Goal: Task Accomplishment & Management: Manage account settings

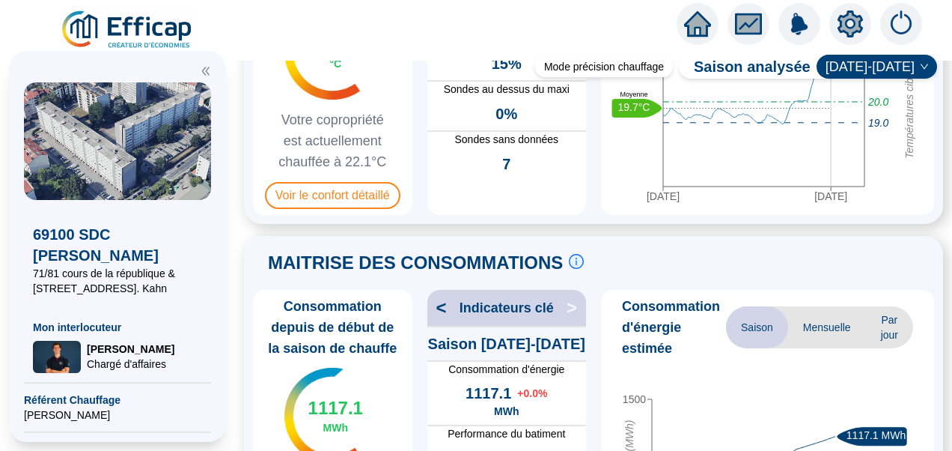
scroll to position [203, 0]
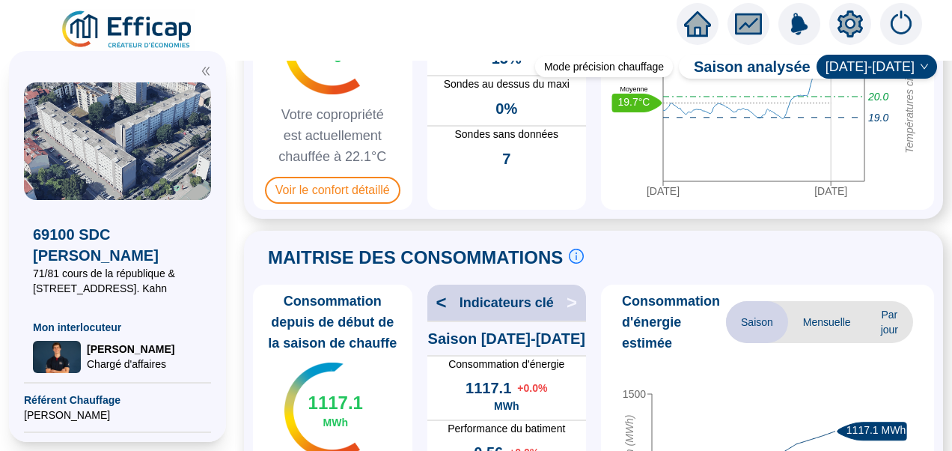
click at [207, 70] on icon "double-left" at bounding box center [206, 71] width 10 height 10
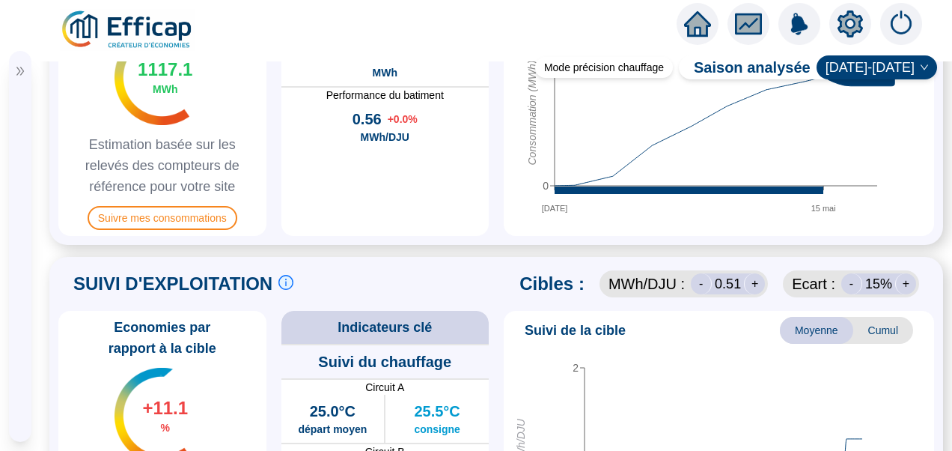
scroll to position [807, 0]
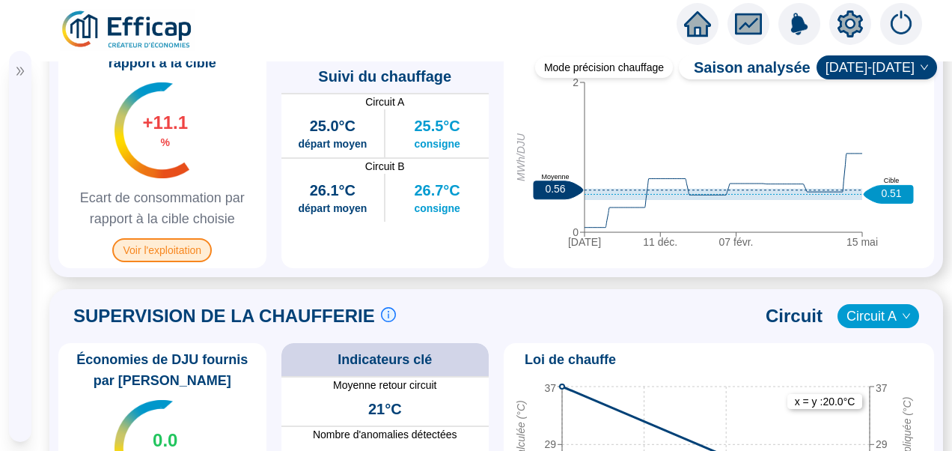
click at [178, 262] on span "Voir l'exploitation" at bounding box center [162, 250] width 100 height 24
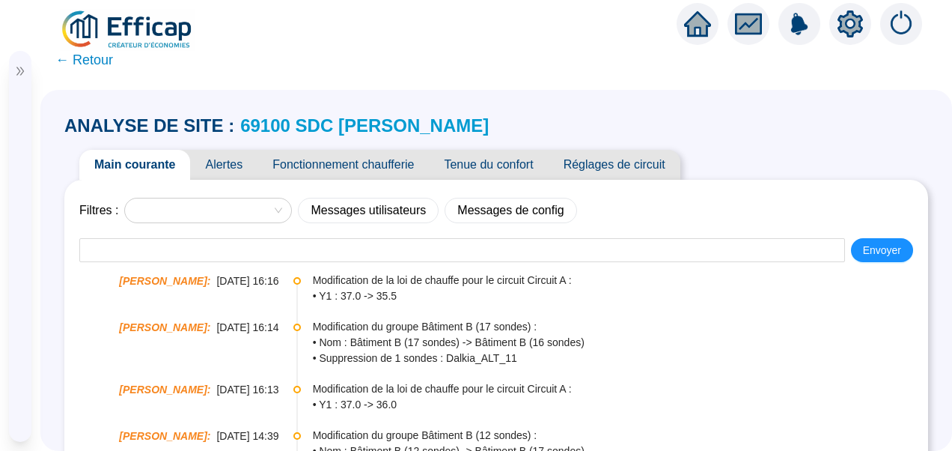
click at [488, 169] on span "Tenue du confort" at bounding box center [488, 165] width 119 height 30
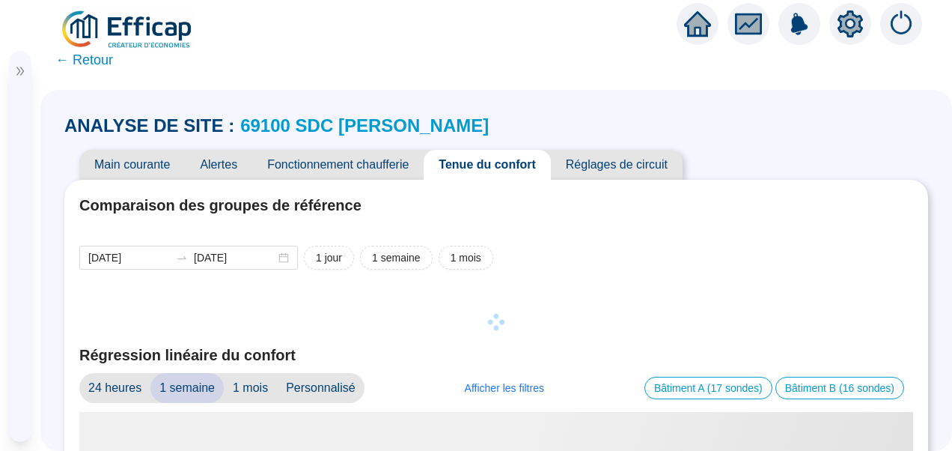
click at [135, 174] on span "Main courante" at bounding box center [132, 165] width 106 height 30
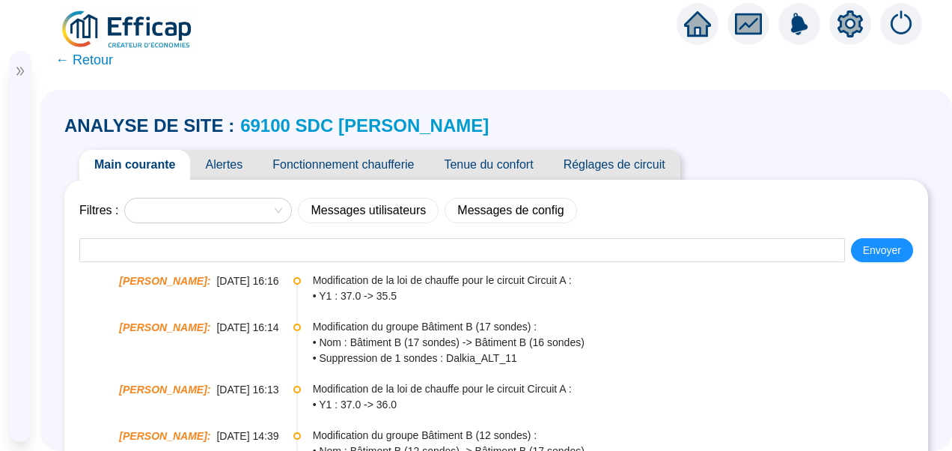
click at [592, 158] on span "Réglages de circuit" at bounding box center [615, 165] width 132 height 30
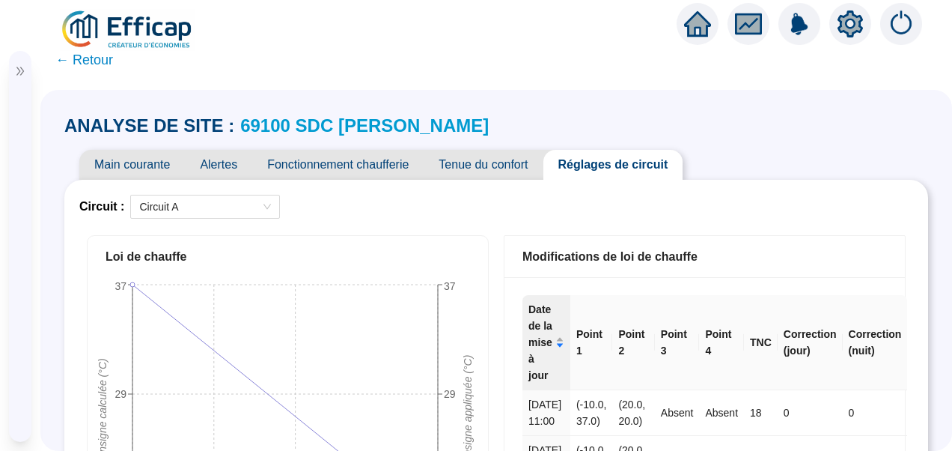
click at [342, 171] on span "Fonctionnement chaufferie" at bounding box center [337, 165] width 171 height 30
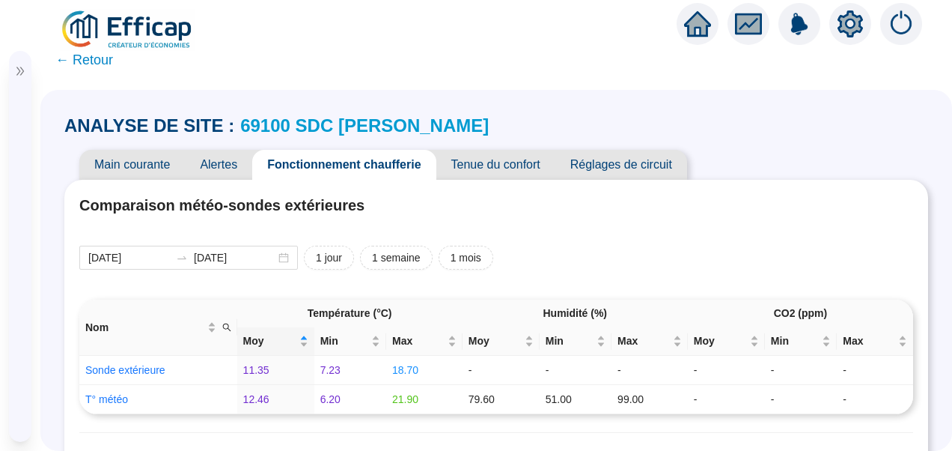
click at [488, 156] on span "Tenue du confort" at bounding box center [495, 165] width 119 height 30
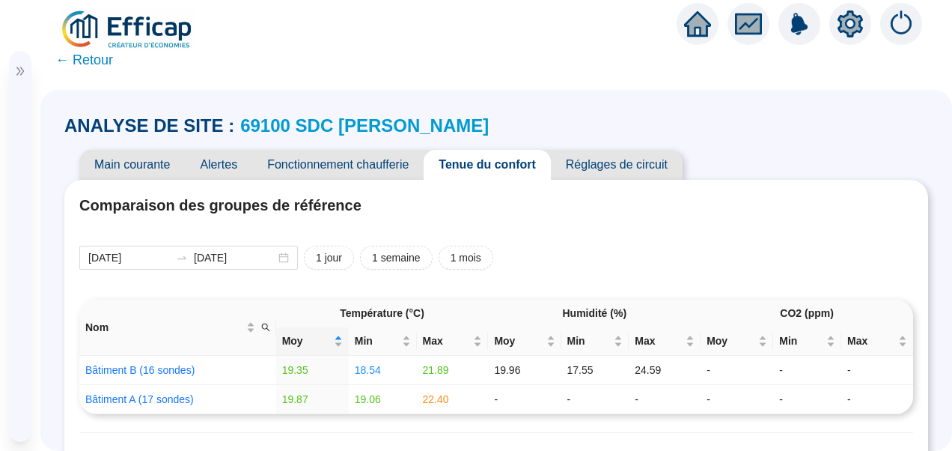
click at [24, 76] on icon "double-right" at bounding box center [20, 71] width 10 height 10
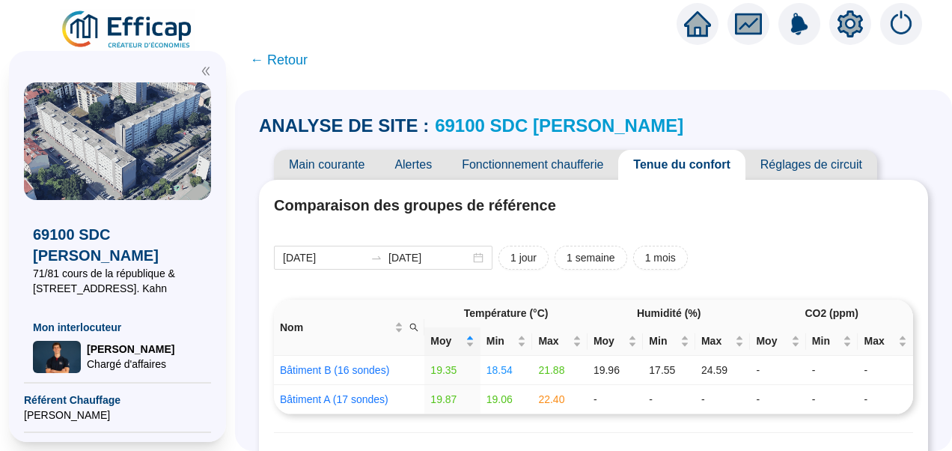
click at [130, 26] on img at bounding box center [127, 30] width 135 height 42
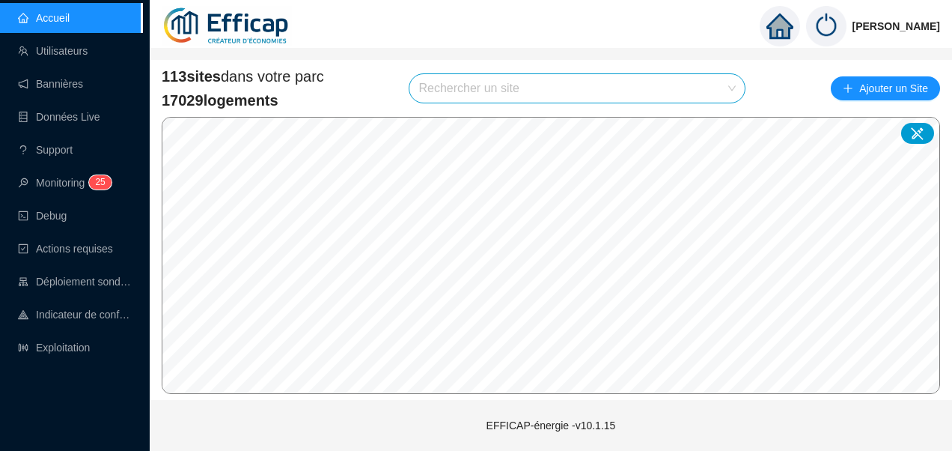
click at [464, 97] on input "search" at bounding box center [570, 88] width 304 height 28
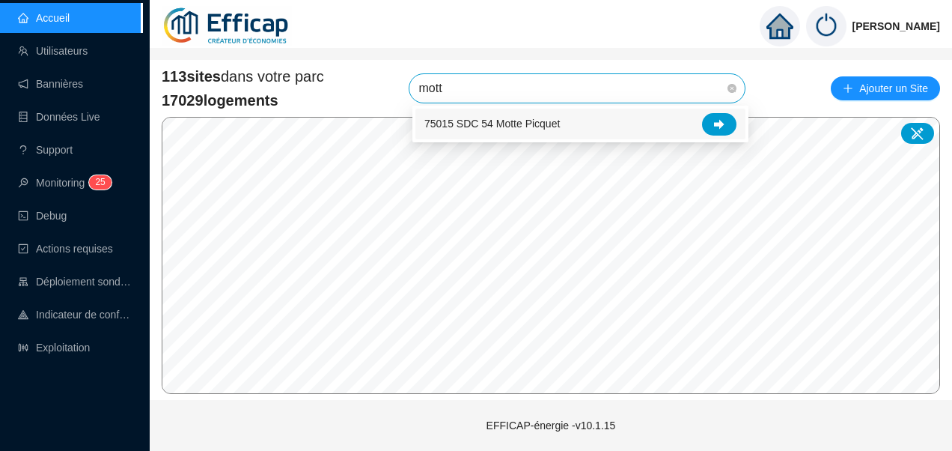
type input "mott"
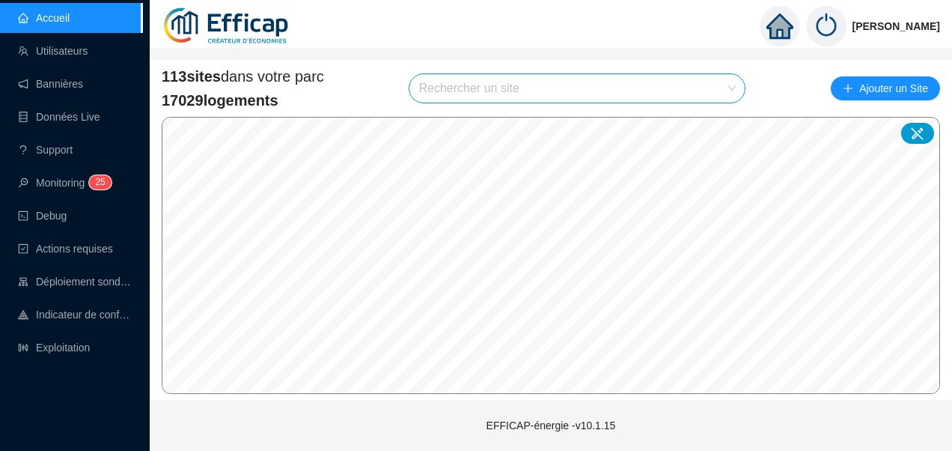
click at [462, 91] on input "search" at bounding box center [570, 88] width 304 height 28
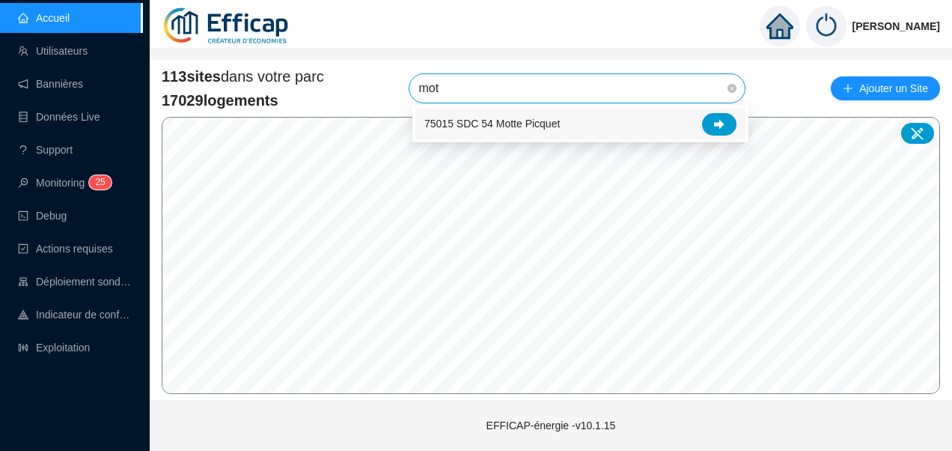
type input "mott"
click at [712, 117] on div at bounding box center [719, 124] width 34 height 22
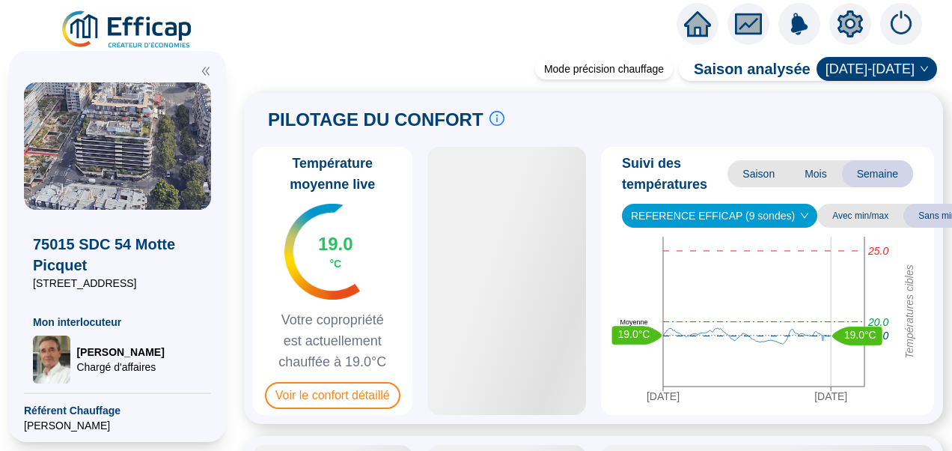
click at [673, 217] on span "REFERENCE EFFICAP (9 sondes)" at bounding box center [719, 215] width 177 height 22
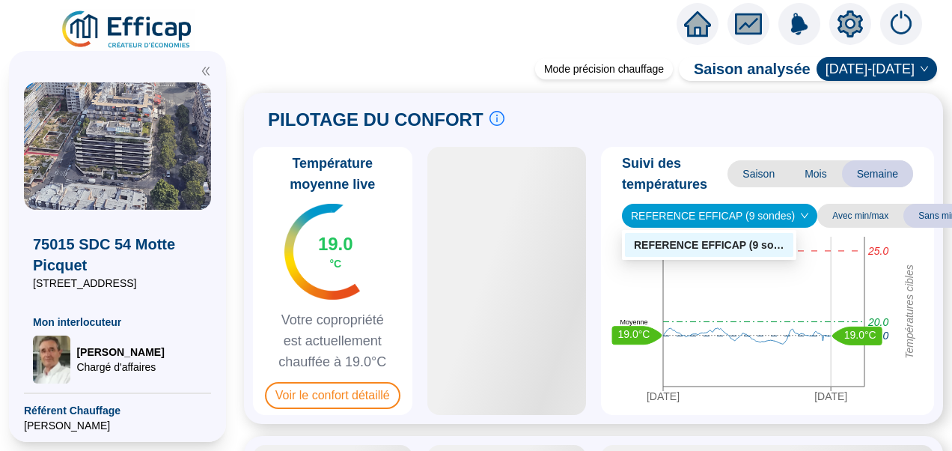
click at [537, 123] on div "PILOTAGE DU CONFORT Le pilotage du confort est fondamental pour le confort de t…" at bounding box center [593, 120] width 681 height 36
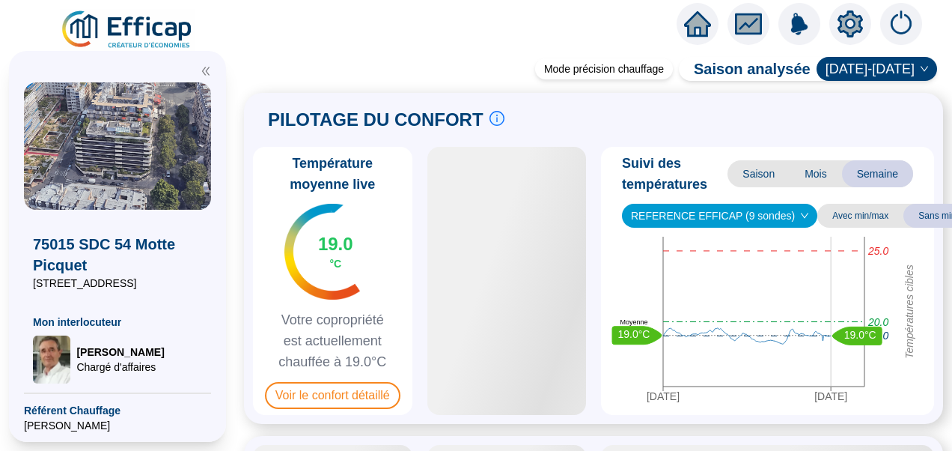
click at [861, 19] on icon "setting" at bounding box center [849, 23] width 25 height 27
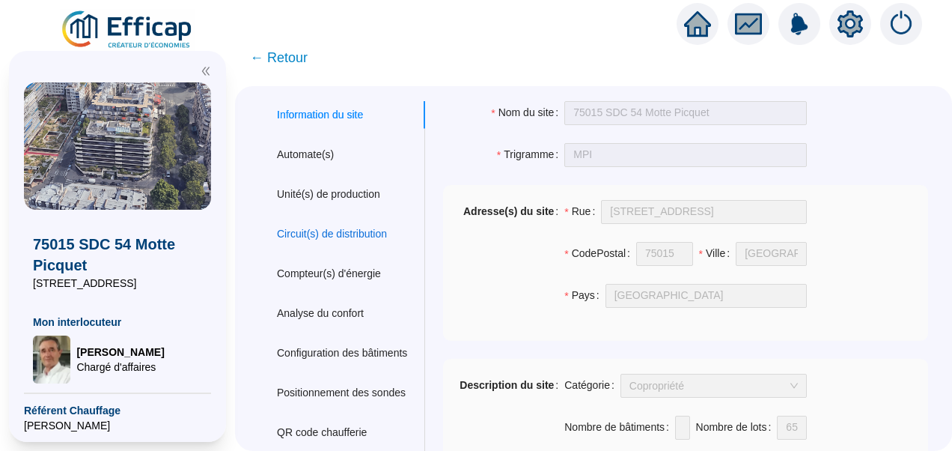
click at [338, 232] on div "Circuit(s) de distribution" at bounding box center [332, 234] width 110 height 16
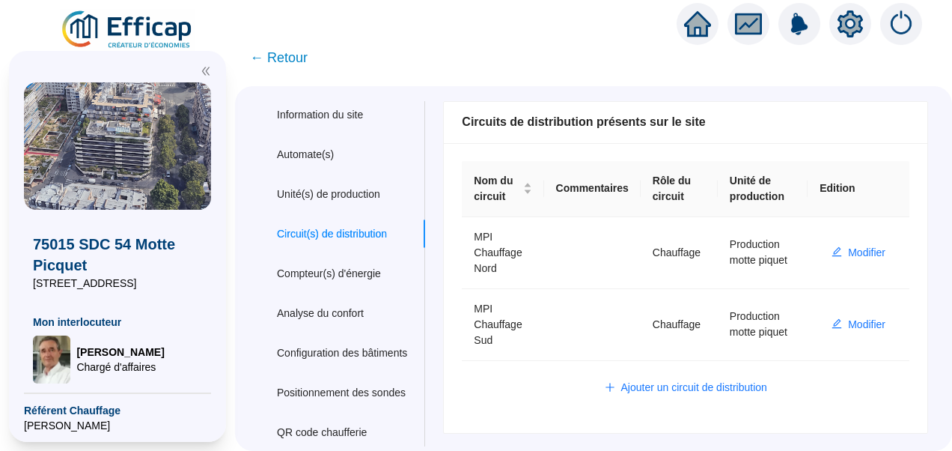
click at [164, 33] on img at bounding box center [127, 30] width 135 height 42
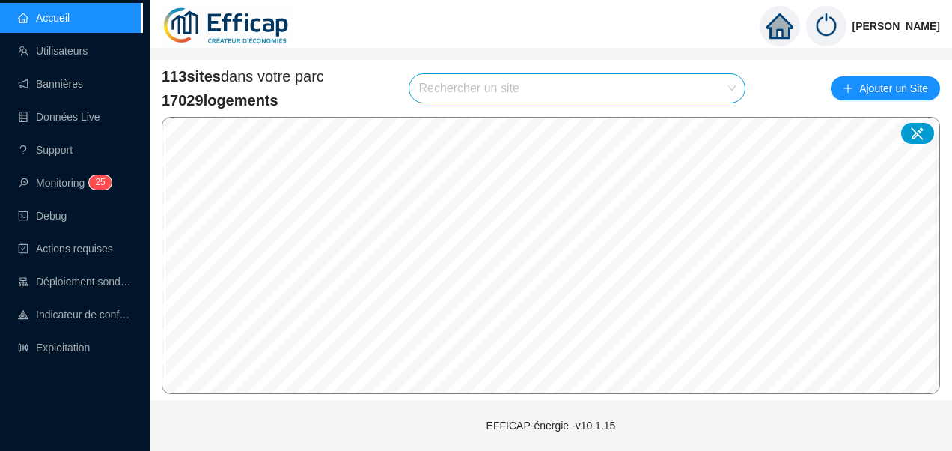
click at [546, 88] on input "search" at bounding box center [570, 88] width 304 height 28
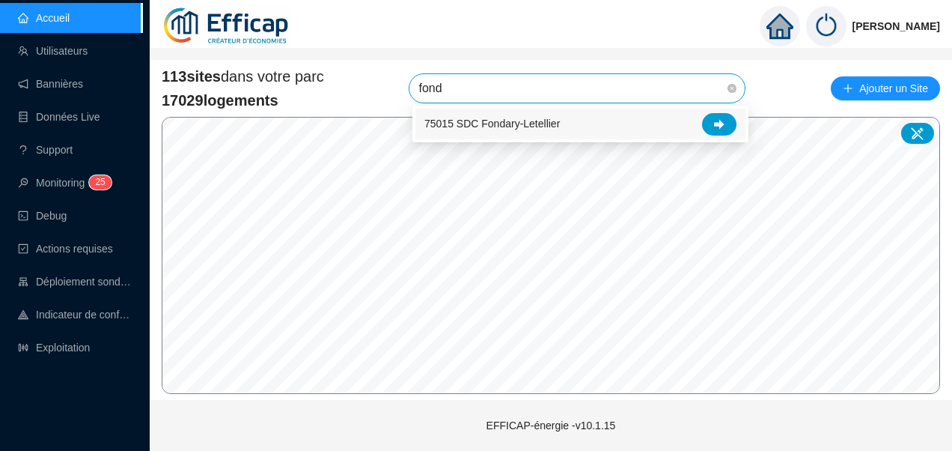
type input "fonda"
click at [723, 114] on div at bounding box center [719, 124] width 34 height 22
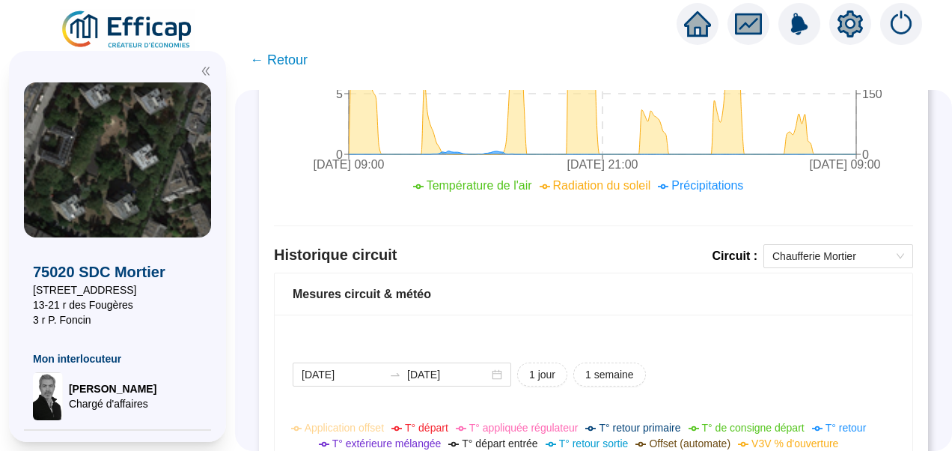
scroll to position [1035, 0]
click at [804, 258] on span "Chaufferie Mortier" at bounding box center [838, 257] width 132 height 22
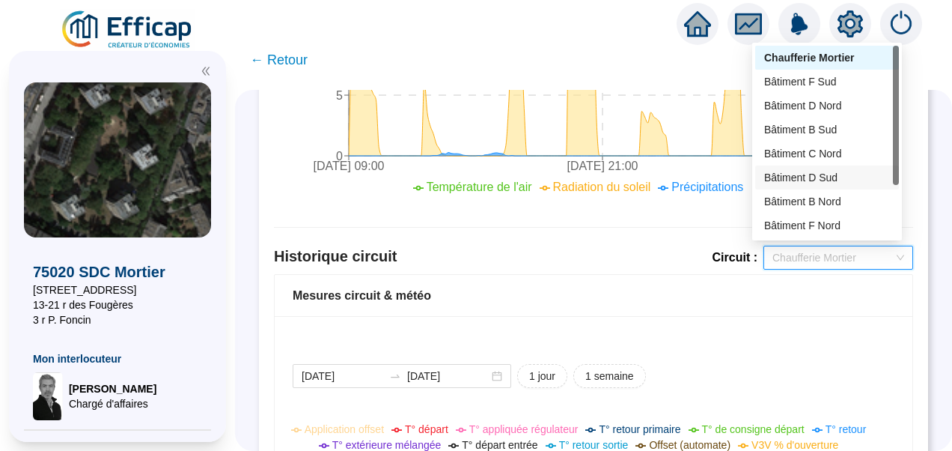
click at [820, 180] on div "Bâtiment D Sud" at bounding box center [827, 178] width 126 height 16
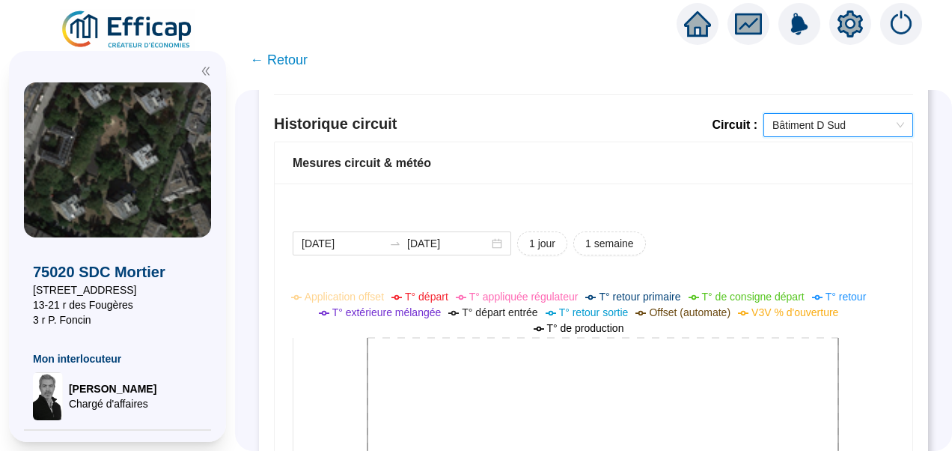
scroll to position [1143, 0]
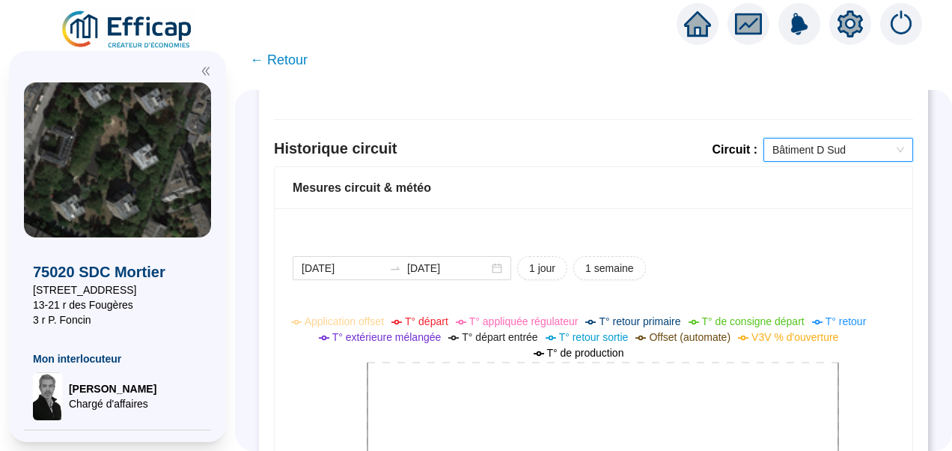
click at [792, 138] on span "Bâtiment D Sud" at bounding box center [838, 149] width 132 height 22
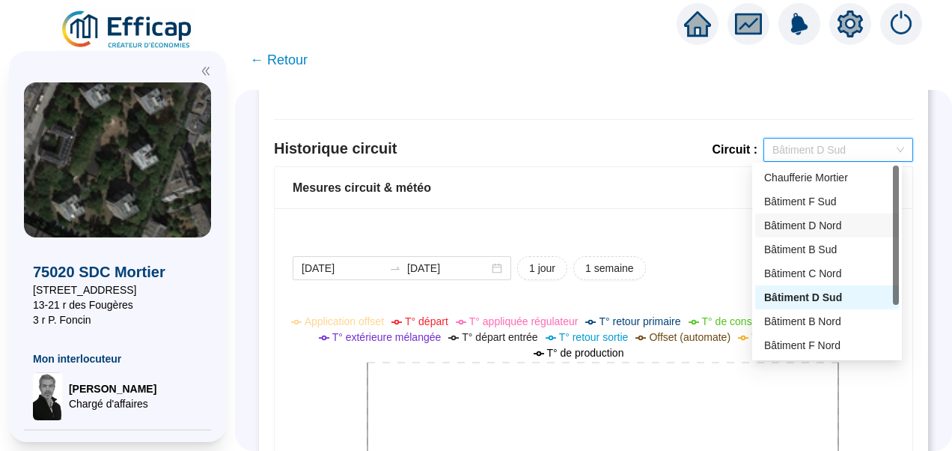
click at [820, 233] on div "Bâtiment D Nord" at bounding box center [827, 226] width 126 height 16
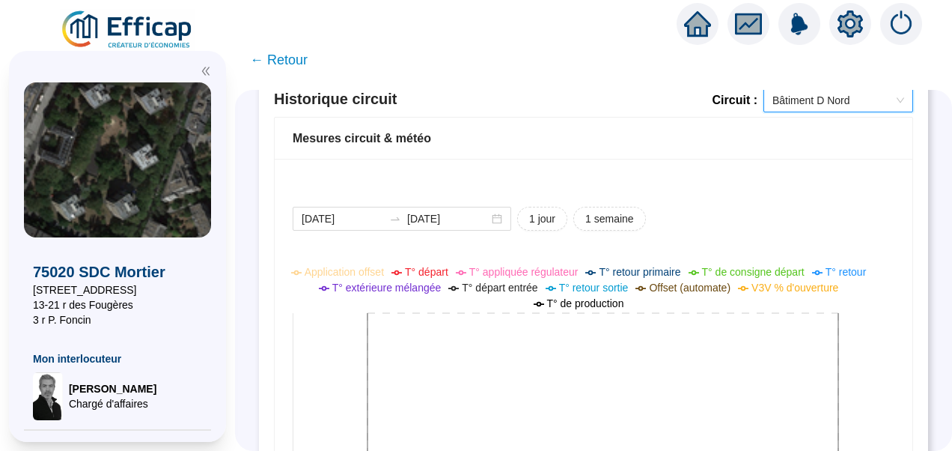
scroll to position [1191, 0]
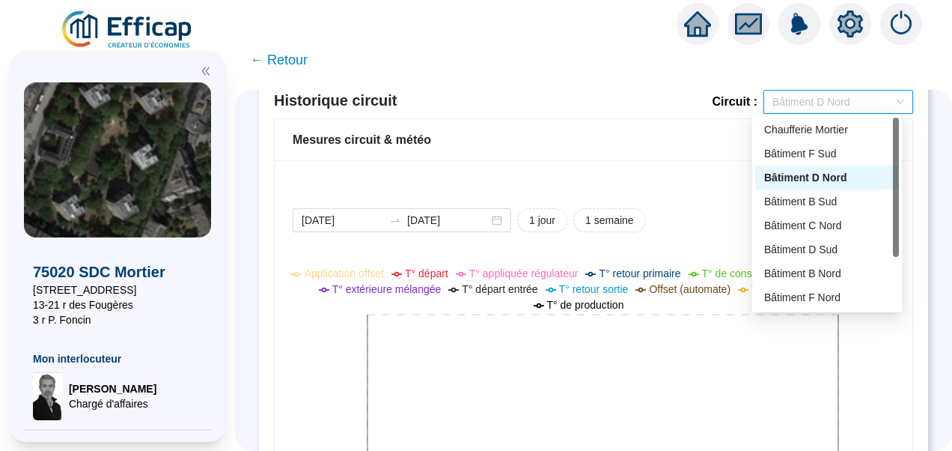
click at [821, 111] on div "Bâtiment D Nord" at bounding box center [838, 102] width 150 height 24
click at [818, 279] on div "Bâtiment B Nord" at bounding box center [827, 274] width 126 height 16
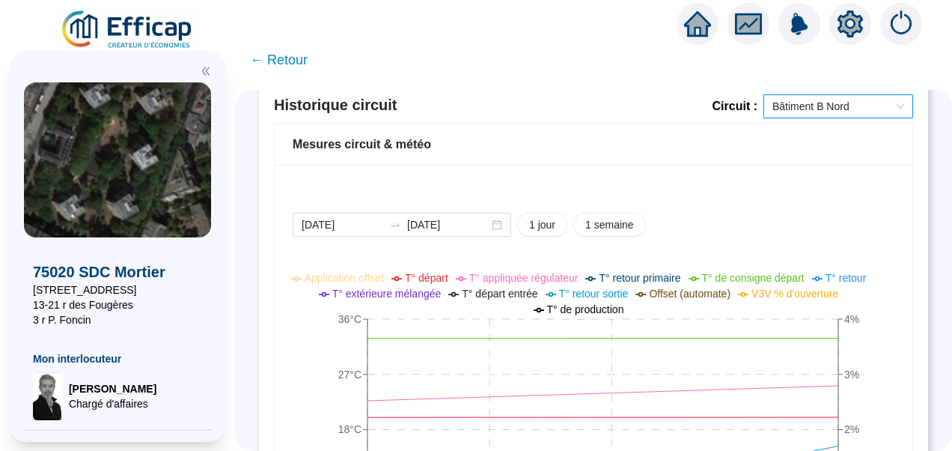
scroll to position [1185, 0]
click at [783, 106] on span "Bâtiment B Nord" at bounding box center [838, 107] width 132 height 22
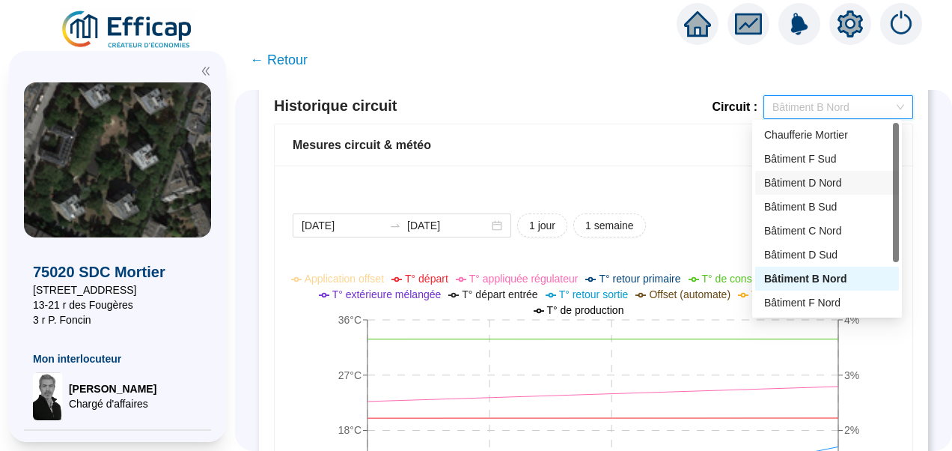
click at [798, 187] on div "Bâtiment D Nord" at bounding box center [827, 183] width 126 height 16
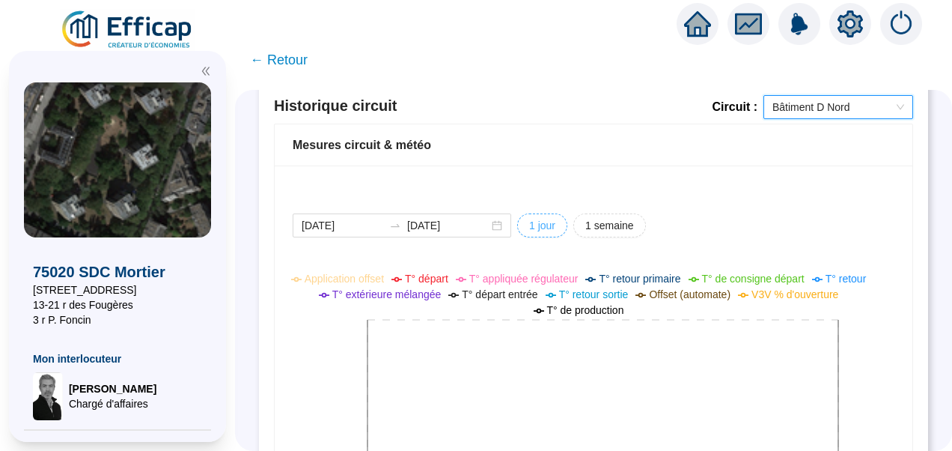
scroll to position [1331, 0]
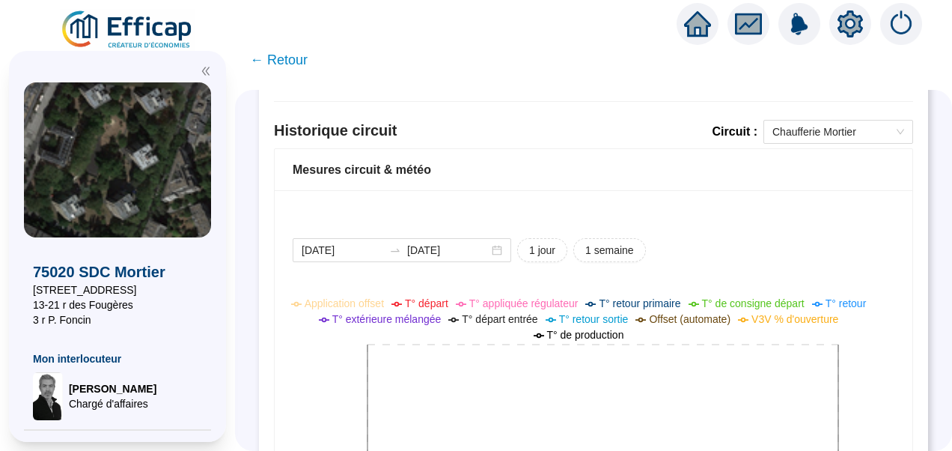
scroll to position [1161, 0]
click at [772, 125] on span "Chaufferie Mortier" at bounding box center [838, 131] width 132 height 22
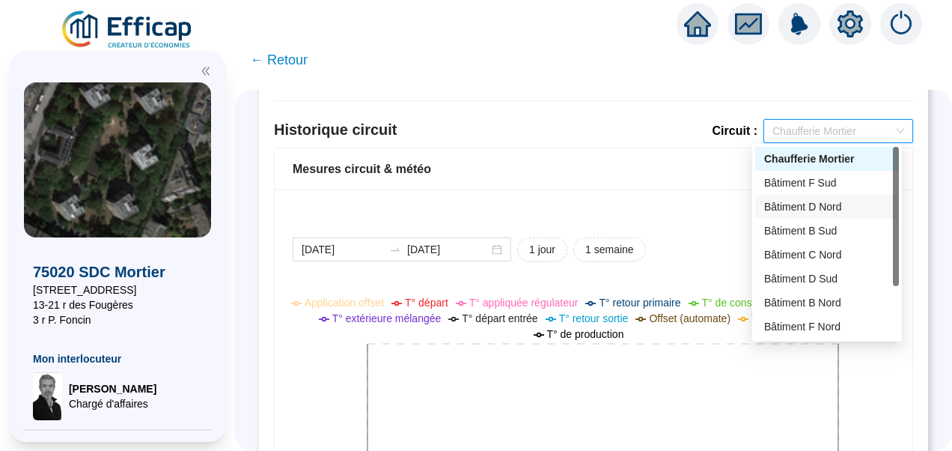
click at [799, 208] on div "Bâtiment D Nord" at bounding box center [827, 207] width 126 height 16
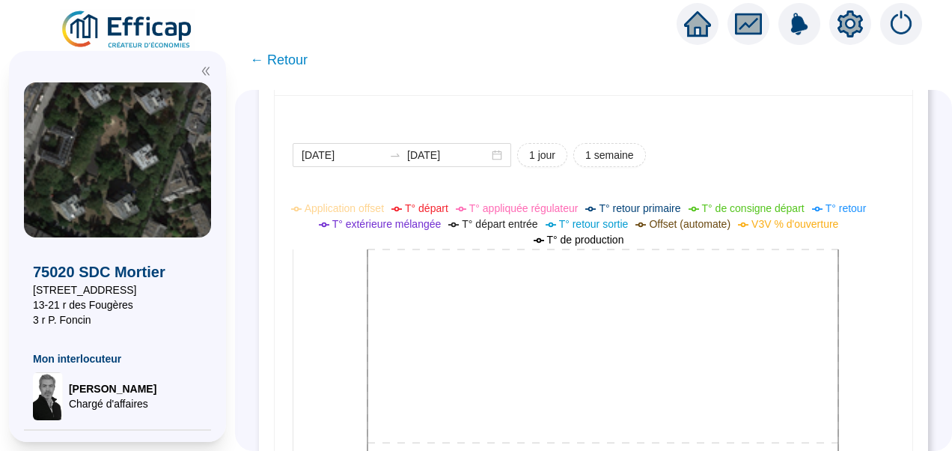
scroll to position [1076, 0]
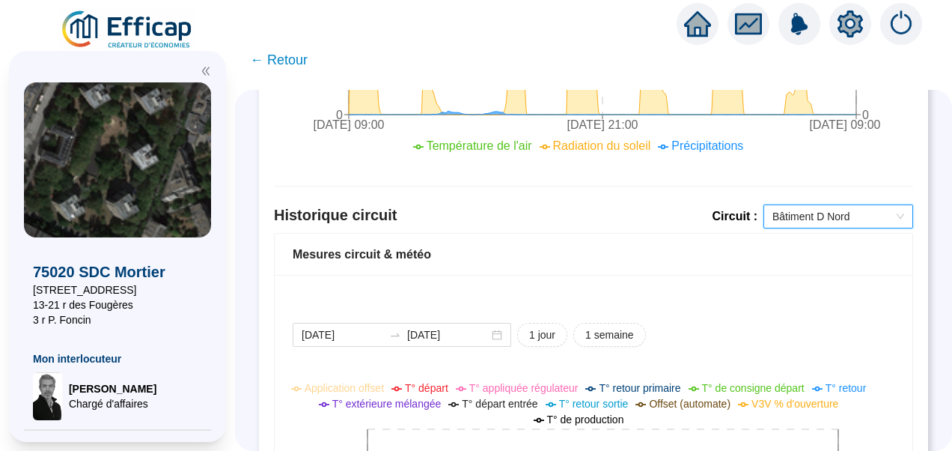
click at [813, 215] on span "Bâtiment D Nord" at bounding box center [838, 216] width 132 height 22
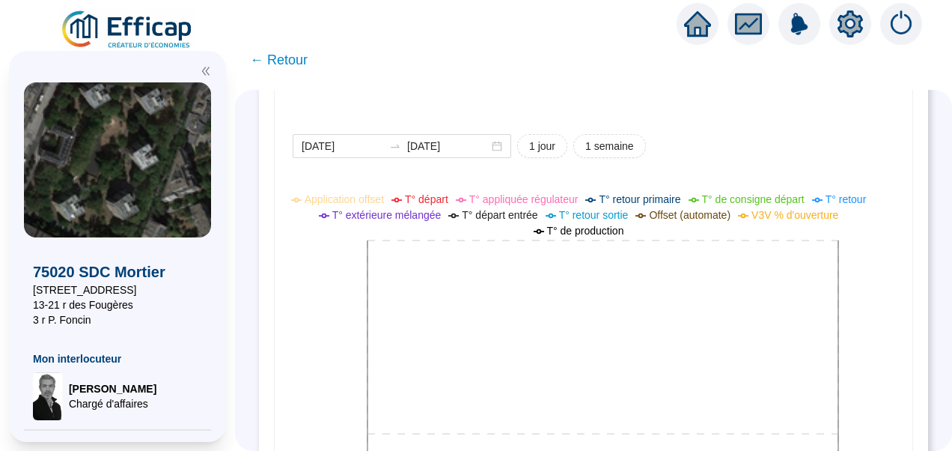
scroll to position [1194, 0]
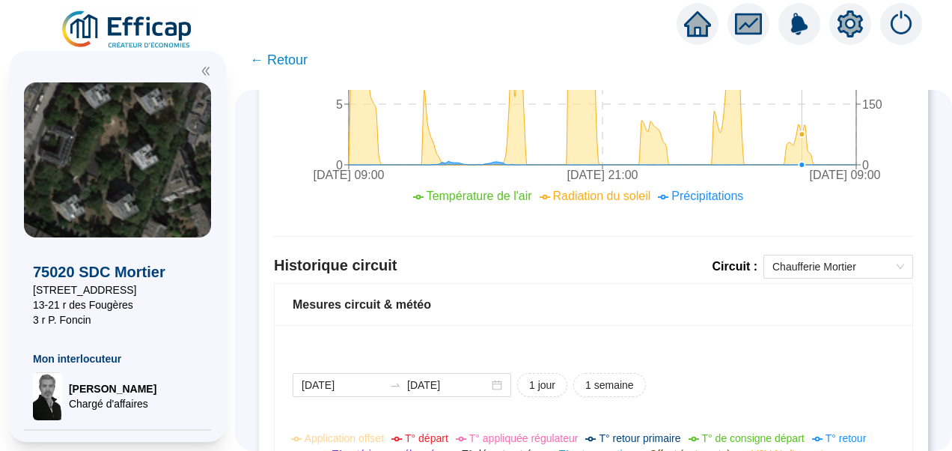
scroll to position [1034, 0]
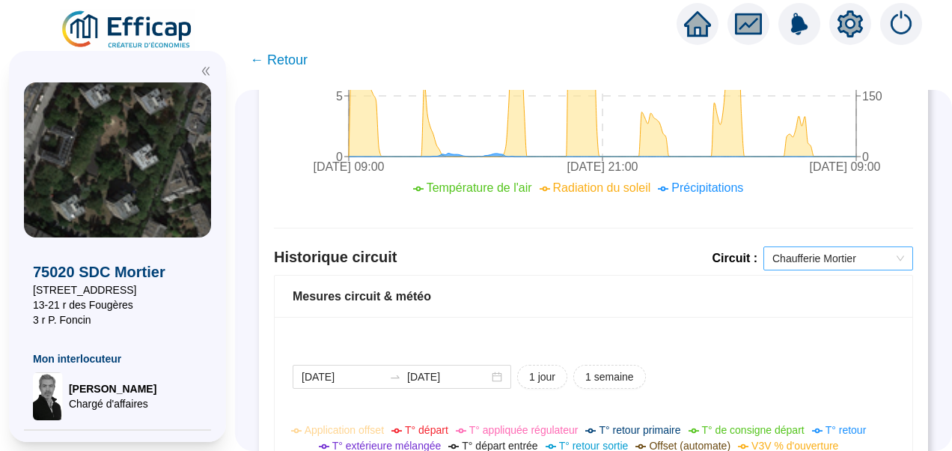
click at [811, 251] on span "Chaufferie Mortier" at bounding box center [838, 258] width 132 height 22
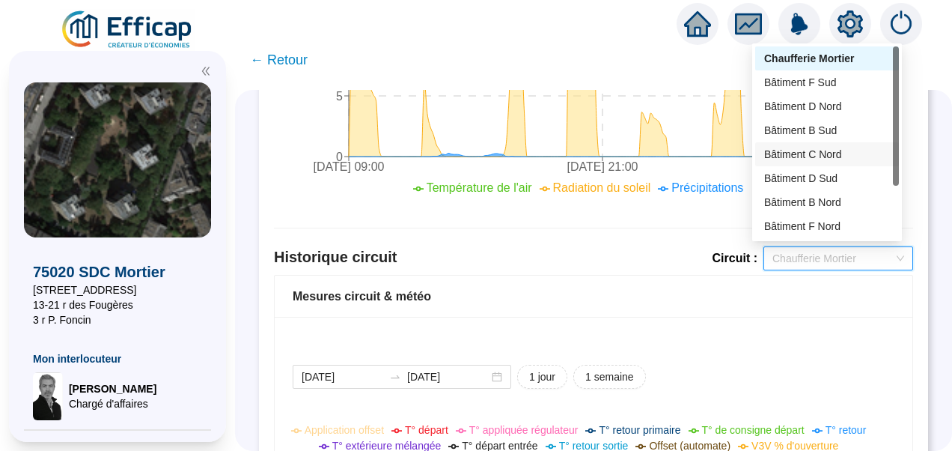
click at [802, 153] on div "Bâtiment C Nord" at bounding box center [827, 155] width 126 height 16
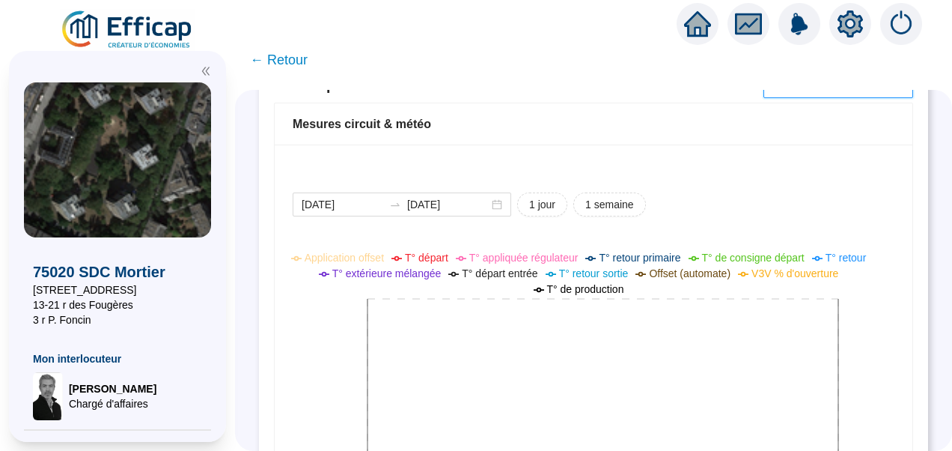
scroll to position [1084, 0]
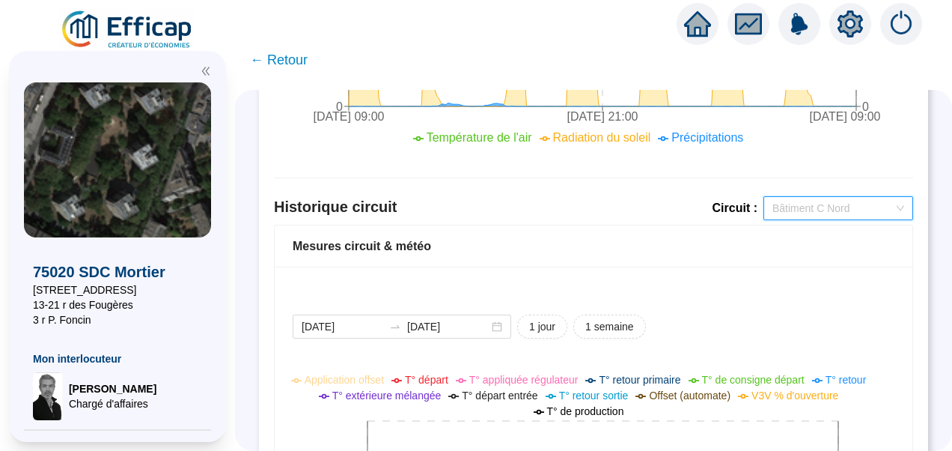
click at [816, 201] on span "Bâtiment C Nord" at bounding box center [838, 208] width 132 height 22
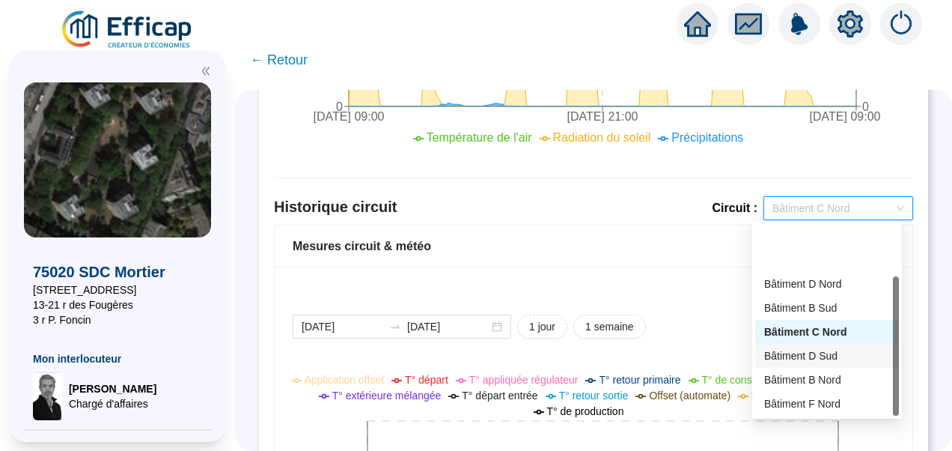
scroll to position [72, 0]
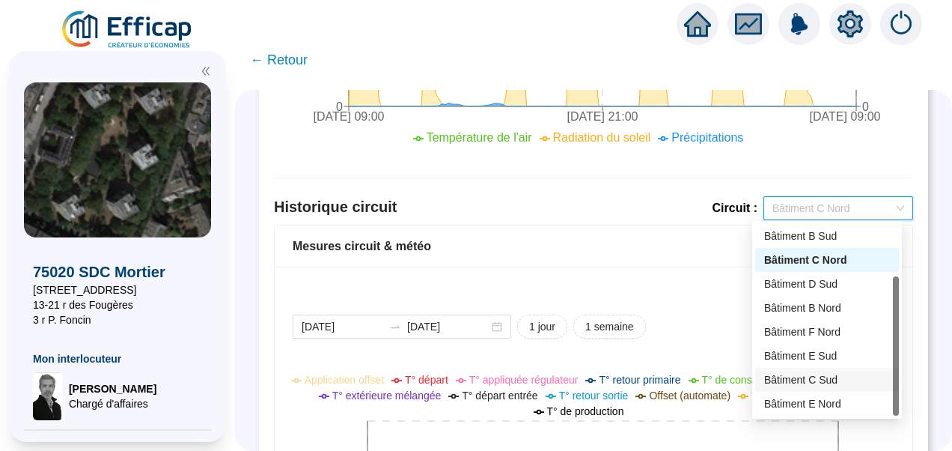
click at [789, 375] on div "Bâtiment C Sud" at bounding box center [827, 380] width 126 height 16
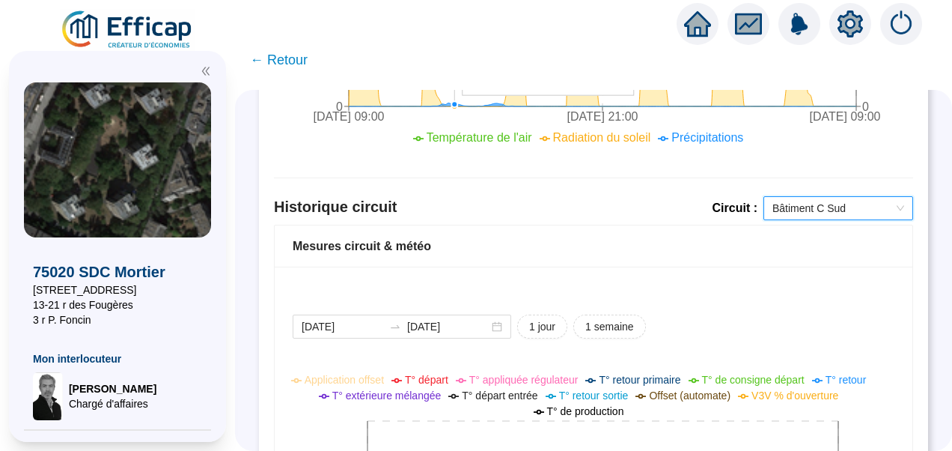
scroll to position [1353, 0]
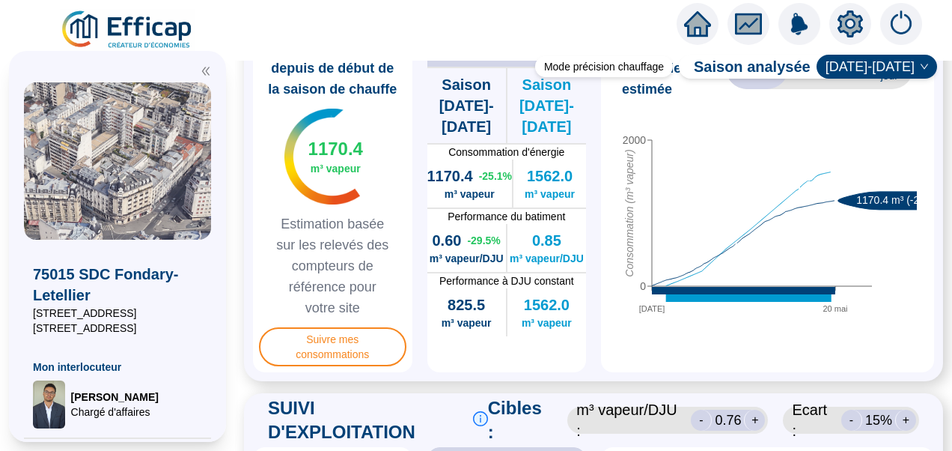
scroll to position [895, 0]
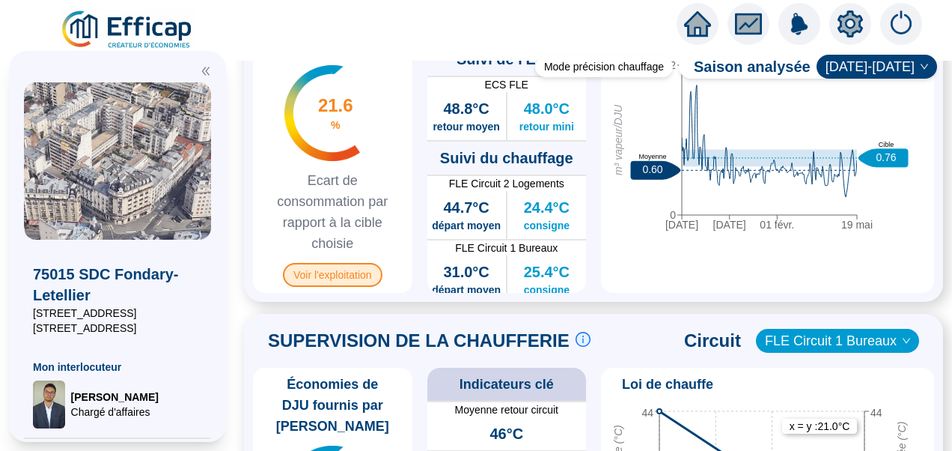
click at [349, 287] on span "Voir l'exploitation" at bounding box center [333, 275] width 100 height 24
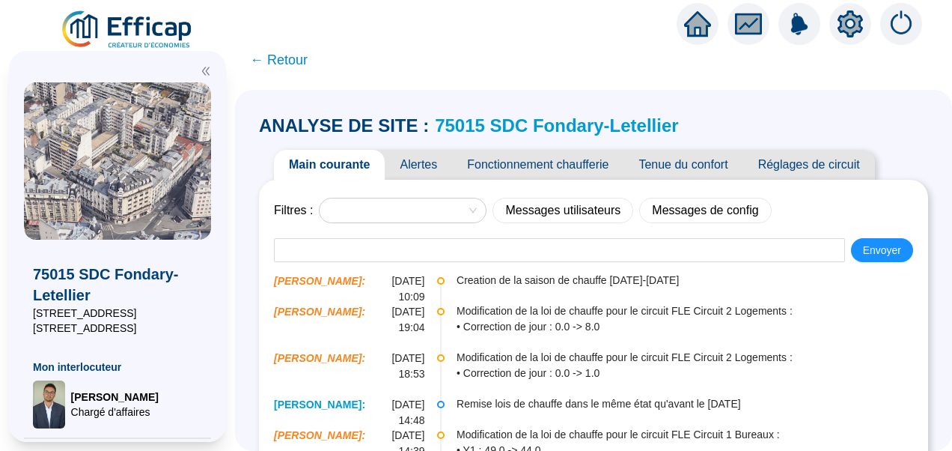
click at [202, 70] on icon "double-left" at bounding box center [205, 71] width 7 height 8
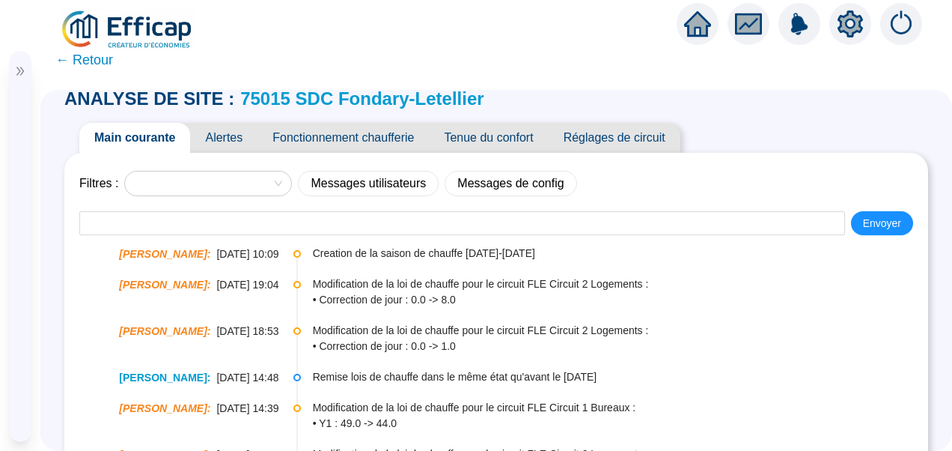
scroll to position [25, 0]
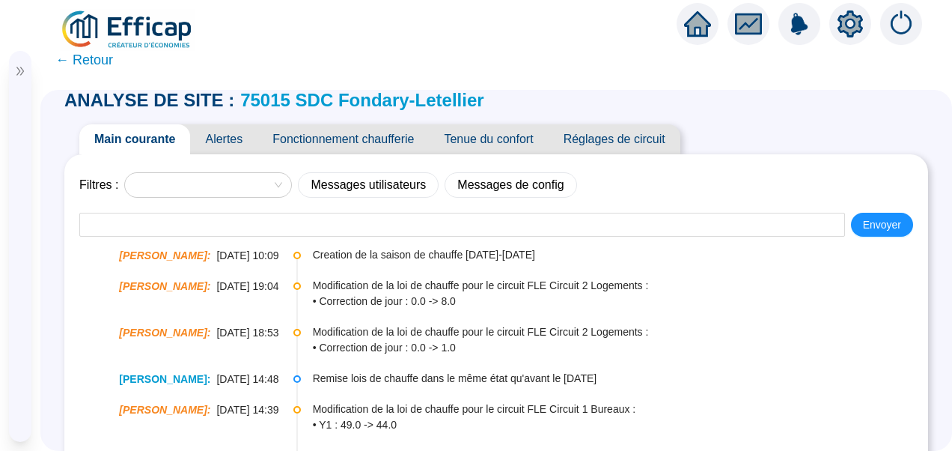
click at [469, 141] on span "Tenue du confort" at bounding box center [488, 139] width 119 height 30
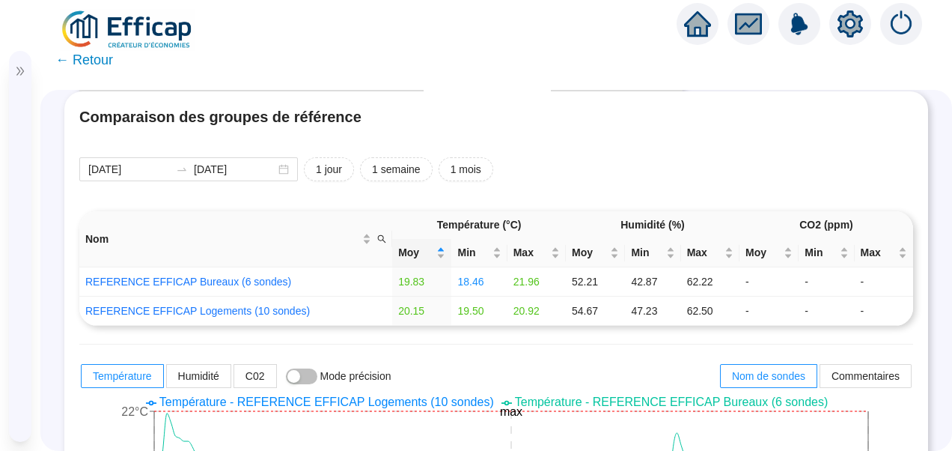
scroll to position [88, 0]
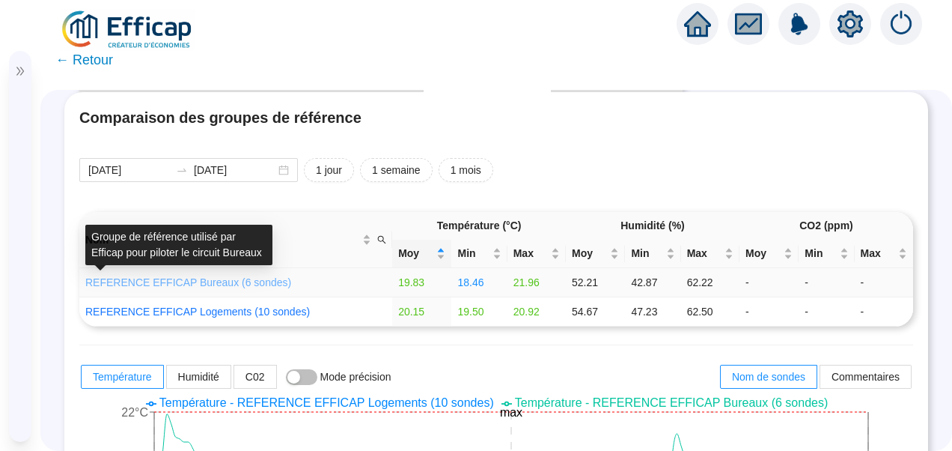
click at [213, 280] on link "REFERENCE EFFICAP Bureaux (6 sondes)" at bounding box center [188, 282] width 206 height 12
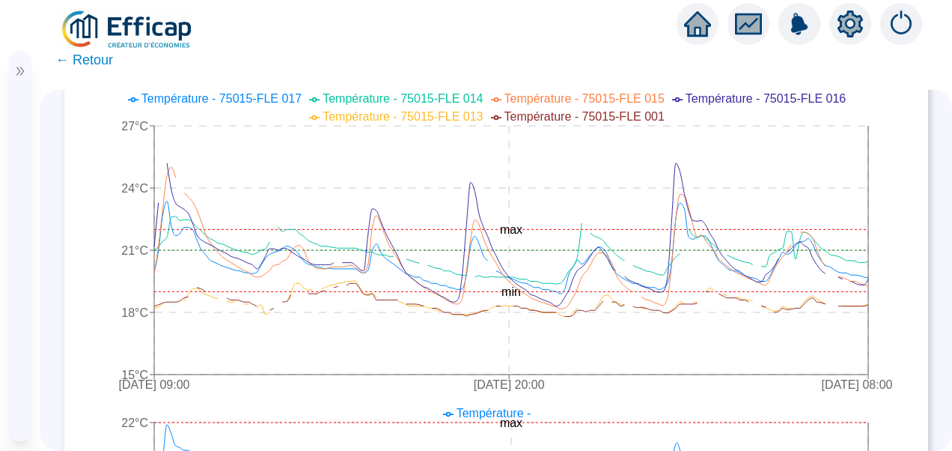
scroll to position [397, 0]
click at [89, 60] on span "← Retour" at bounding box center [84, 59] width 58 height 21
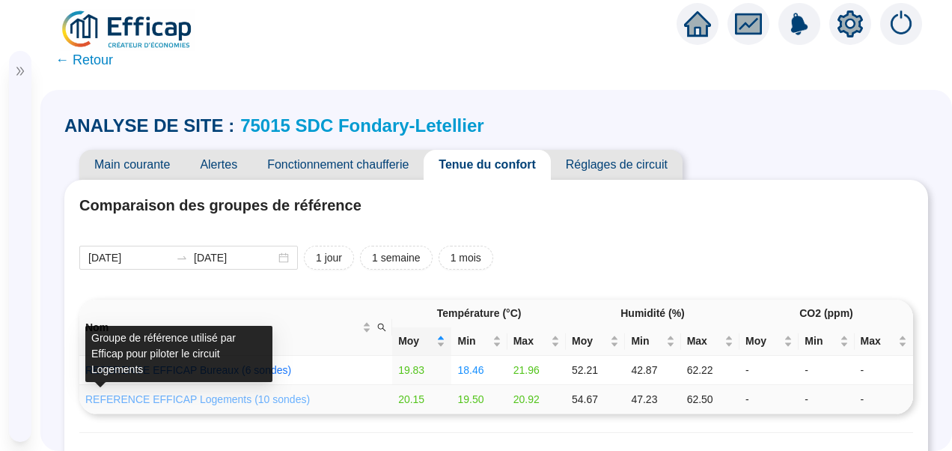
click at [213, 404] on link "REFERENCE EFFICAP Logements (10 sondes)" at bounding box center [197, 399] width 225 height 12
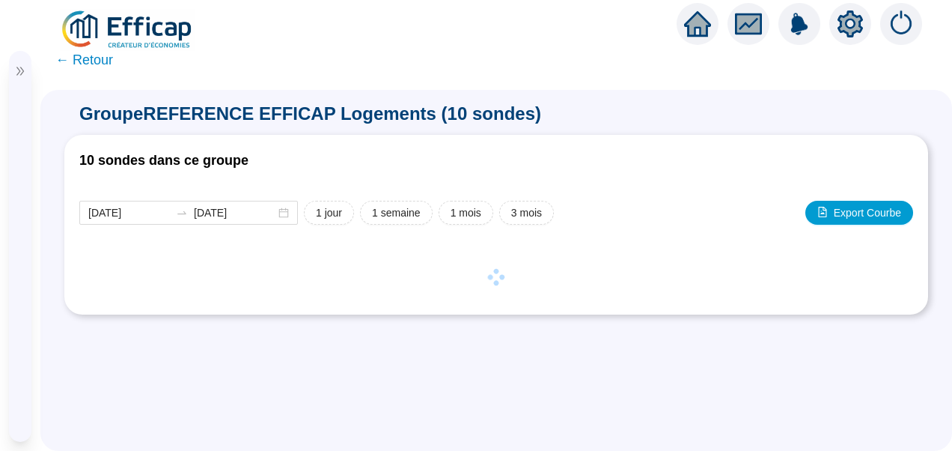
click at [22, 73] on icon "double-right" at bounding box center [20, 71] width 10 height 10
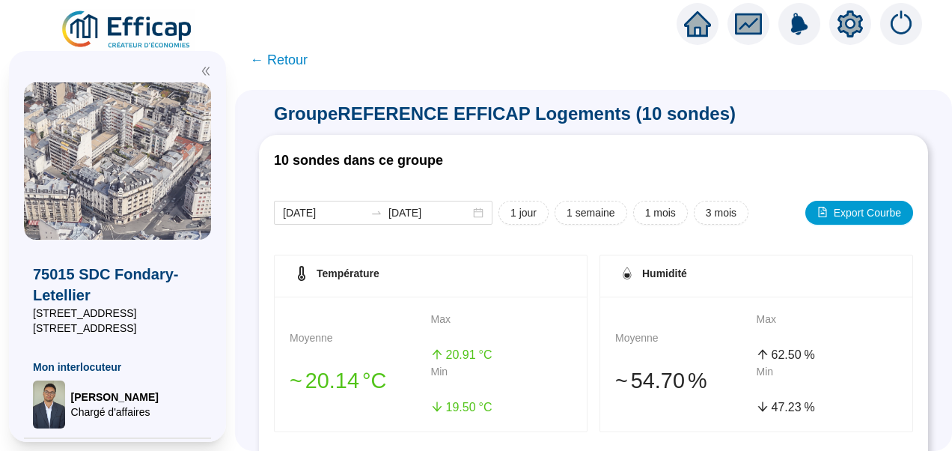
click at [858, 18] on icon "setting" at bounding box center [849, 23] width 25 height 24
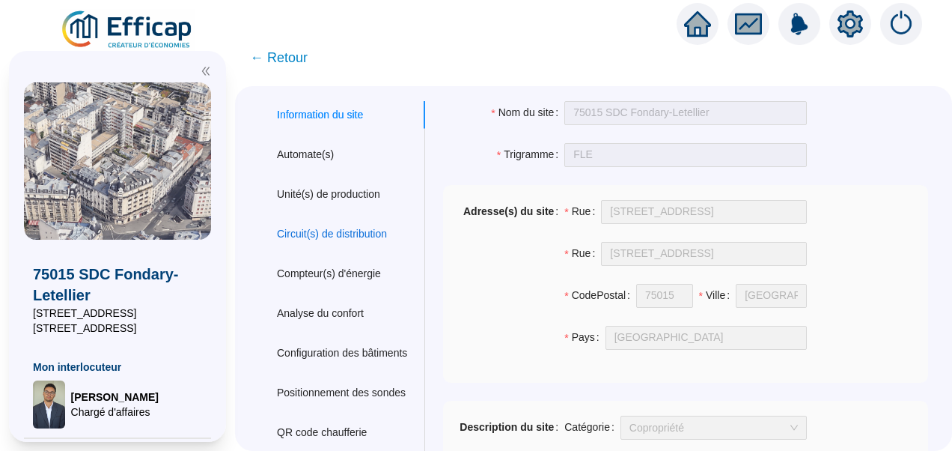
click at [361, 229] on div "Circuit(s) de distribution" at bounding box center [332, 234] width 110 height 16
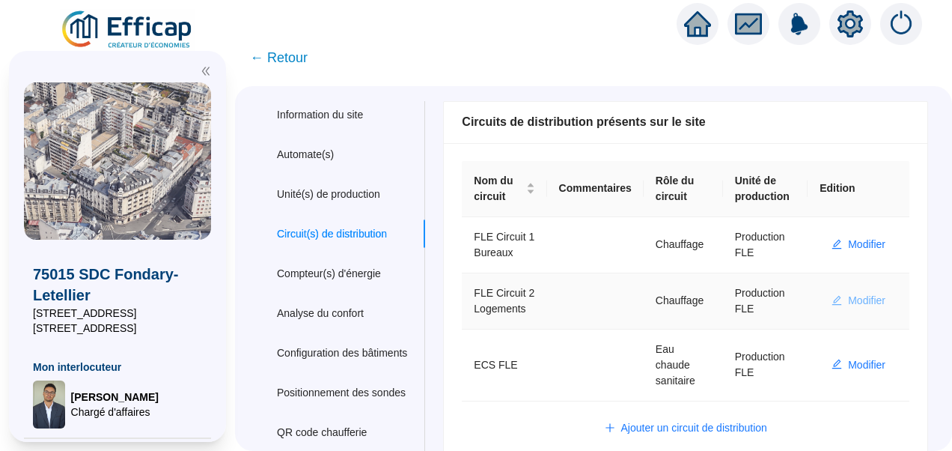
click at [861, 308] on span "Modifier" at bounding box center [866, 301] width 37 height 16
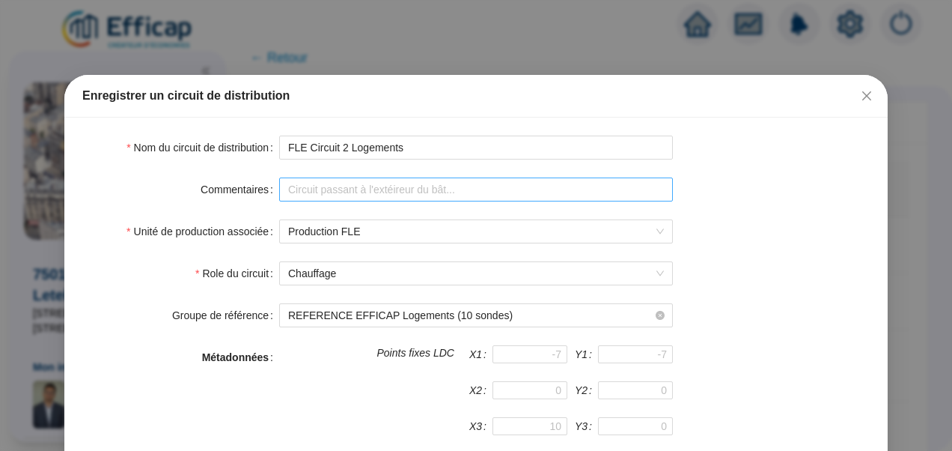
scroll to position [400, 0]
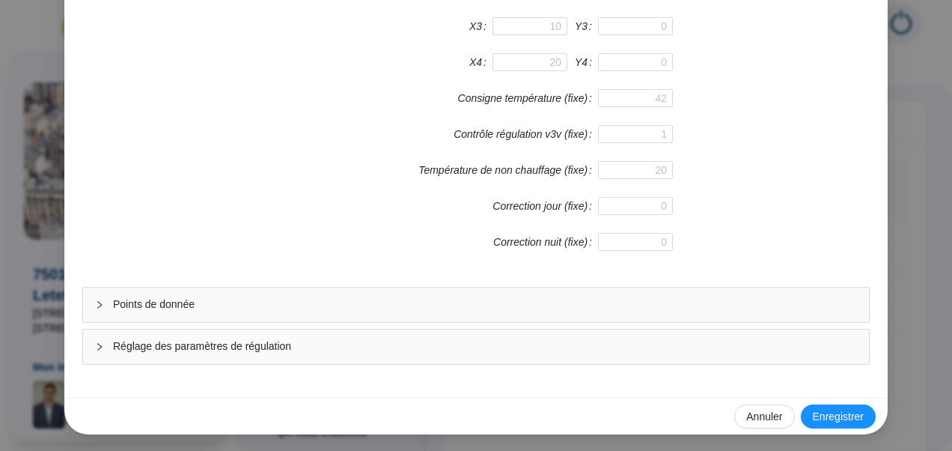
click at [269, 346] on span "Réglage des paramètres de régulation" at bounding box center [485, 346] width 744 height 16
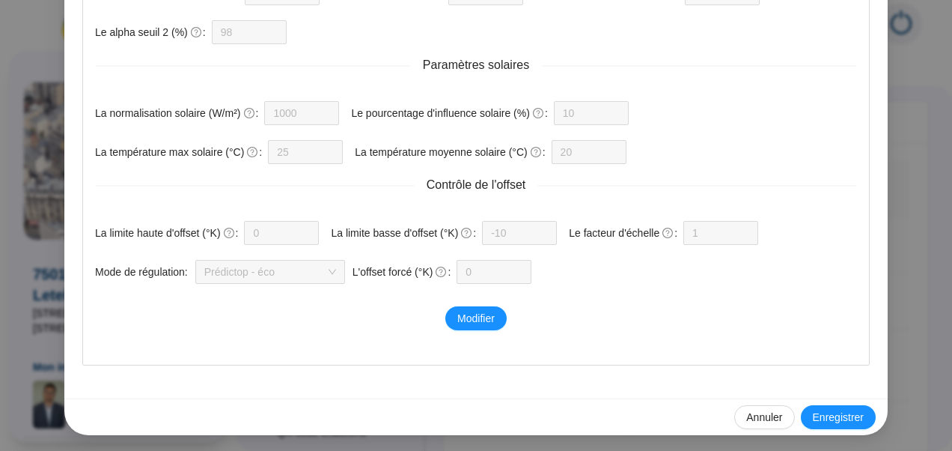
scroll to position [1052, 0]
click at [467, 317] on span "Modifier" at bounding box center [475, 319] width 37 height 16
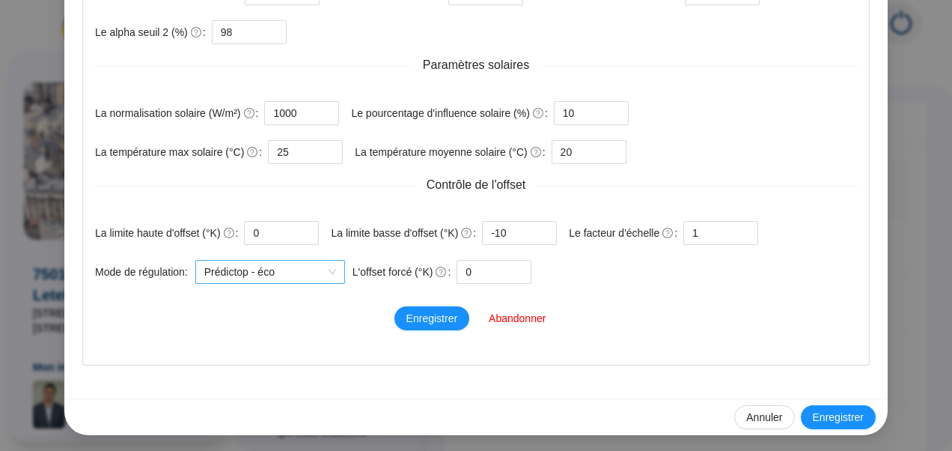
click at [301, 273] on span "Prédictop - éco" at bounding box center [270, 271] width 132 height 22
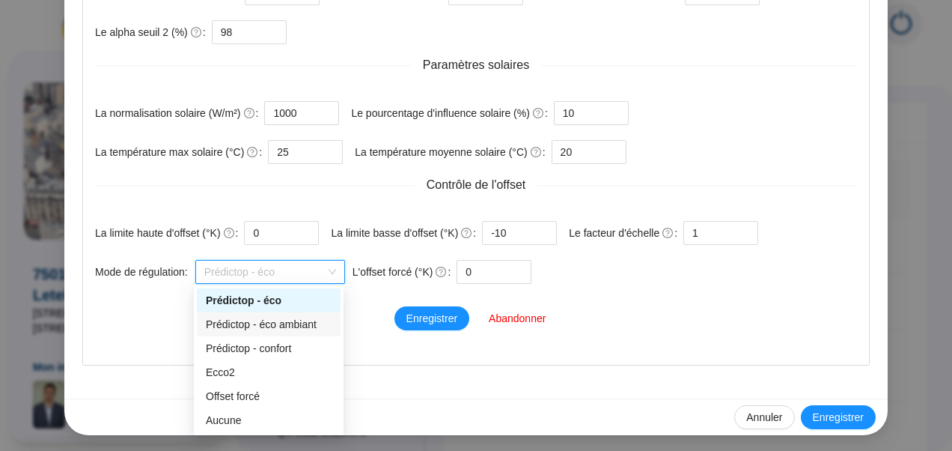
click at [283, 325] on div "Prédictop - éco ambiant" at bounding box center [269, 325] width 126 height 16
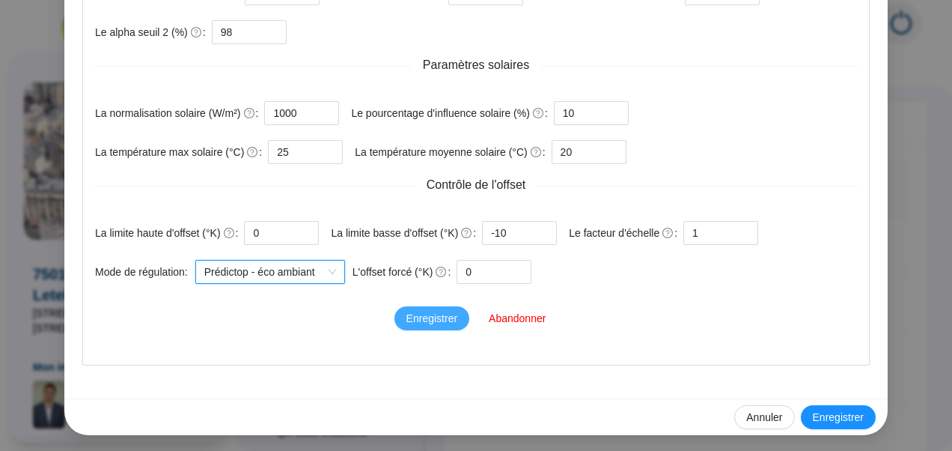
click at [428, 314] on span "Enregistrer" at bounding box center [431, 319] width 51 height 16
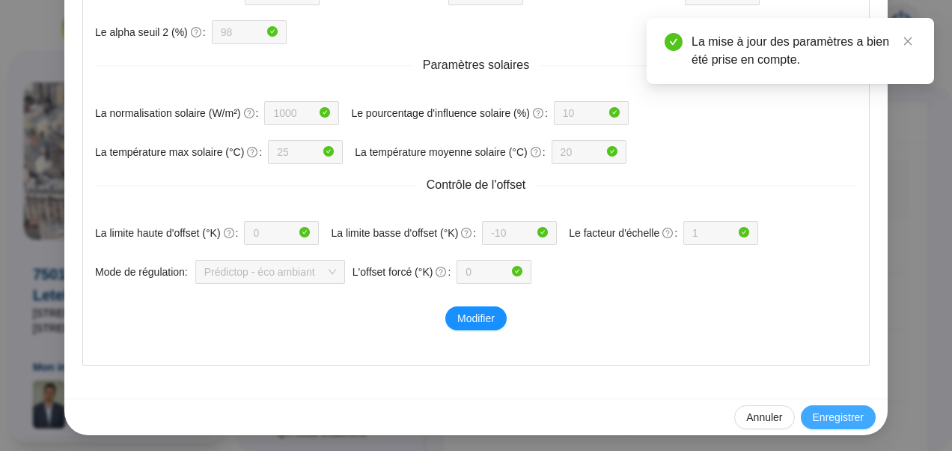
click at [825, 411] on span "Enregistrer" at bounding box center [838, 417] width 51 height 16
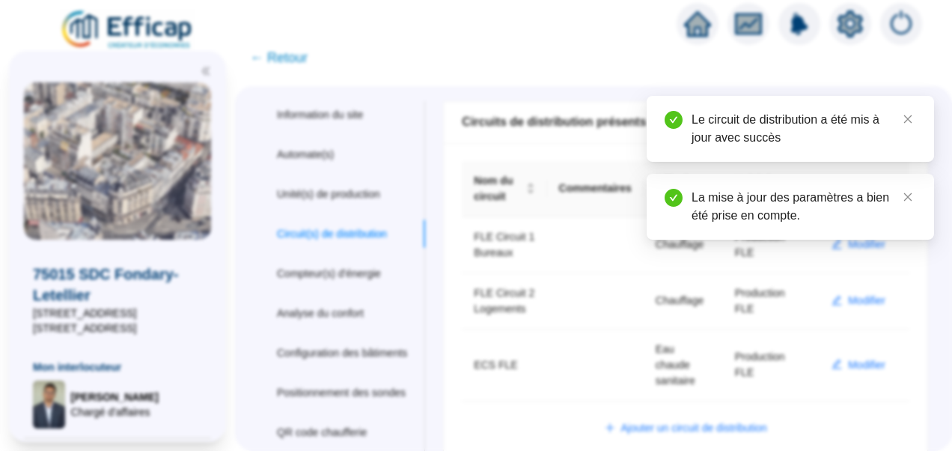
scroll to position [977, 0]
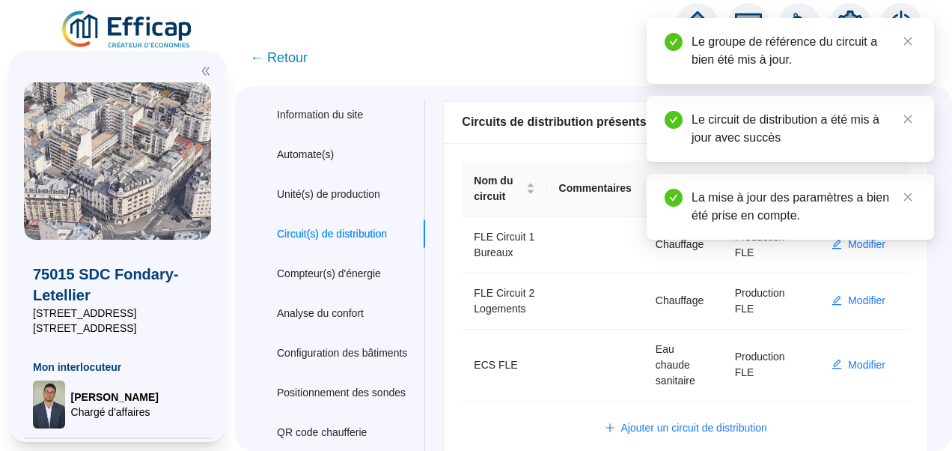
click at [855, 239] on div "La mise à jour des paramètres a bien été prise en compte." at bounding box center [790, 207] width 287 height 66
click at [858, 239] on div "La mise à jour des paramètres a bien été prise en compte." at bounding box center [790, 207] width 287 height 66
click at [909, 196] on icon "close" at bounding box center [908, 197] width 10 height 10
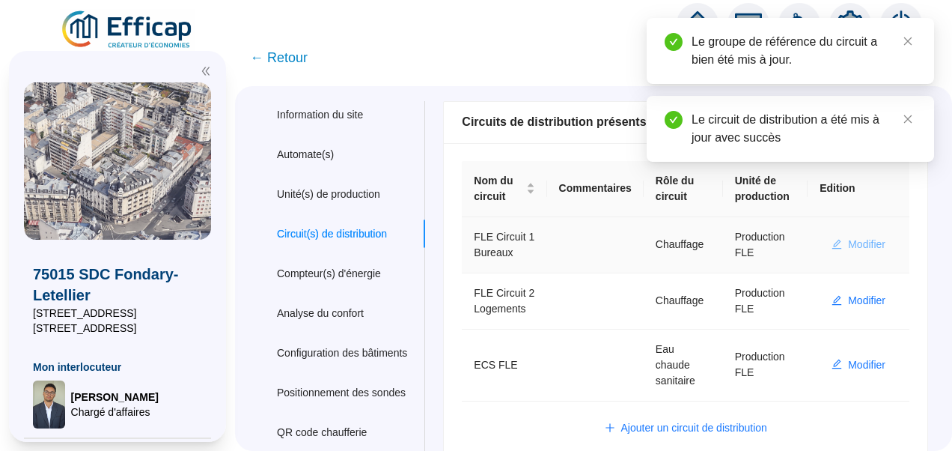
click at [864, 237] on span "Modifier" at bounding box center [866, 244] width 37 height 16
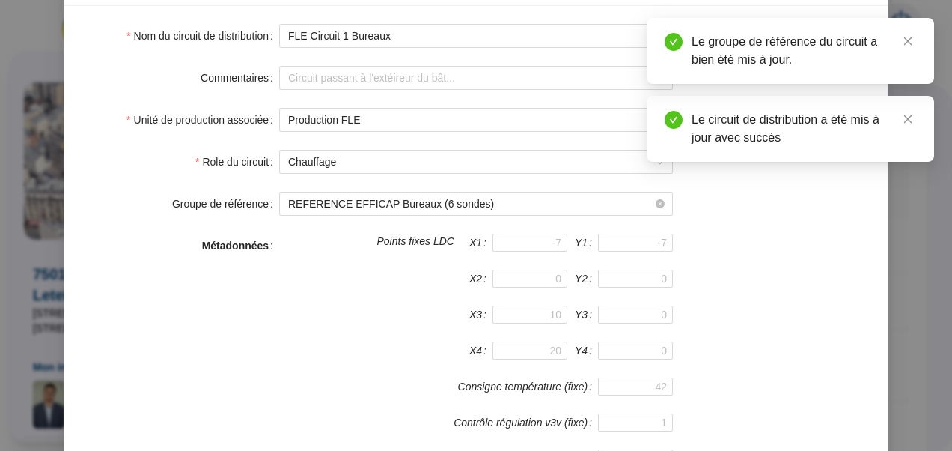
scroll to position [400, 0]
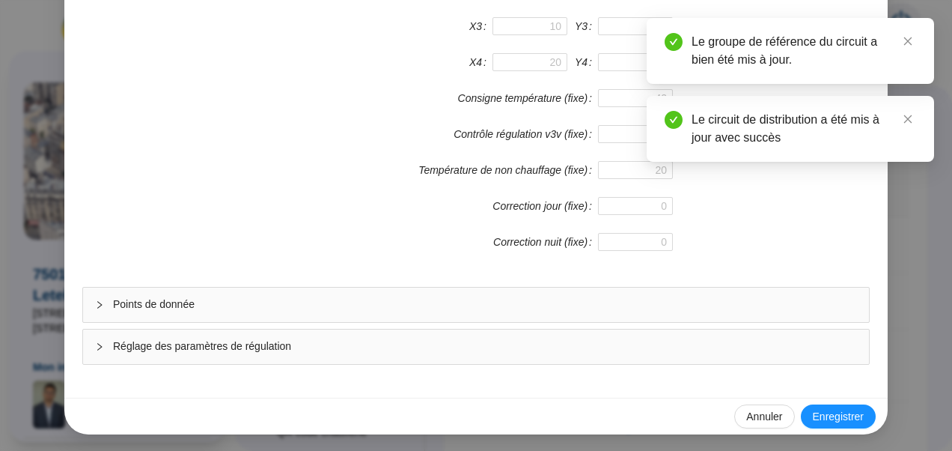
click at [302, 355] on div "Réglage des paramètres de régulation" at bounding box center [476, 346] width 786 height 34
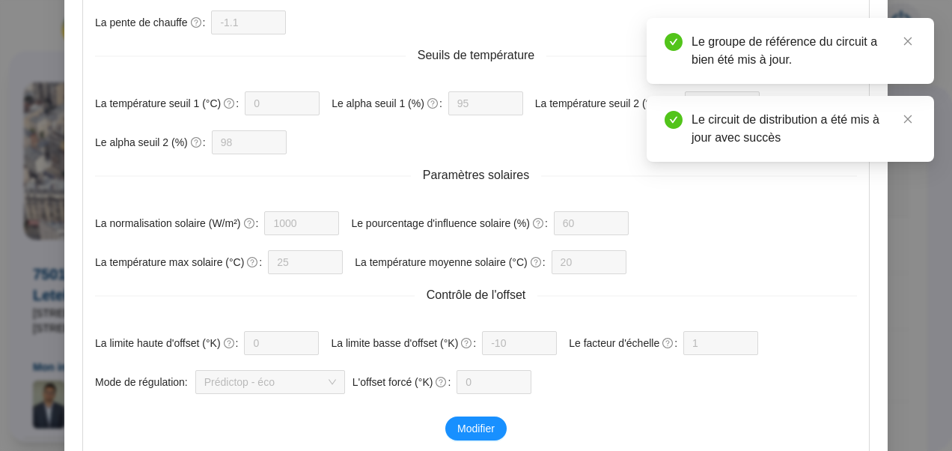
scroll to position [1052, 0]
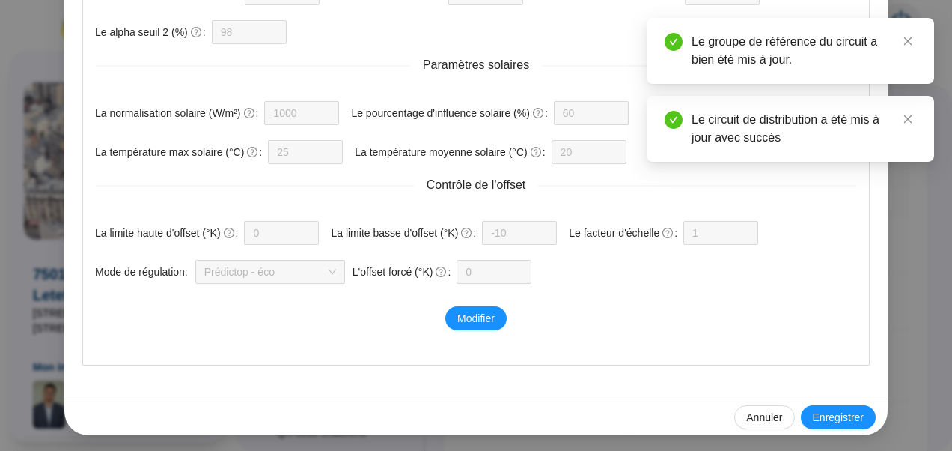
click at [479, 302] on div "Paramètres généraux La température cible (°C) 21 La température d'interruption …" at bounding box center [476, 38] width 786 height 653
click at [464, 324] on button "Modifier" at bounding box center [475, 318] width 61 height 24
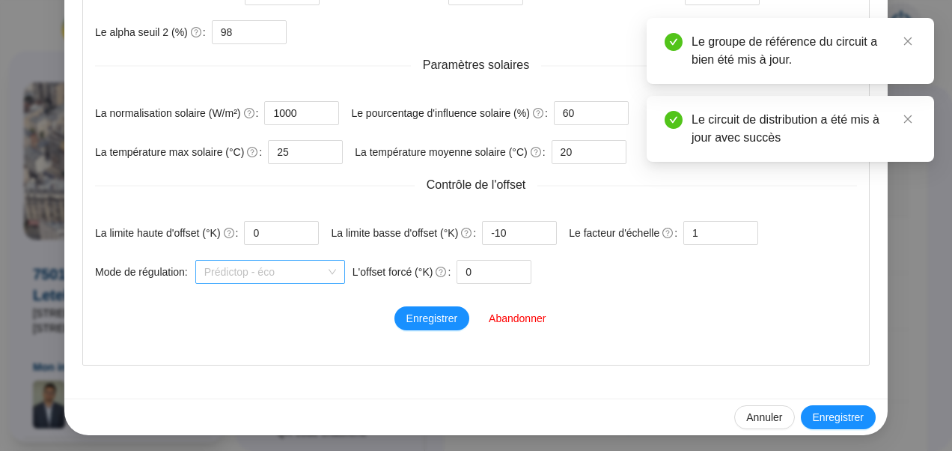
click at [293, 278] on span "Prédictop - éco" at bounding box center [270, 271] width 132 height 22
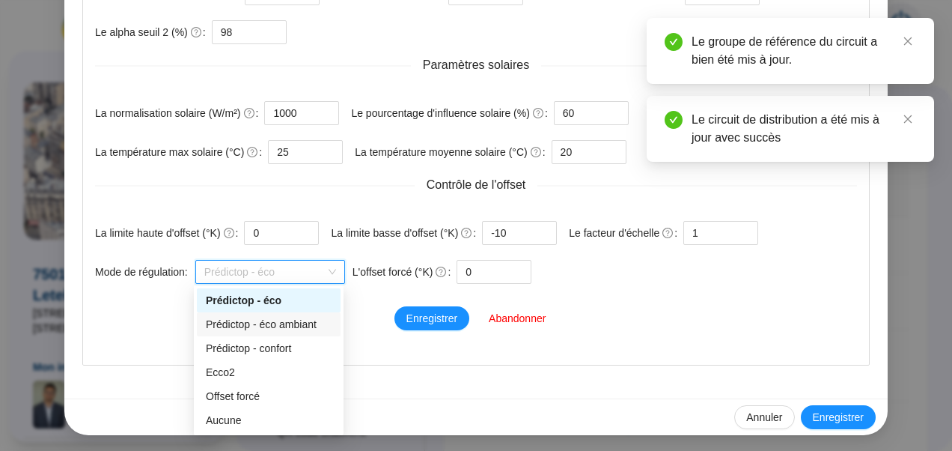
click at [290, 327] on div "Prédictop - éco ambiant" at bounding box center [269, 325] width 126 height 16
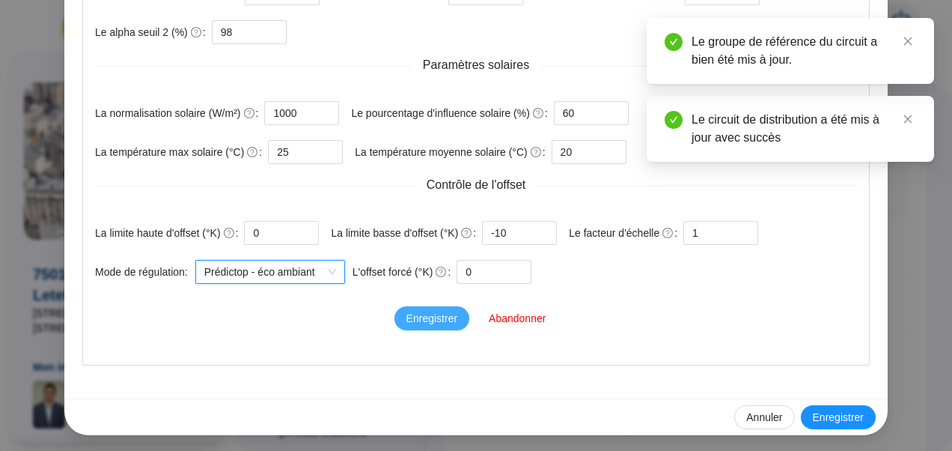
click at [421, 311] on span "Enregistrer" at bounding box center [431, 319] width 51 height 16
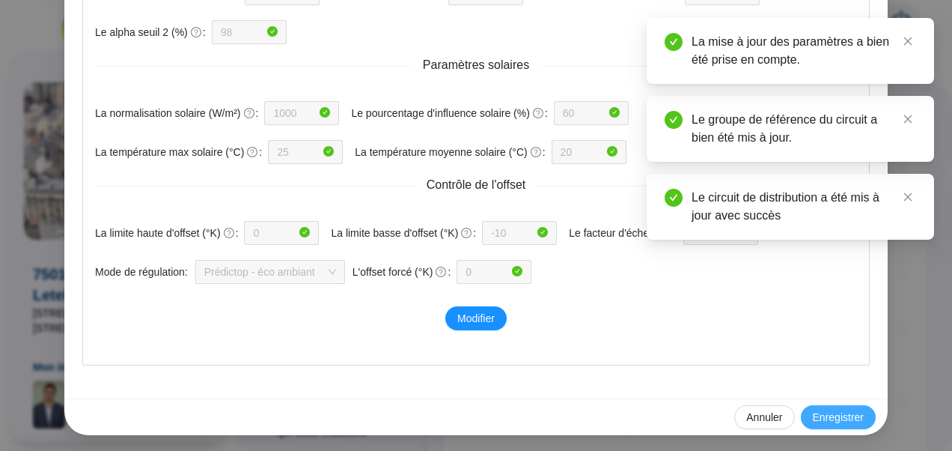
click at [828, 409] on span "Enregistrer" at bounding box center [838, 417] width 51 height 16
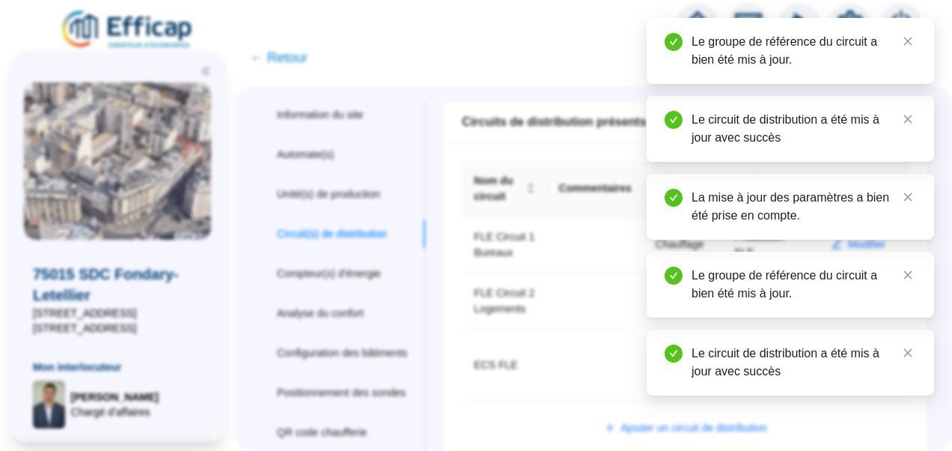
scroll to position [0, 0]
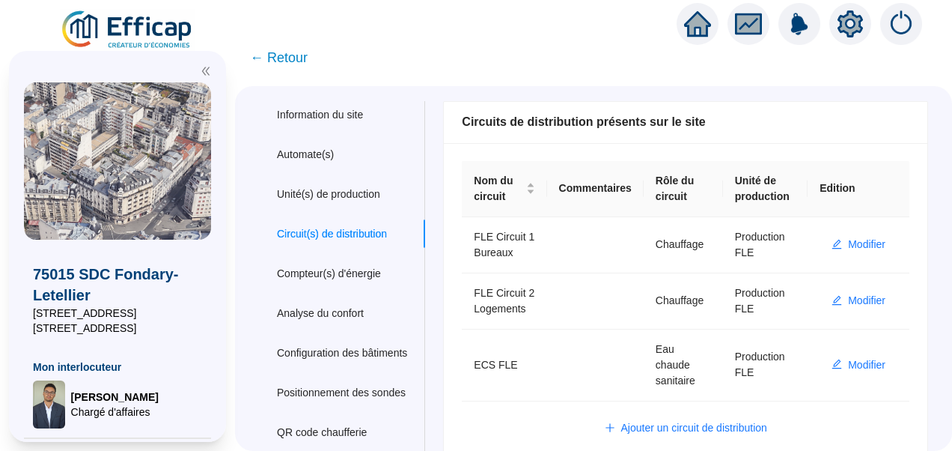
click at [290, 57] on span "← Retour" at bounding box center [279, 57] width 58 height 21
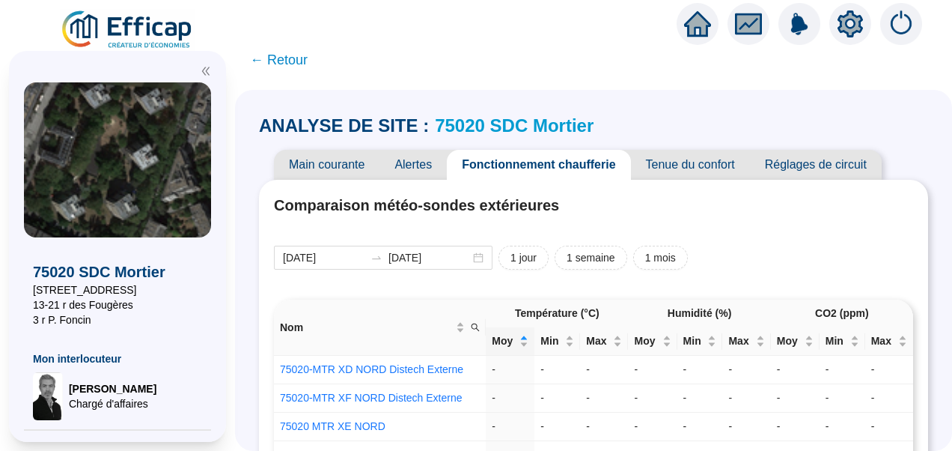
drag, startPoint x: 425, startPoint y: 228, endPoint x: 415, endPoint y: 144, distance: 85.2
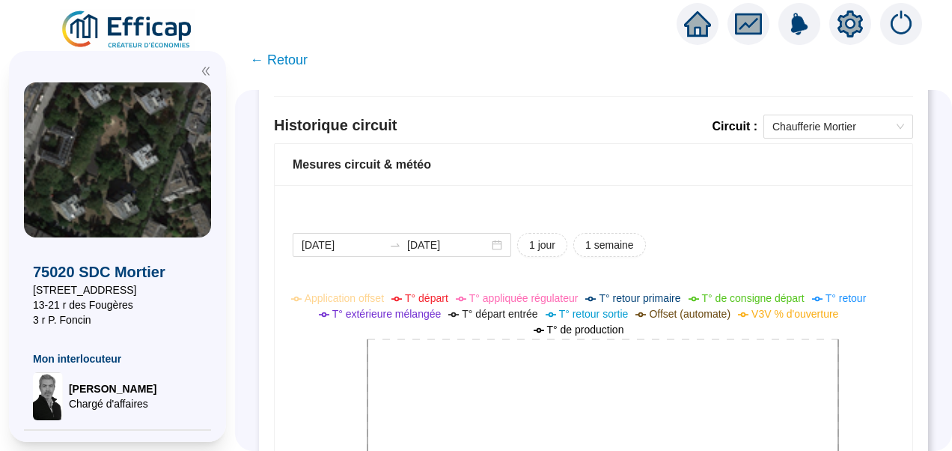
scroll to position [1169, 0]
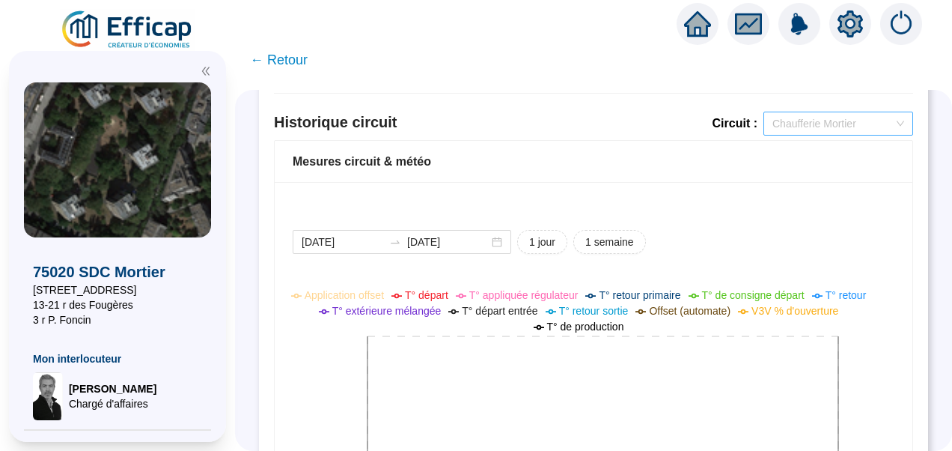
click at [817, 117] on span "Chaufferie Mortier" at bounding box center [838, 123] width 132 height 22
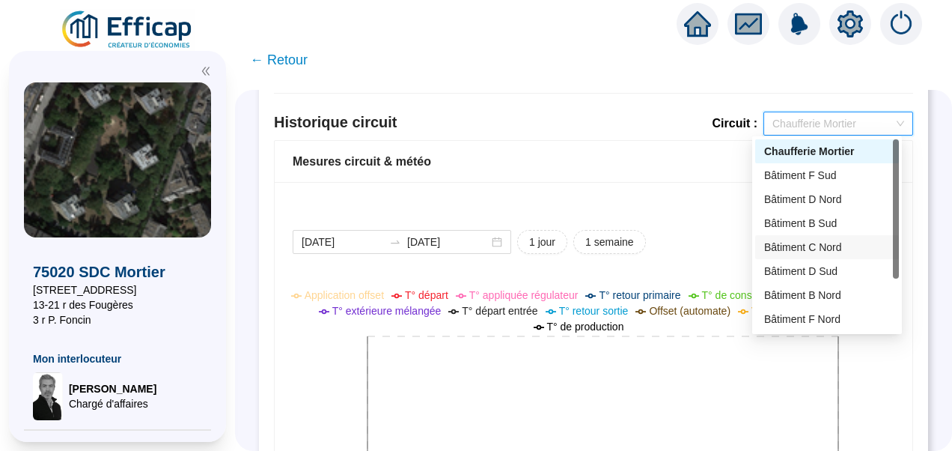
click at [761, 244] on div "Bâtiment C Nord" at bounding box center [827, 247] width 144 height 24
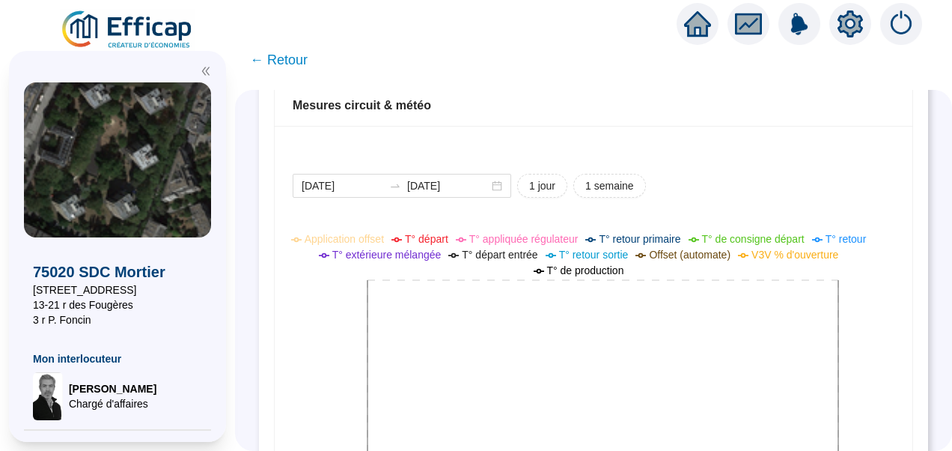
scroll to position [1079, 0]
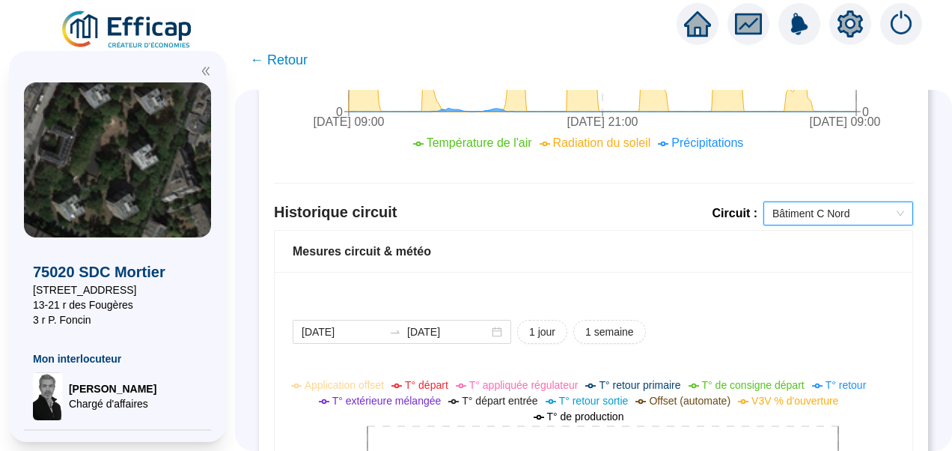
click at [826, 213] on span "Bâtiment C Nord" at bounding box center [838, 213] width 132 height 22
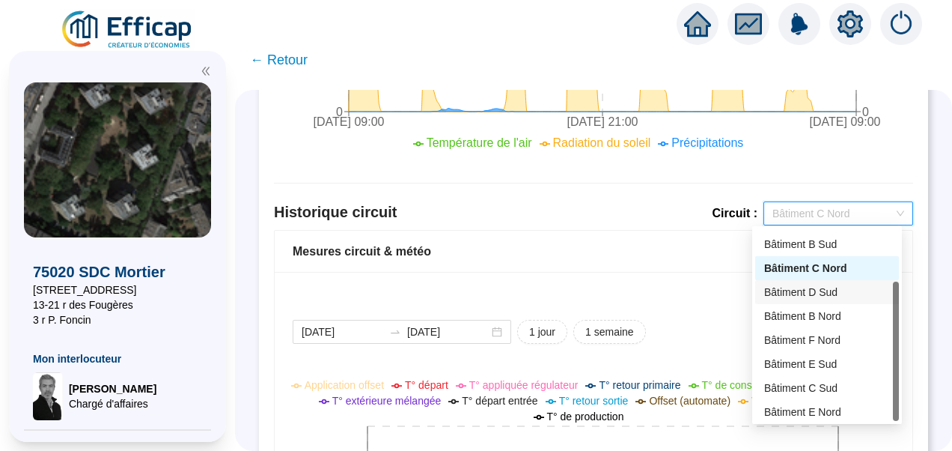
scroll to position [72, 0]
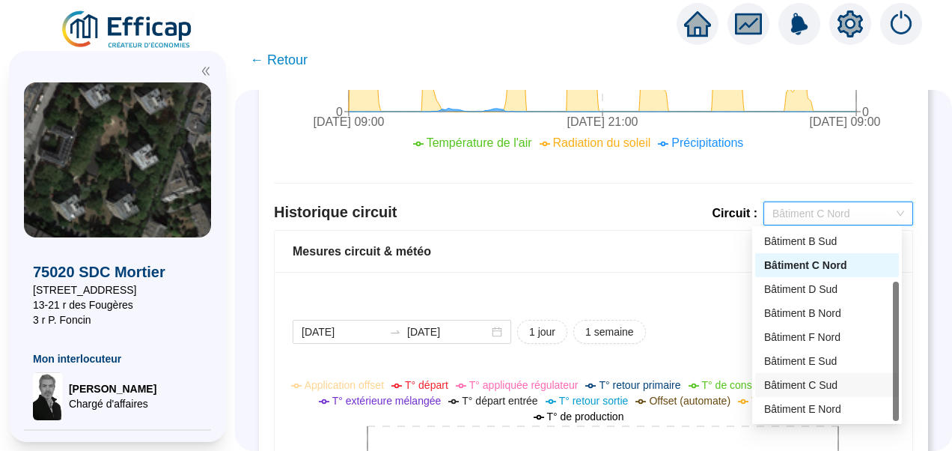
click at [806, 386] on div "Bâtiment C Sud" at bounding box center [827, 385] width 126 height 16
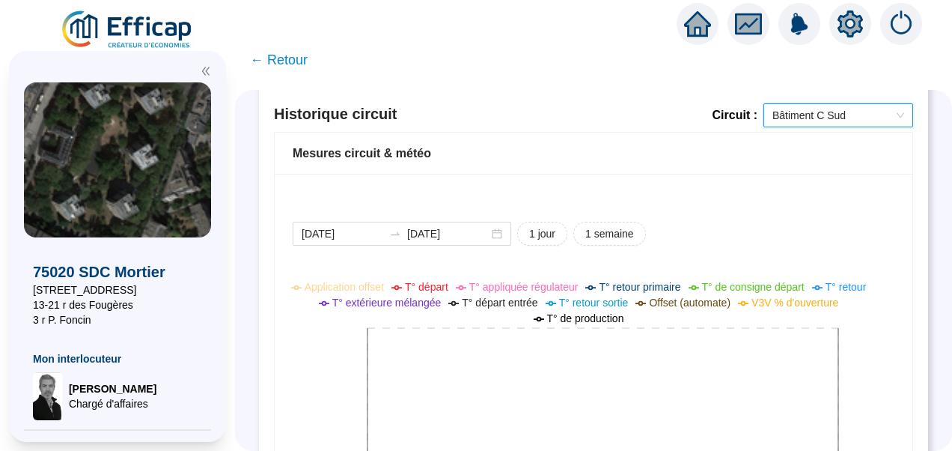
scroll to position [1175, 0]
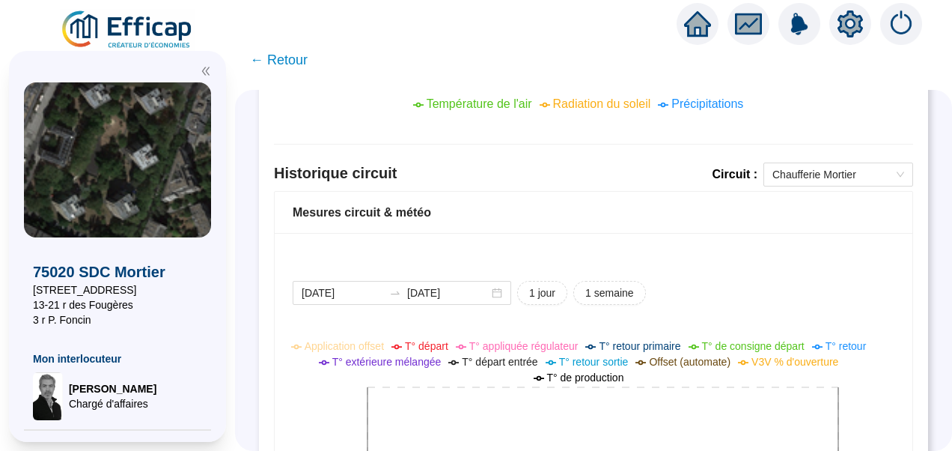
scroll to position [1117, 0]
click at [795, 168] on span "Chaufferie Mortier" at bounding box center [838, 175] width 132 height 22
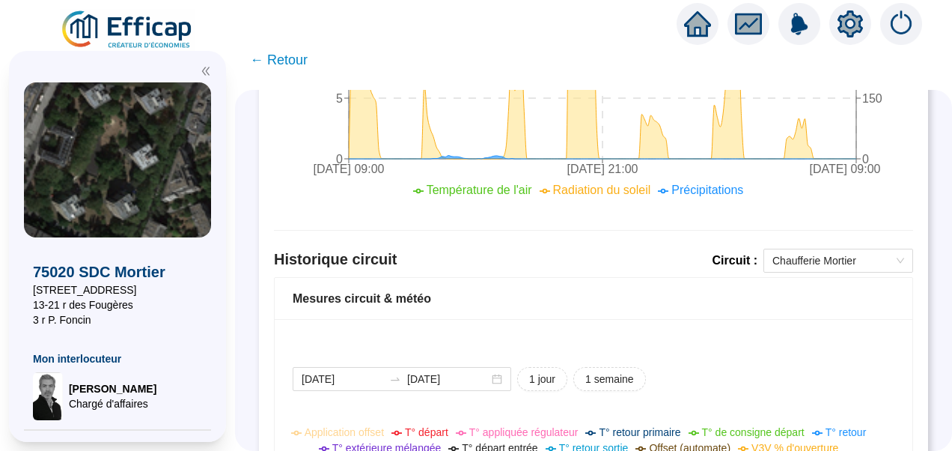
scroll to position [1031, 0]
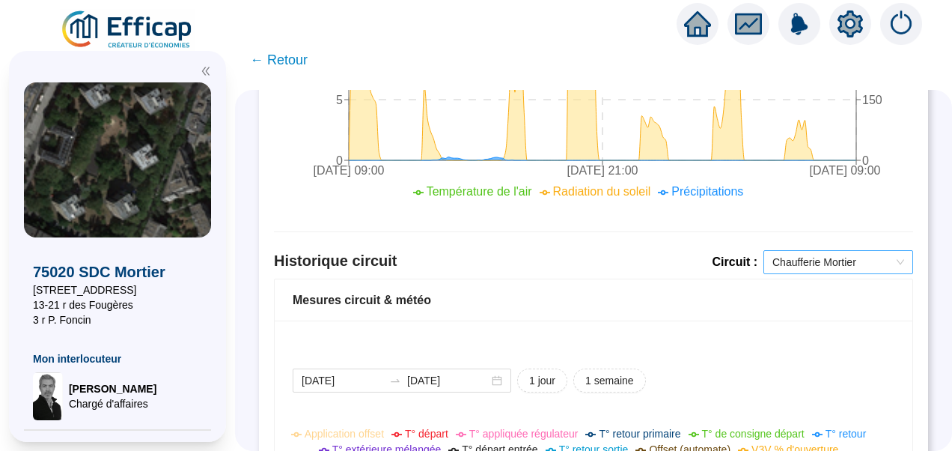
click at [818, 251] on span "Chaufferie Mortier" at bounding box center [838, 262] width 132 height 22
click at [846, 262] on span "Chaufferie Mortier" at bounding box center [838, 262] width 132 height 22
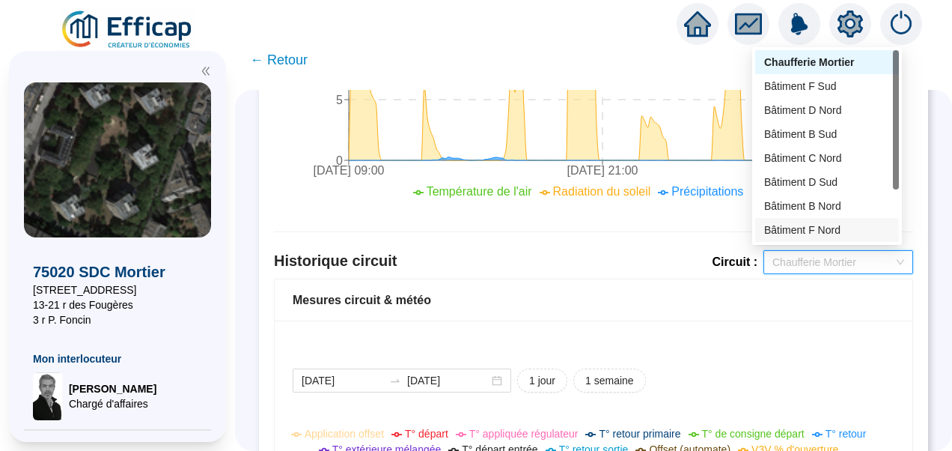
click at [822, 232] on div "Bâtiment F Nord" at bounding box center [827, 230] width 126 height 16
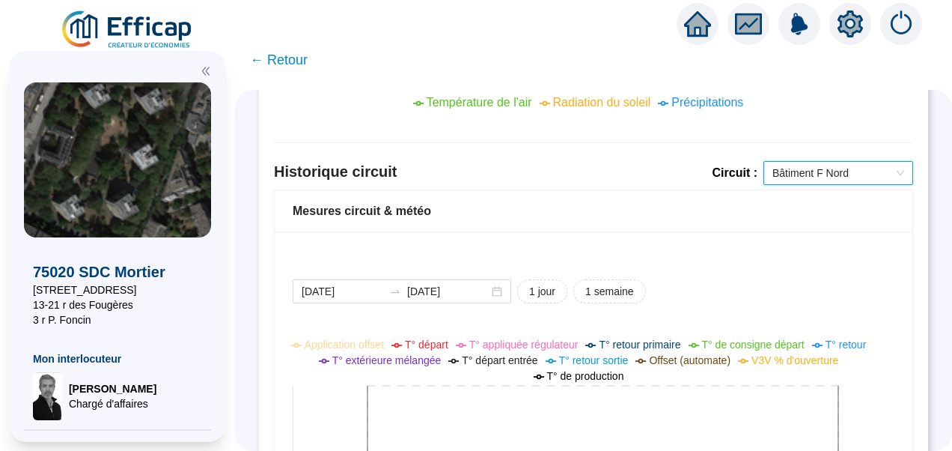
scroll to position [1118, 0]
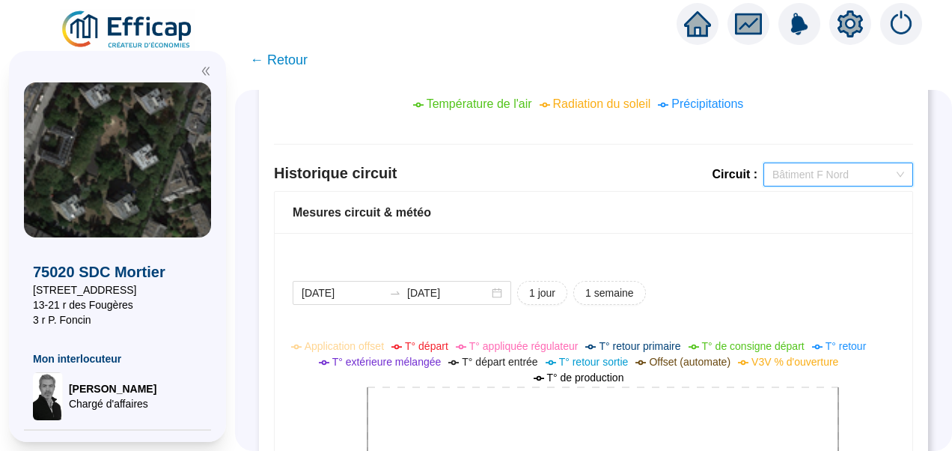
click at [813, 178] on span "Bâtiment F Nord" at bounding box center [838, 174] width 132 height 22
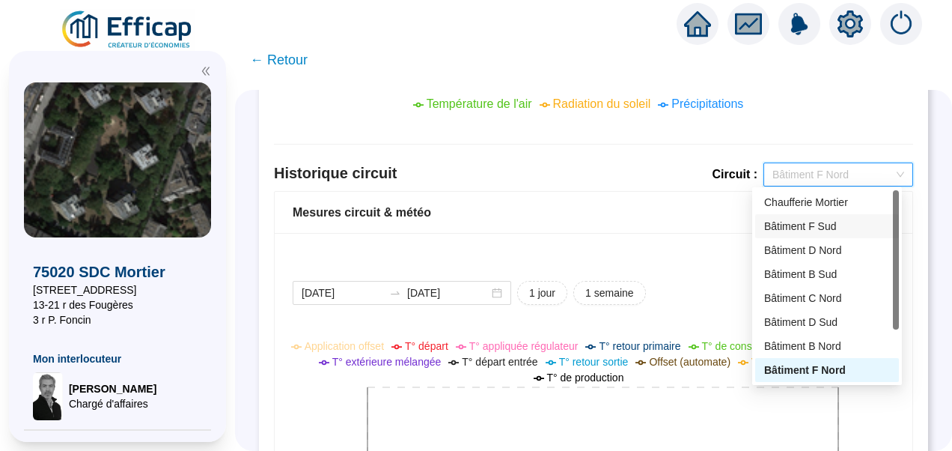
click at [802, 235] on div "Bâtiment F Sud" at bounding box center [827, 226] width 144 height 24
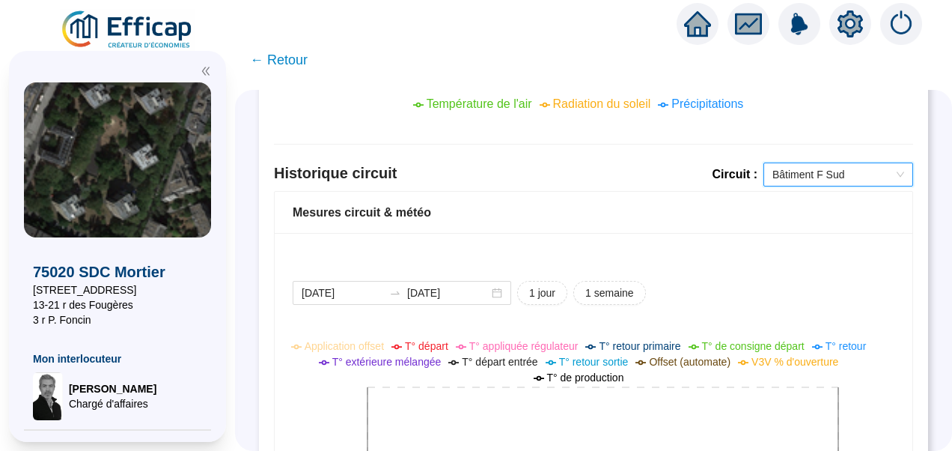
scroll to position [1353, 0]
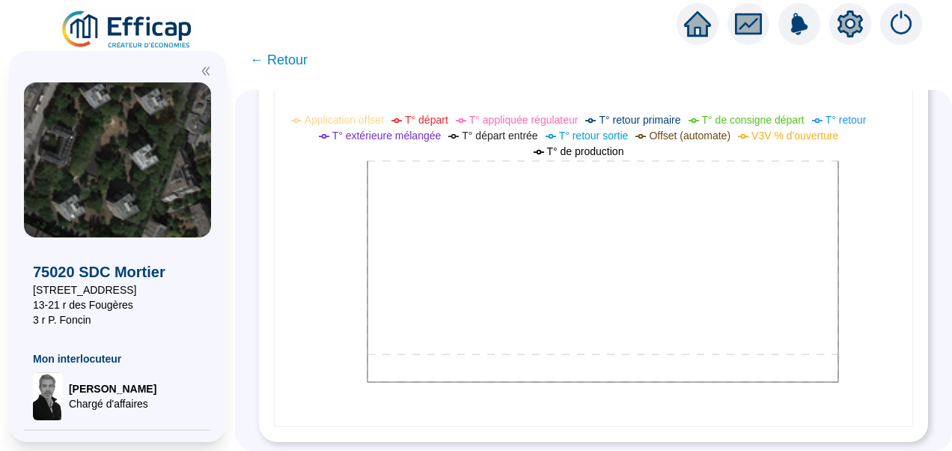
click at [349, 147] on ul "Application offset T° départ T° appliquée régulateur T° retour primaire T° de c…" at bounding box center [582, 135] width 609 height 47
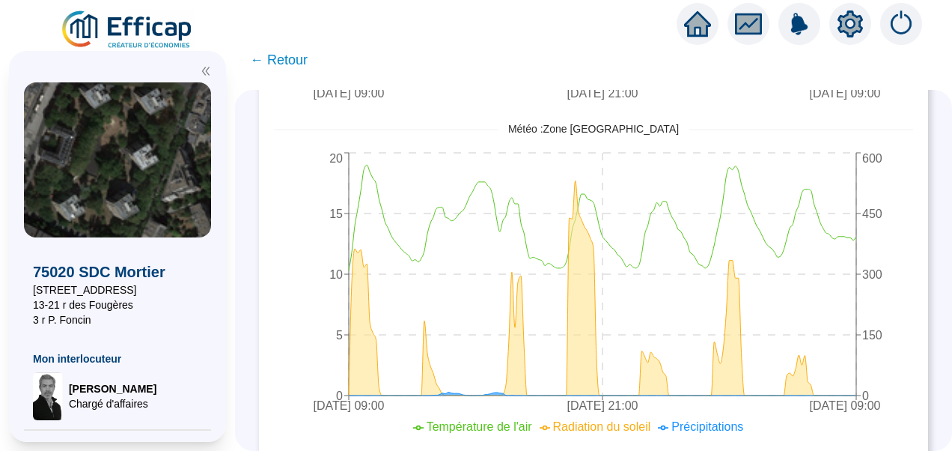
scroll to position [1150, 0]
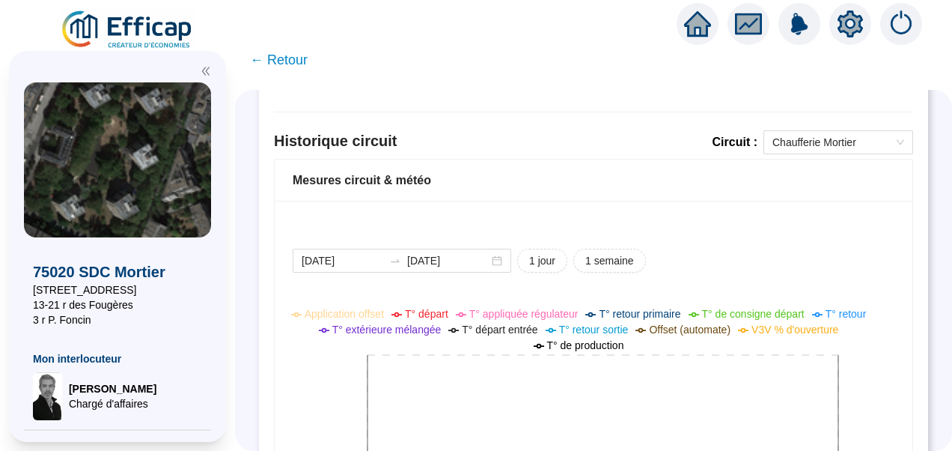
click at [793, 140] on span "Chaufferie Mortier" at bounding box center [838, 142] width 132 height 22
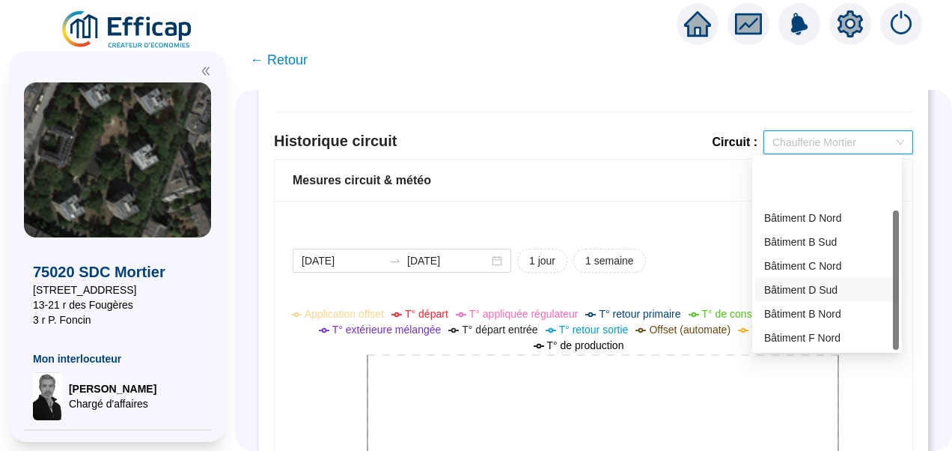
scroll to position [72, 0]
click at [810, 293] on div "Bâtiment E Sud" at bounding box center [827, 290] width 126 height 16
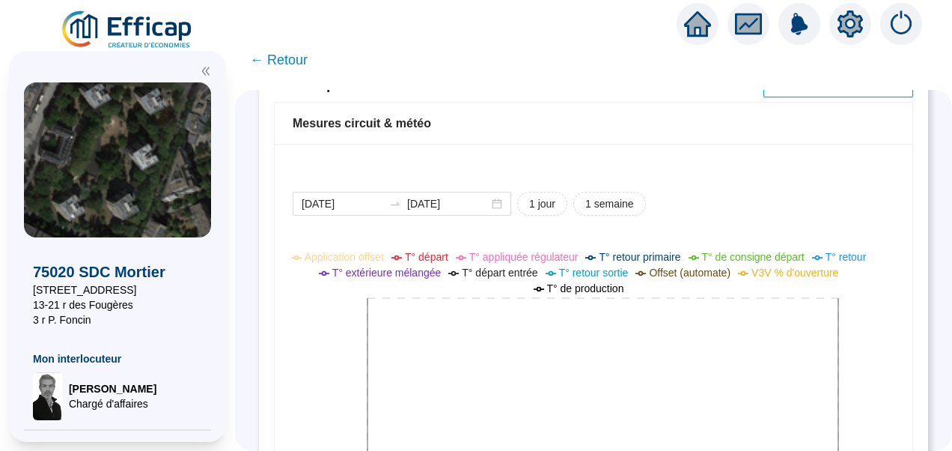
scroll to position [1158, 0]
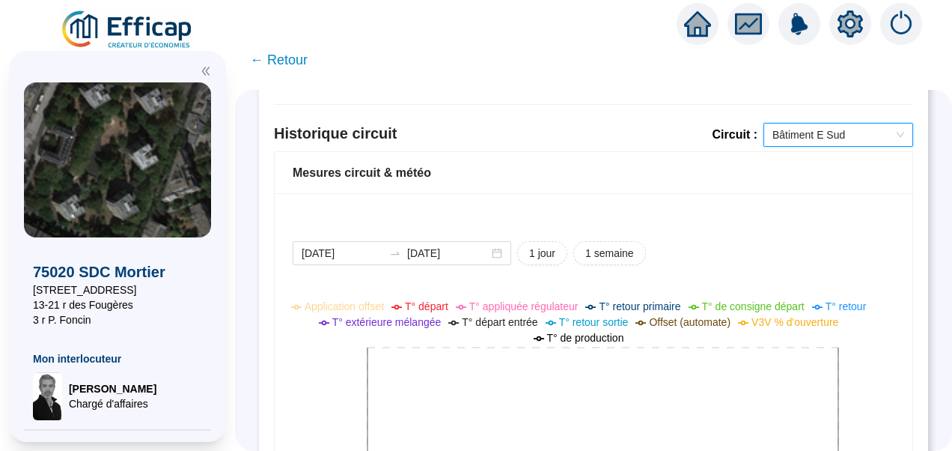
click at [795, 138] on span "Bâtiment E Sud" at bounding box center [838, 134] width 132 height 22
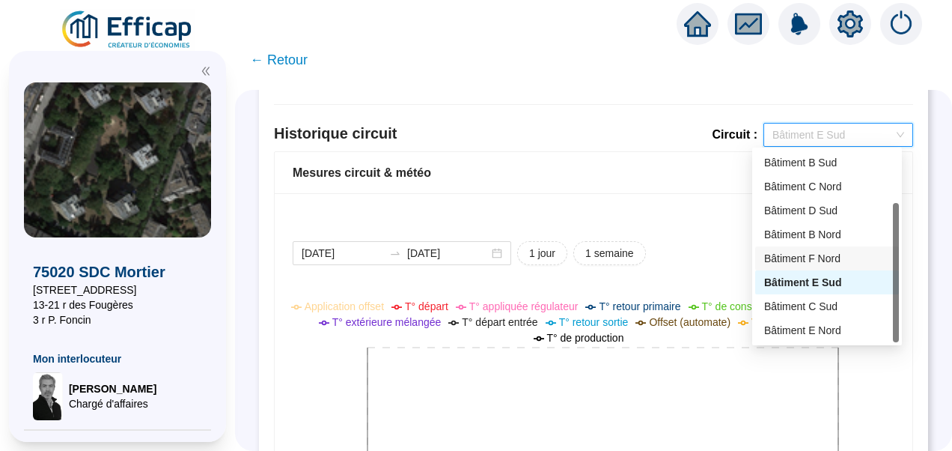
click at [811, 262] on div "Bâtiment F Nord" at bounding box center [827, 259] width 126 height 16
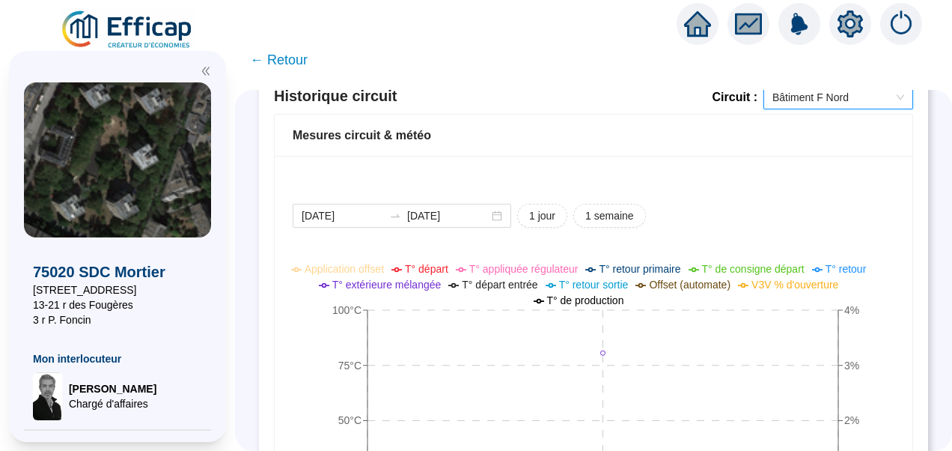
scroll to position [1171, 0]
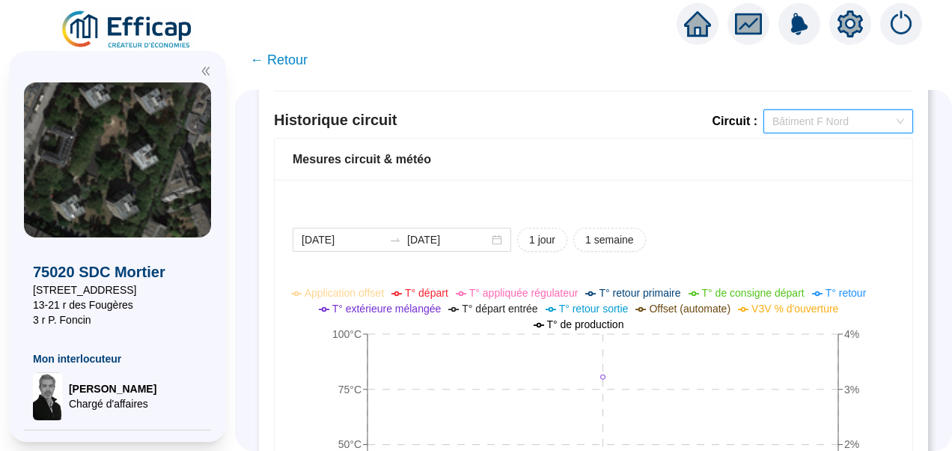
click at [791, 115] on span "Bâtiment F Nord" at bounding box center [838, 121] width 132 height 22
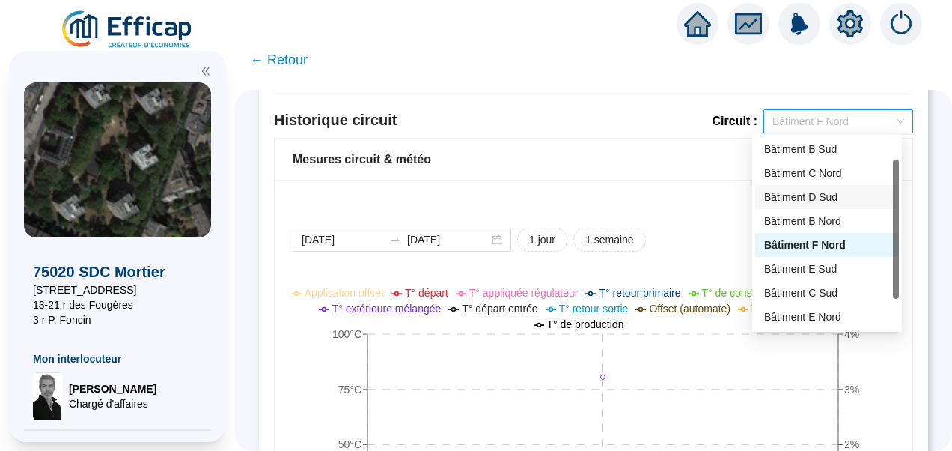
scroll to position [0, 0]
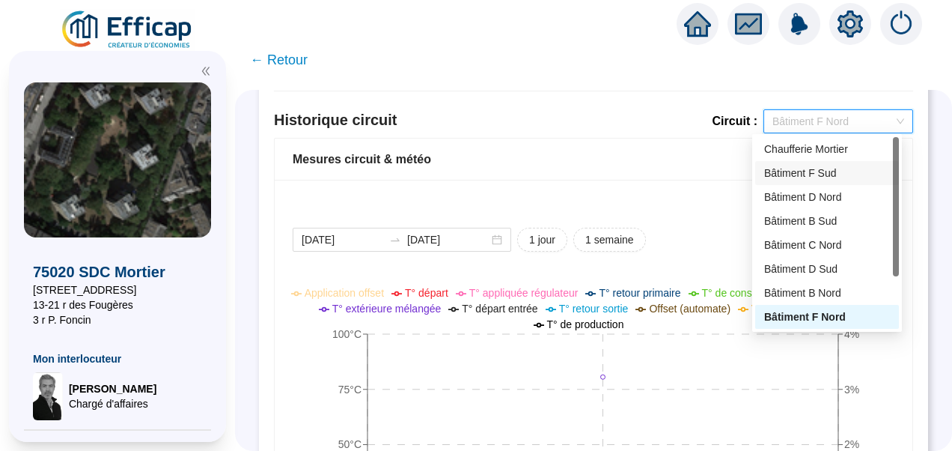
click at [804, 174] on div "Bâtiment F Sud" at bounding box center [827, 173] width 126 height 16
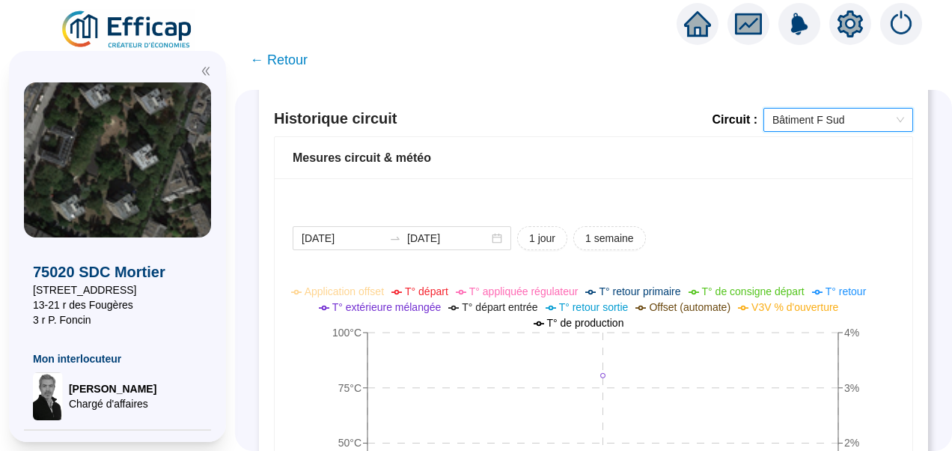
scroll to position [1166, 0]
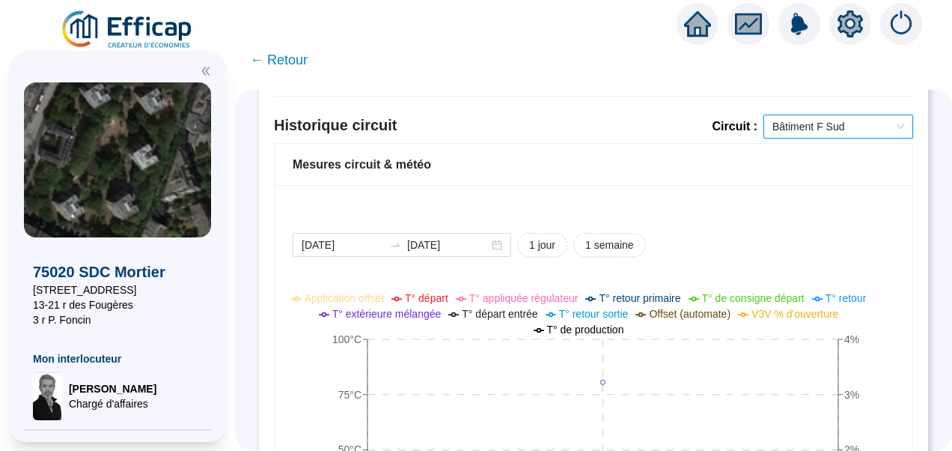
click at [799, 121] on span "Bâtiment F Sud" at bounding box center [838, 126] width 132 height 22
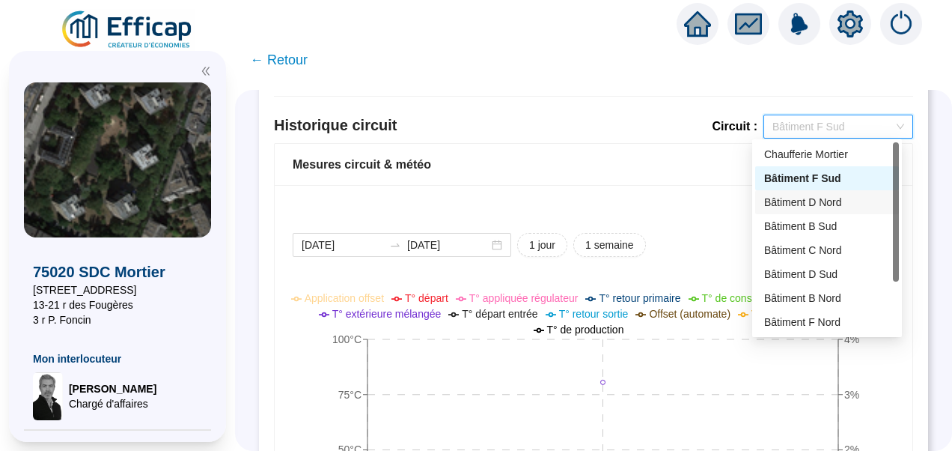
click at [822, 204] on div "Bâtiment D Nord" at bounding box center [827, 203] width 126 height 16
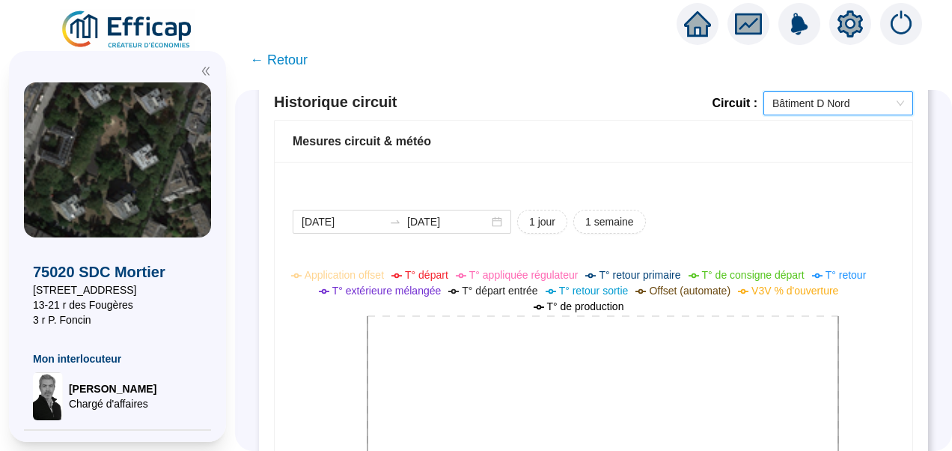
scroll to position [1178, 0]
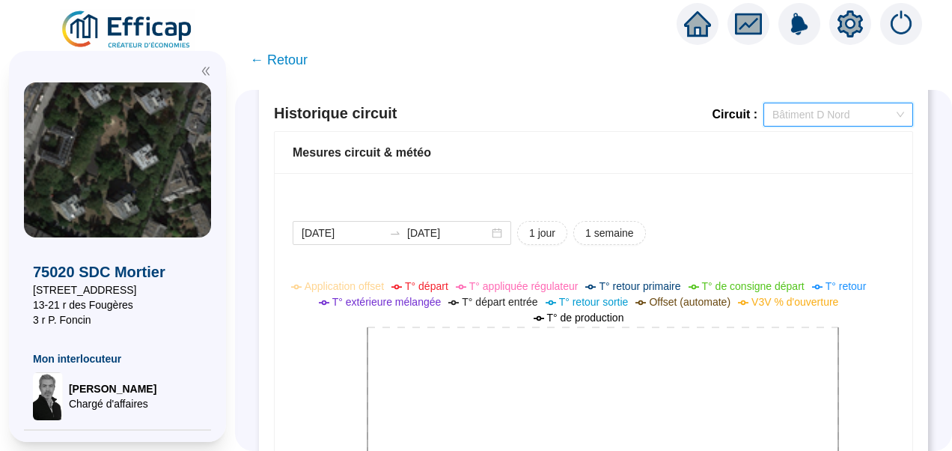
click at [813, 116] on span "Bâtiment D Nord" at bounding box center [838, 114] width 132 height 22
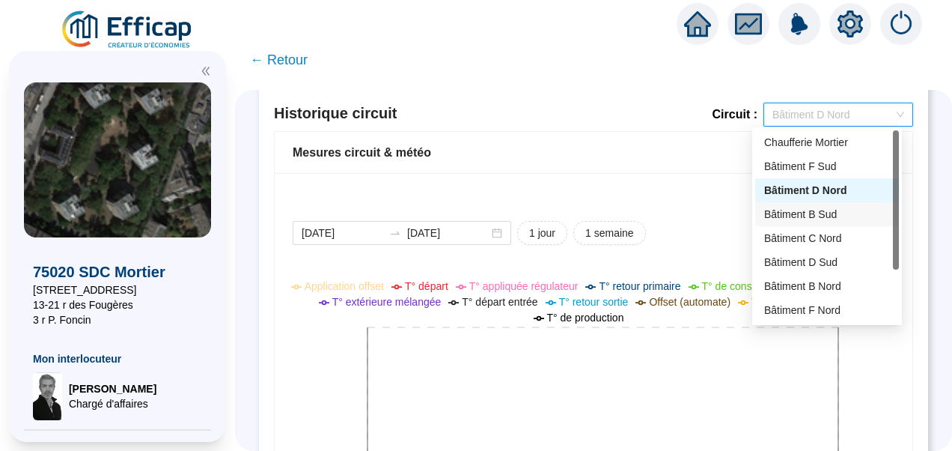
click at [795, 209] on div "Bâtiment B Sud" at bounding box center [827, 215] width 126 height 16
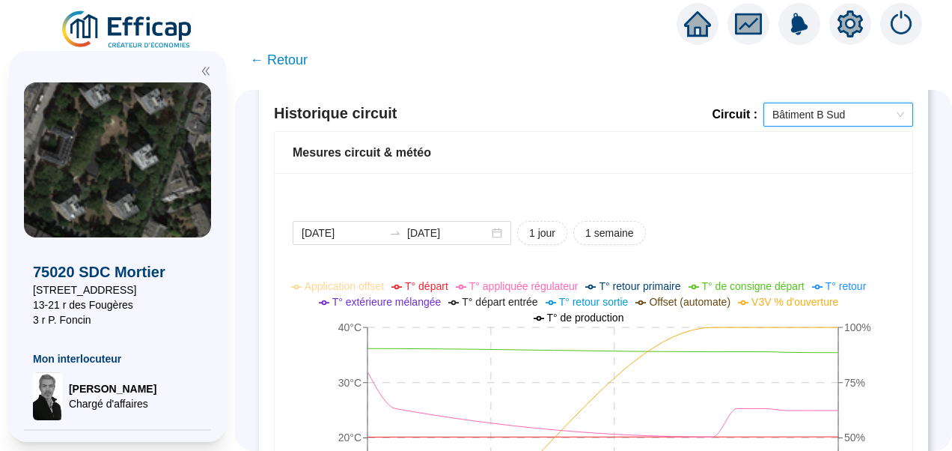
click at [790, 112] on span "Bâtiment B Sud" at bounding box center [838, 114] width 132 height 22
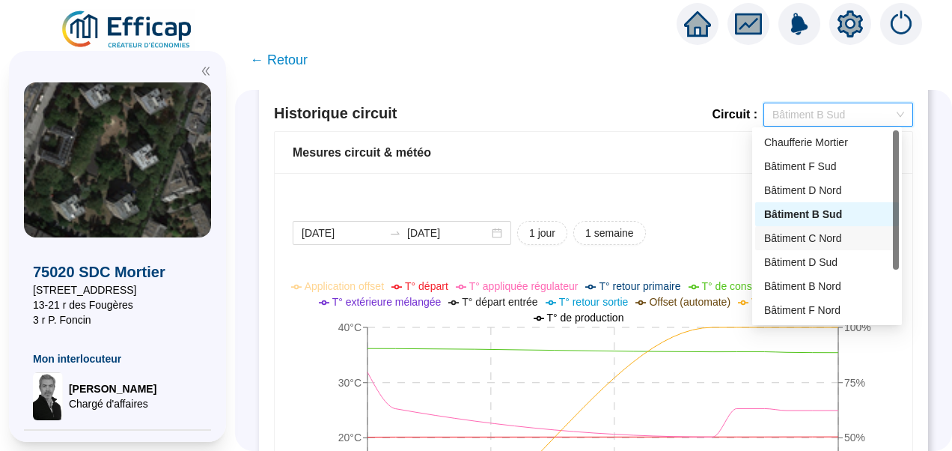
click at [811, 244] on div "Bâtiment C Nord" at bounding box center [827, 238] width 126 height 16
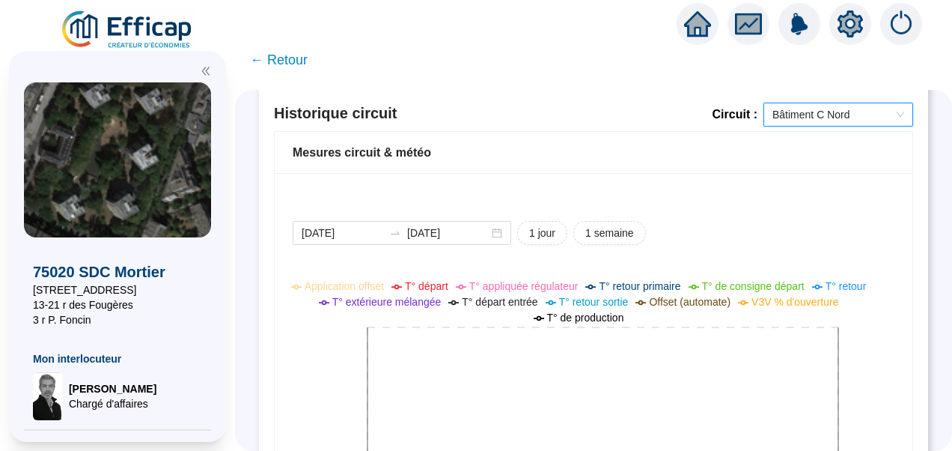
click at [819, 108] on span "Bâtiment C Nord" at bounding box center [838, 114] width 132 height 22
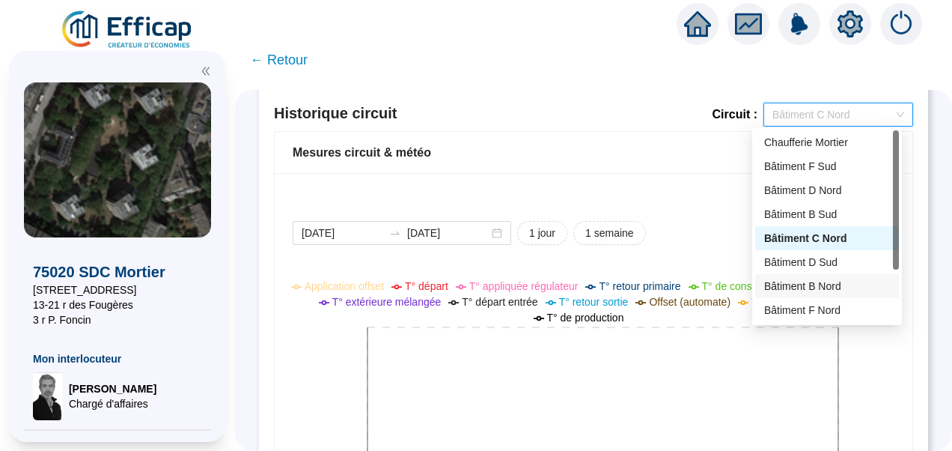
click at [821, 289] on div "Bâtiment B Nord" at bounding box center [827, 286] width 126 height 16
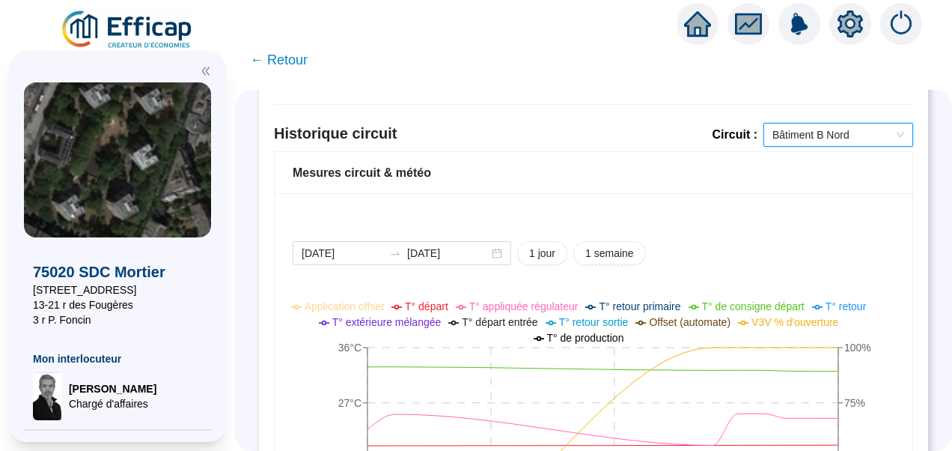
scroll to position [1157, 0]
click at [814, 127] on span "Bâtiment B Nord" at bounding box center [838, 135] width 132 height 22
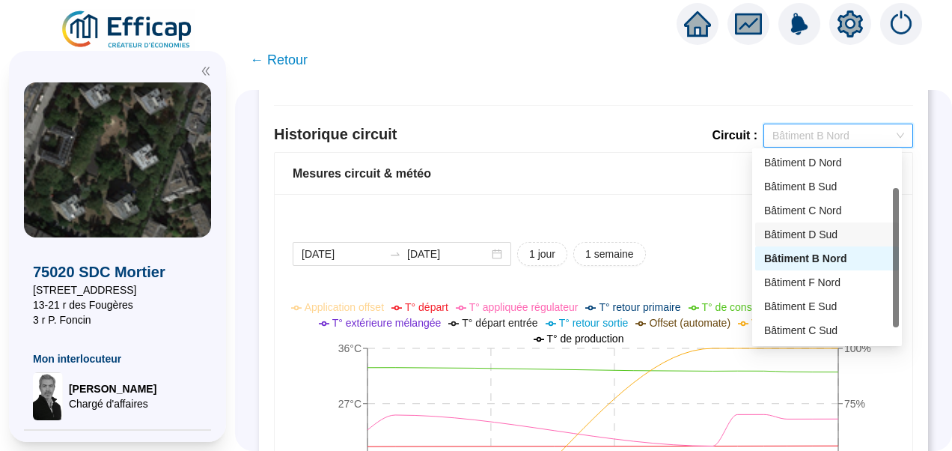
scroll to position [51, 0]
click at [808, 282] on div "Bâtiment F Nord" at bounding box center [827, 280] width 126 height 16
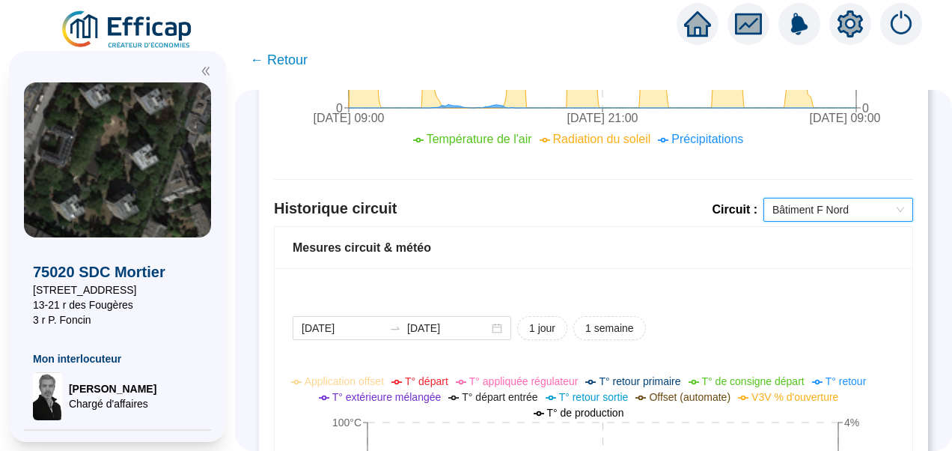
scroll to position [1082, 0]
click at [780, 204] on span "Bâtiment F Nord" at bounding box center [838, 210] width 132 height 22
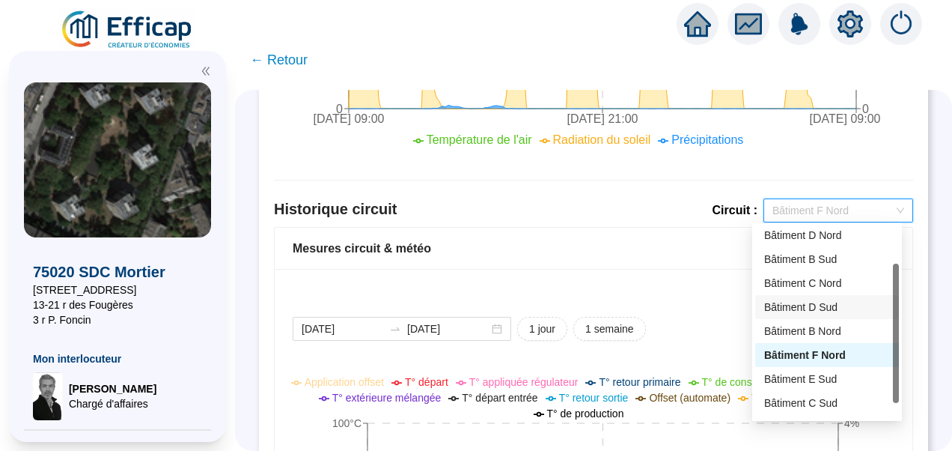
scroll to position [72, 0]
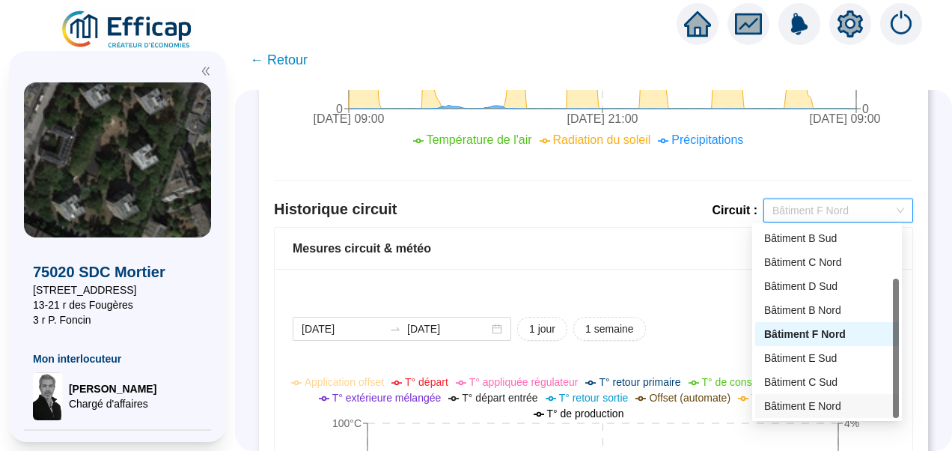
click at [819, 404] on div "Bâtiment E Nord" at bounding box center [827, 406] width 126 height 16
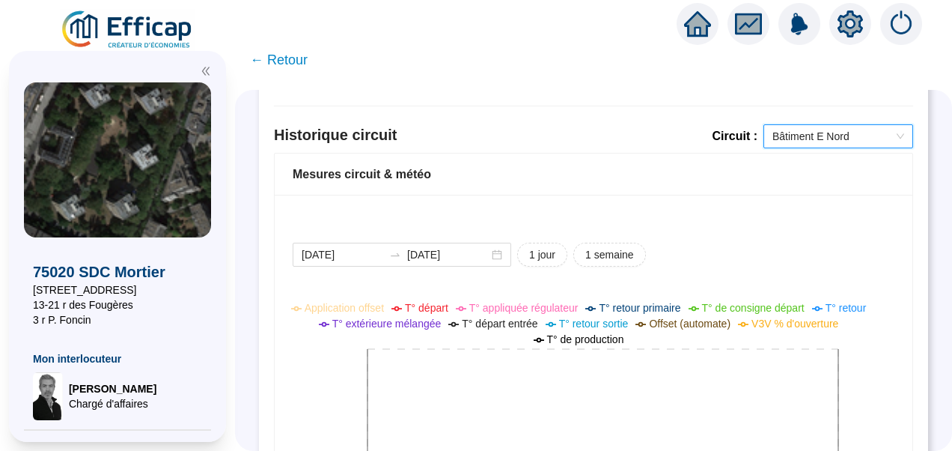
scroll to position [1152, 0]
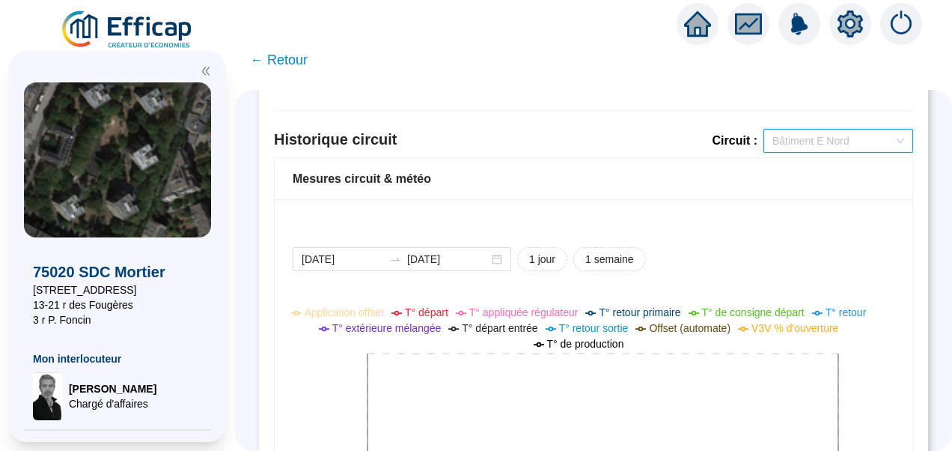
click at [802, 139] on span "Bâtiment E Nord" at bounding box center [838, 140] width 132 height 22
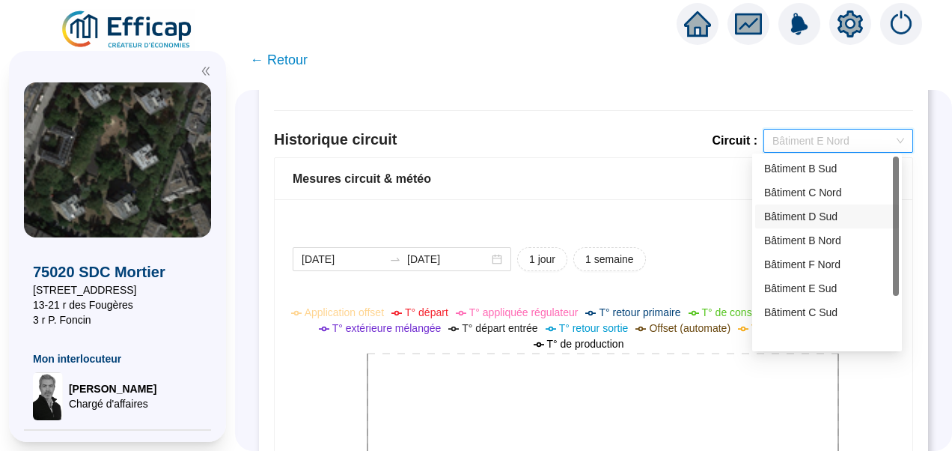
scroll to position [0, 0]
click at [805, 198] on div "Bâtiment F Sud" at bounding box center [827, 193] width 126 height 16
click at [819, 129] on span "Bâtiment F Sud" at bounding box center [838, 140] width 132 height 22
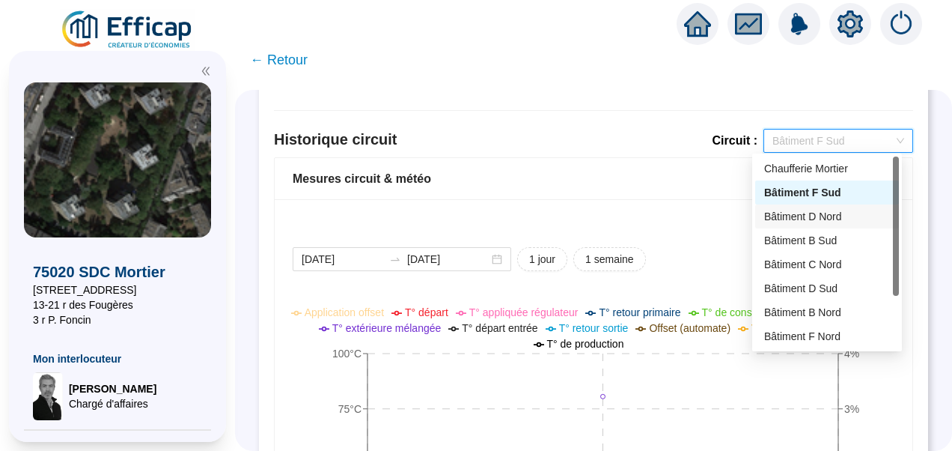
click at [825, 214] on div "Bâtiment D Nord" at bounding box center [827, 217] width 126 height 16
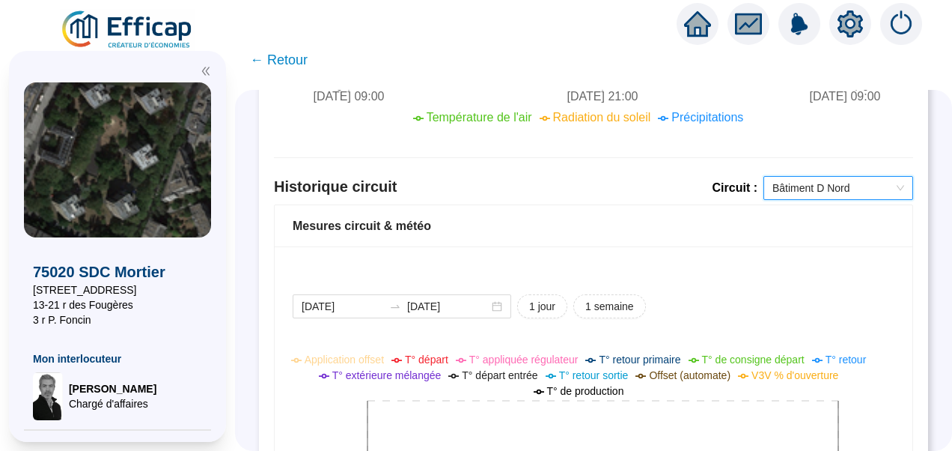
scroll to position [1098, 0]
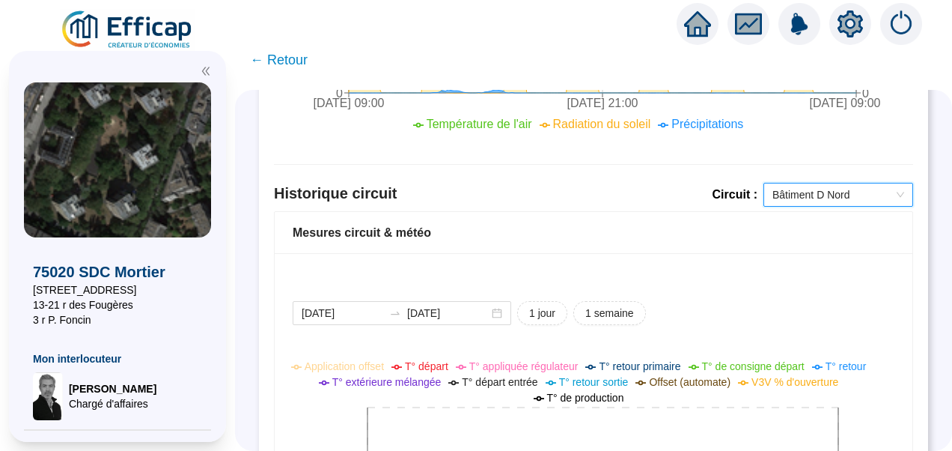
click at [799, 199] on span "Bâtiment D Nord" at bounding box center [838, 194] width 132 height 22
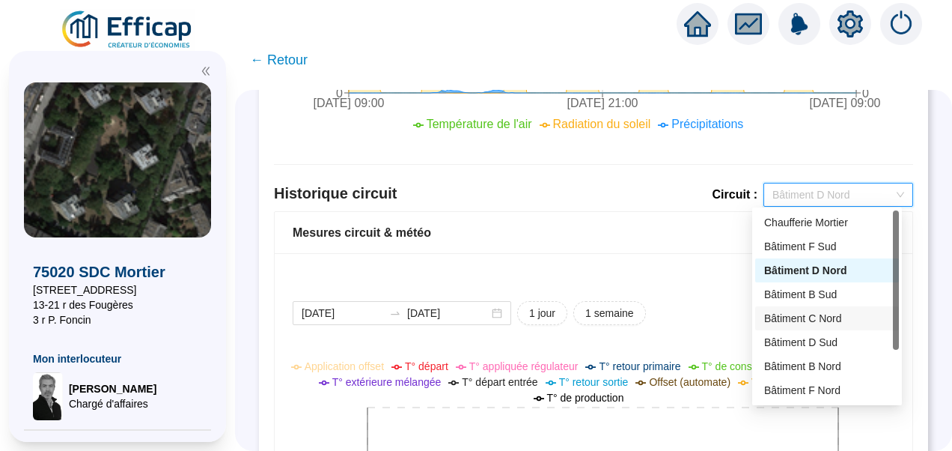
scroll to position [72, 0]
click at [828, 375] on div "Bâtiment C Sud" at bounding box center [827, 366] width 144 height 24
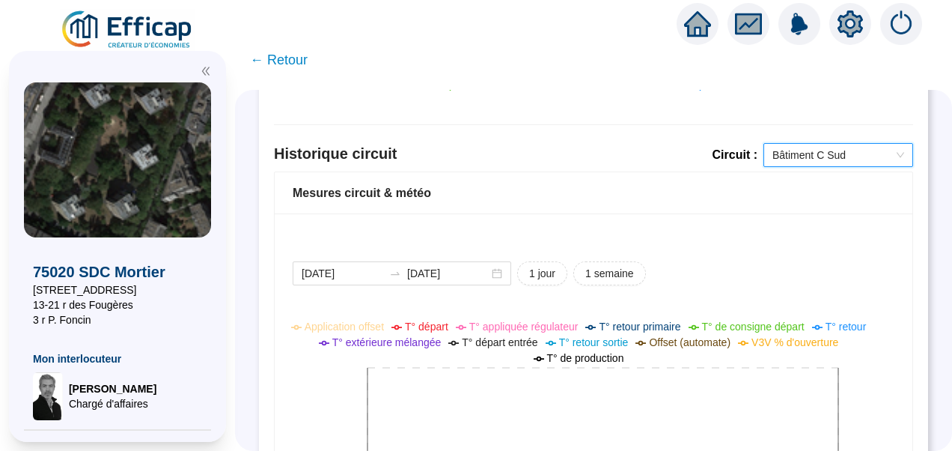
scroll to position [1133, 0]
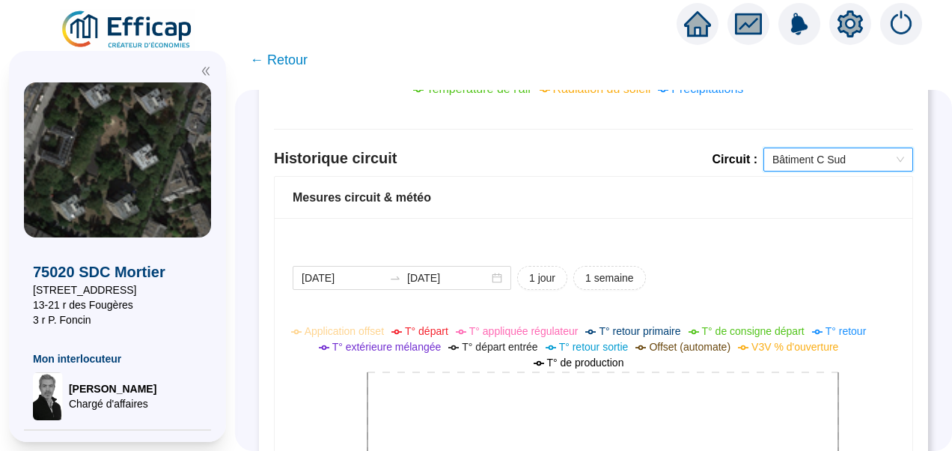
click at [787, 158] on span "Bâtiment C Sud" at bounding box center [838, 159] width 132 height 22
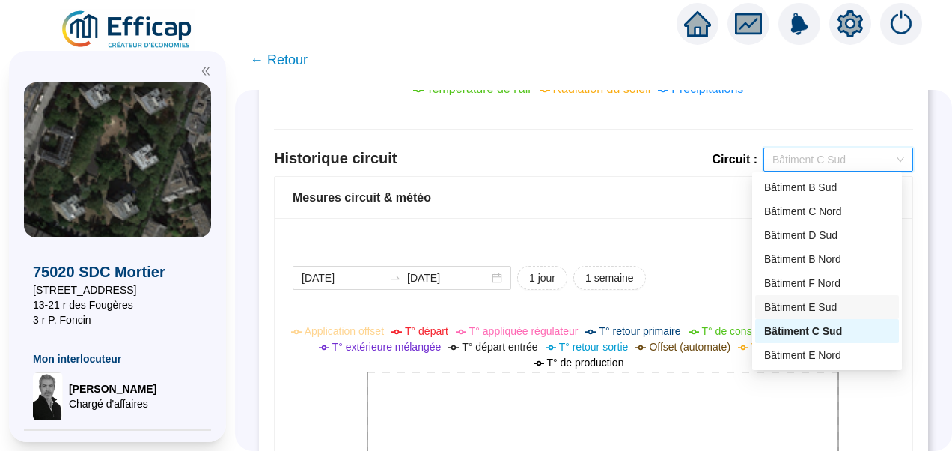
click at [787, 308] on div "Bâtiment E Sud" at bounding box center [827, 307] width 126 height 16
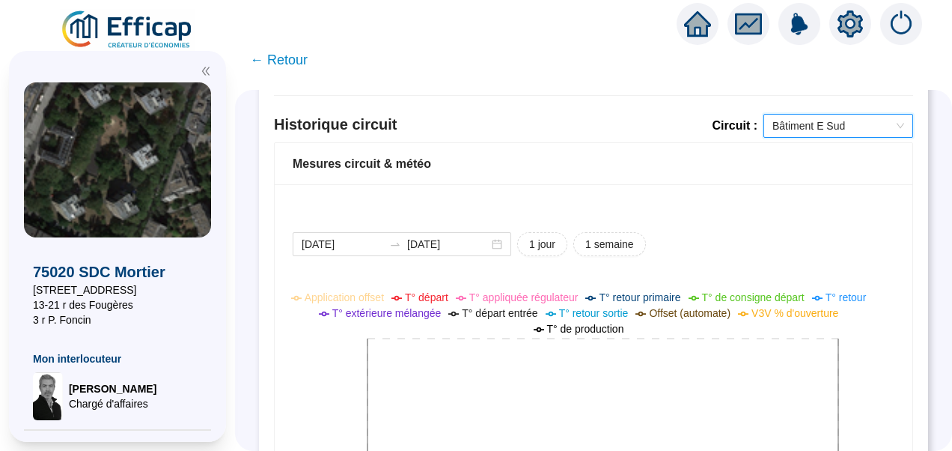
scroll to position [1166, 0]
click at [804, 121] on span "Bâtiment E Sud" at bounding box center [838, 126] width 132 height 22
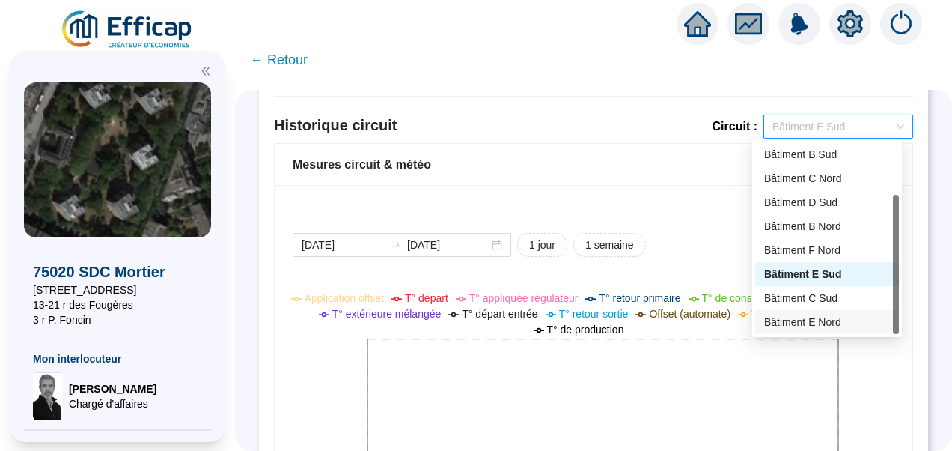
click at [819, 321] on div "Bâtiment E Nord" at bounding box center [827, 322] width 126 height 16
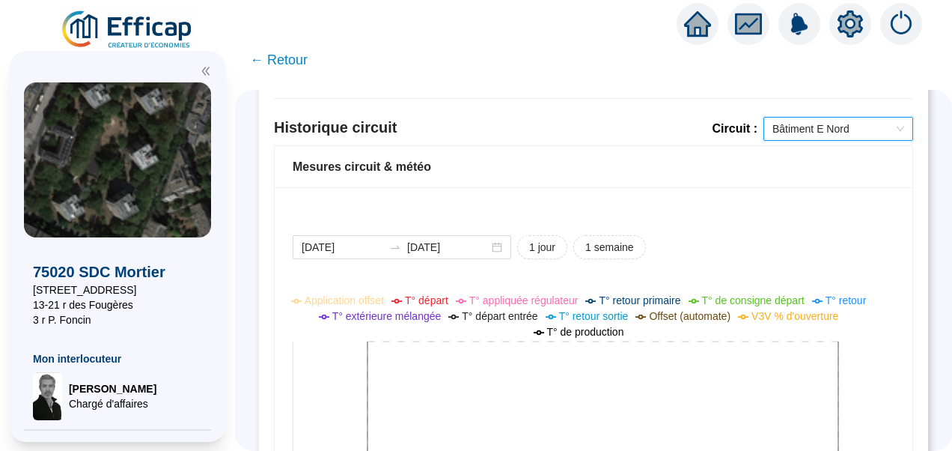
scroll to position [1163, 0]
click at [804, 129] on span "Bâtiment E Nord" at bounding box center [838, 129] width 132 height 22
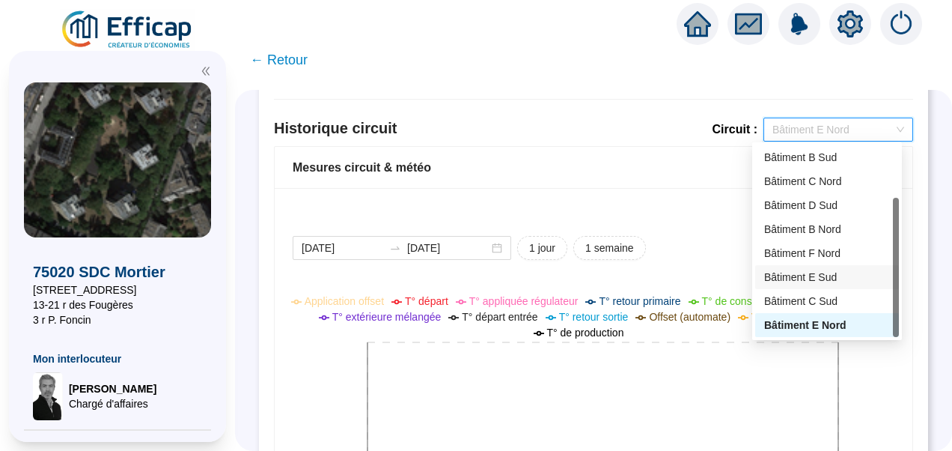
click at [817, 278] on div "Bâtiment E Sud" at bounding box center [827, 277] width 126 height 16
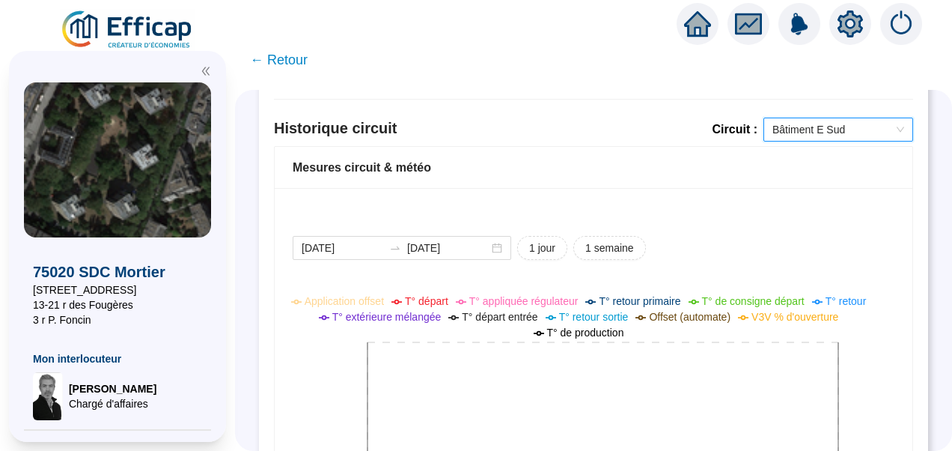
scroll to position [1353, 0]
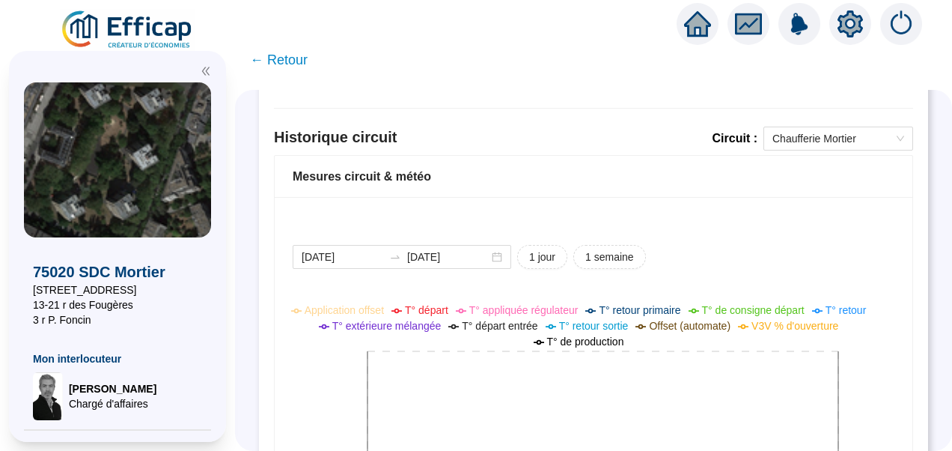
scroll to position [1156, 0]
click at [789, 135] on span "Chaufferie Mortier" at bounding box center [838, 137] width 132 height 22
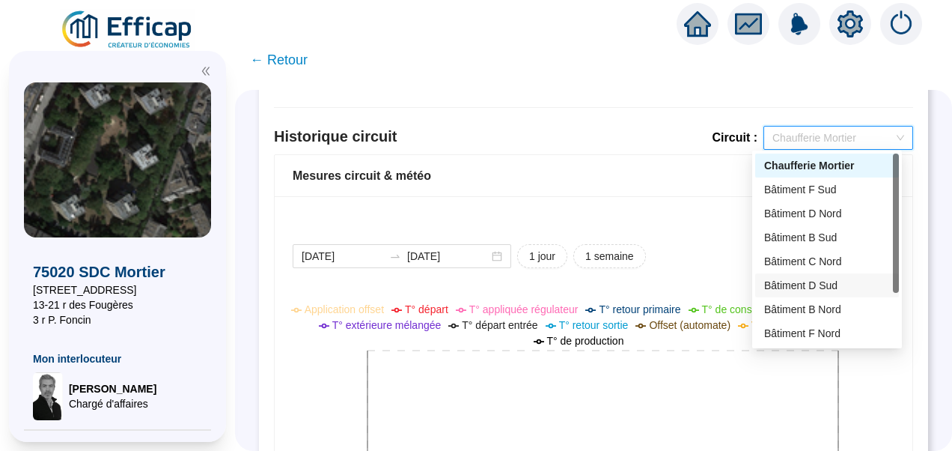
scroll to position [72, 0]
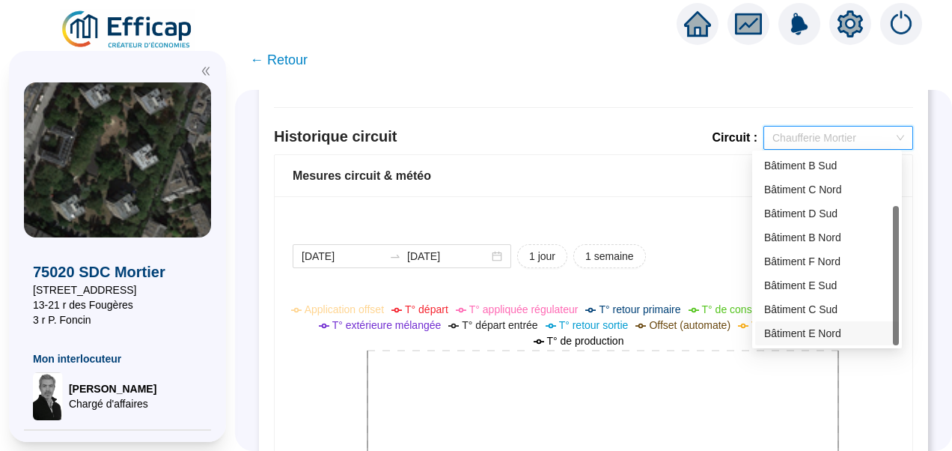
click at [822, 336] on div "Bâtiment E Nord" at bounding box center [827, 334] width 126 height 16
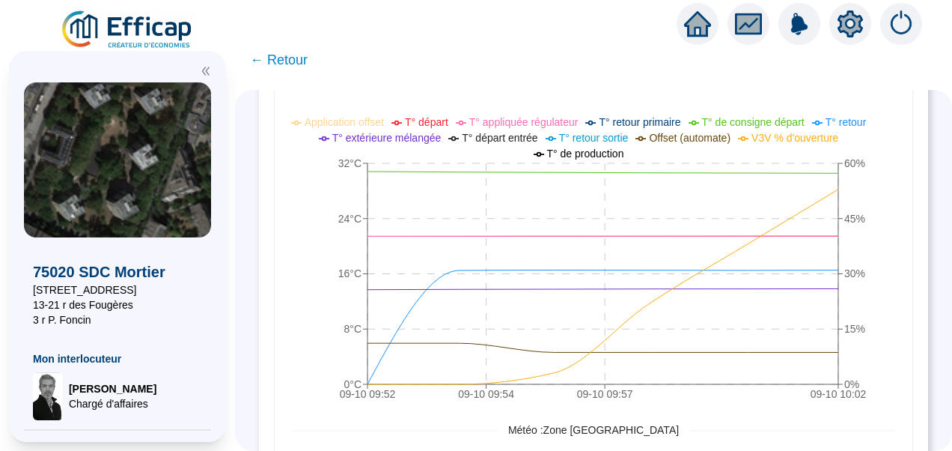
scroll to position [1198, 0]
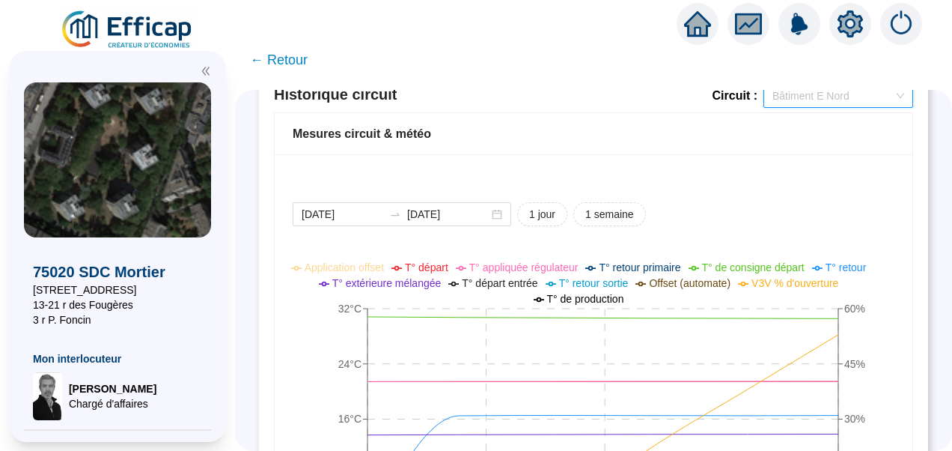
click at [791, 103] on span "Bâtiment E Nord" at bounding box center [838, 96] width 132 height 22
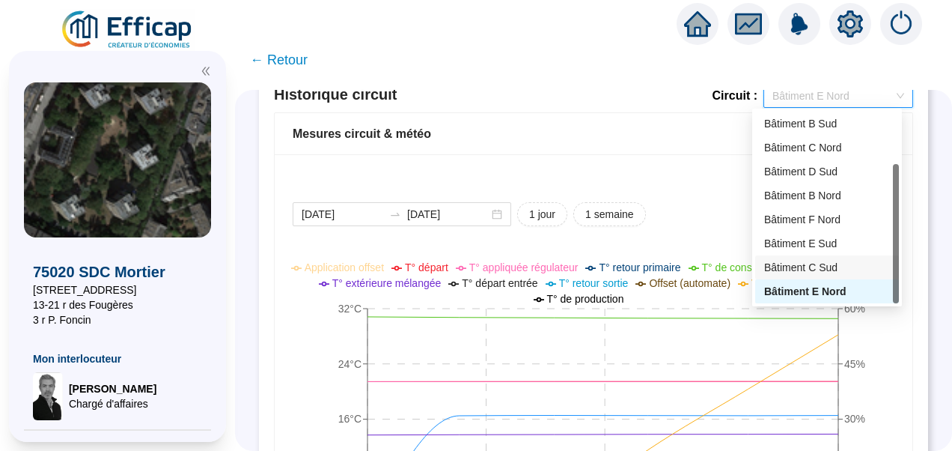
click at [833, 269] on div "Bâtiment C Sud" at bounding box center [827, 268] width 126 height 16
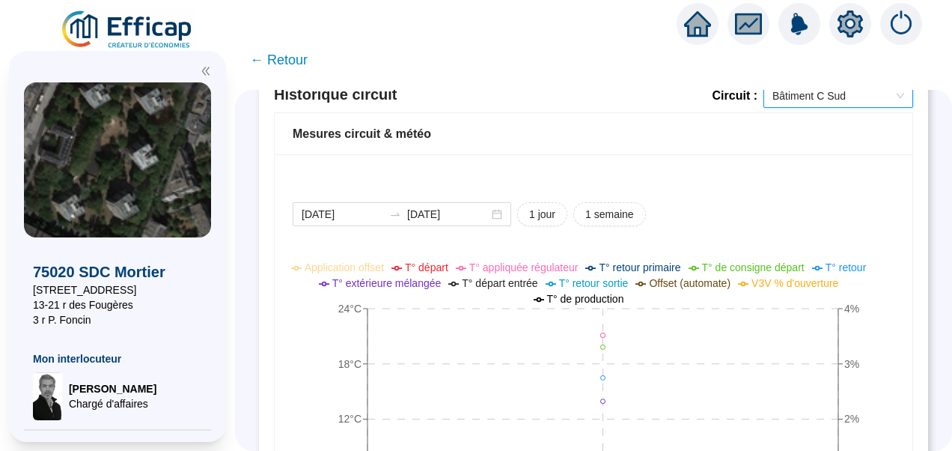
click at [829, 105] on div "Historique circuit Circuit : Bâtiment C Sud Bâtiment C Sud" at bounding box center [593, 98] width 639 height 28
click at [823, 98] on span "Bâtiment C Sud" at bounding box center [838, 96] width 132 height 22
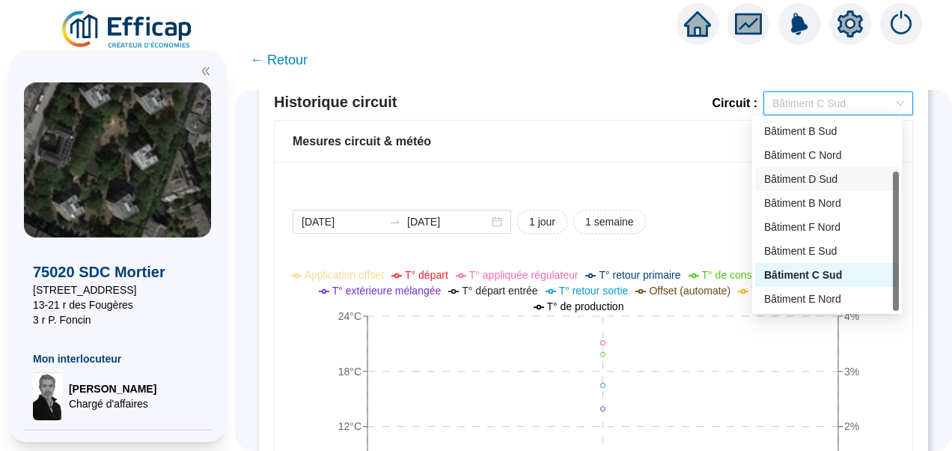
click at [822, 173] on div "Bâtiment D Sud" at bounding box center [827, 179] width 126 height 16
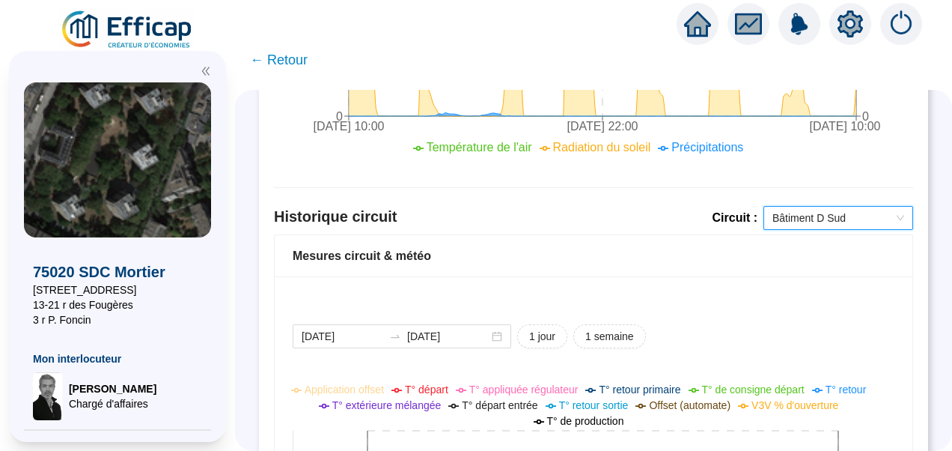
scroll to position [1075, 0]
click at [140, 37] on img at bounding box center [127, 30] width 135 height 42
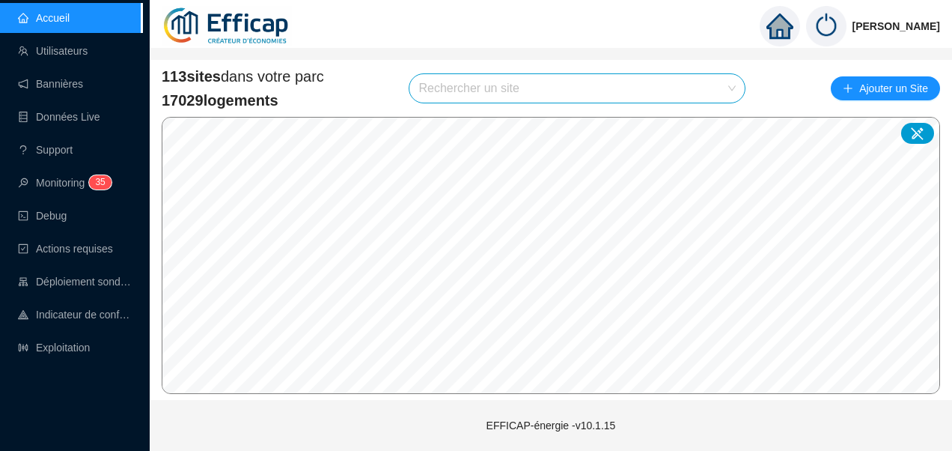
click at [458, 87] on input "search" at bounding box center [570, 88] width 304 height 28
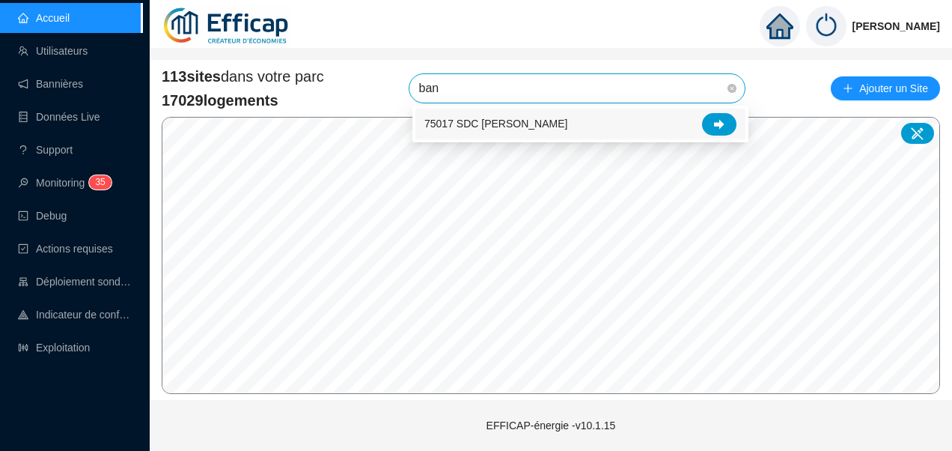
type input "banv"
click at [721, 127] on icon at bounding box center [719, 124] width 10 height 10
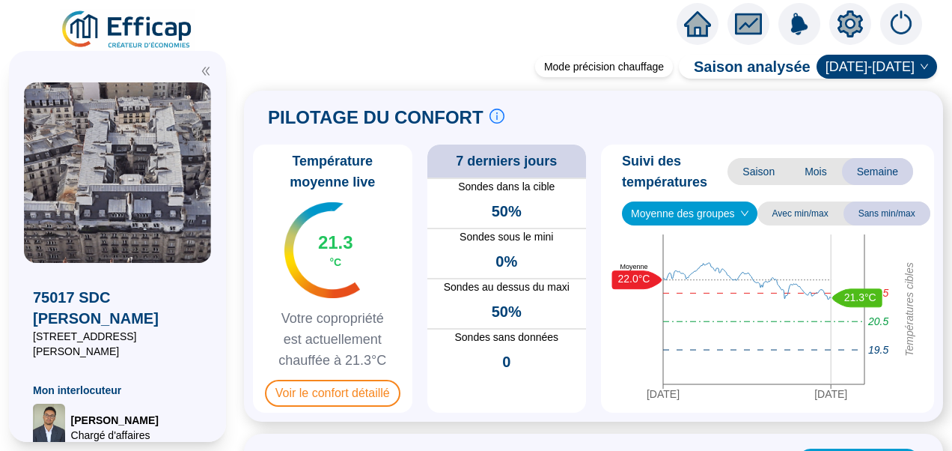
click at [201, 68] on icon "double-left" at bounding box center [206, 71] width 10 height 10
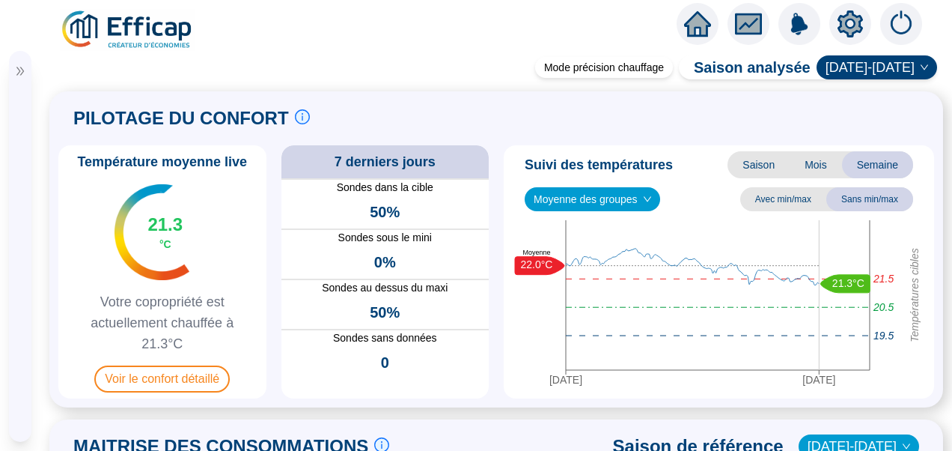
scroll to position [57, 0]
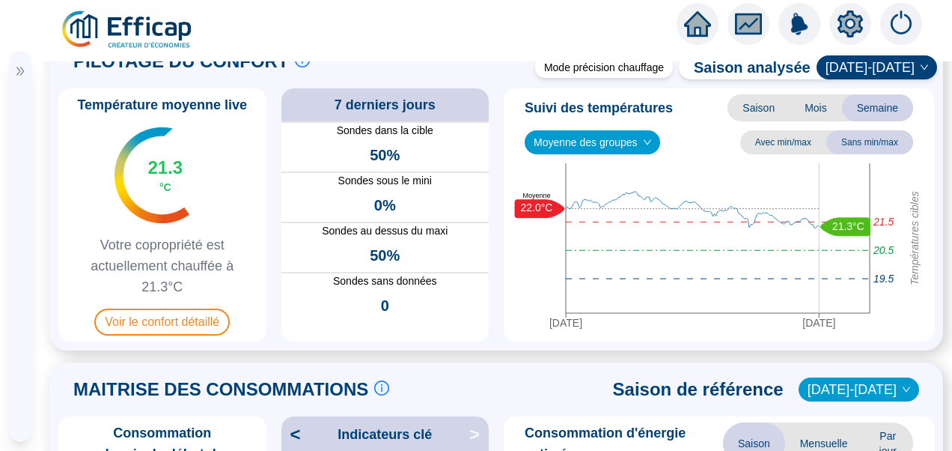
click at [22, 76] on div at bounding box center [20, 66] width 22 height 31
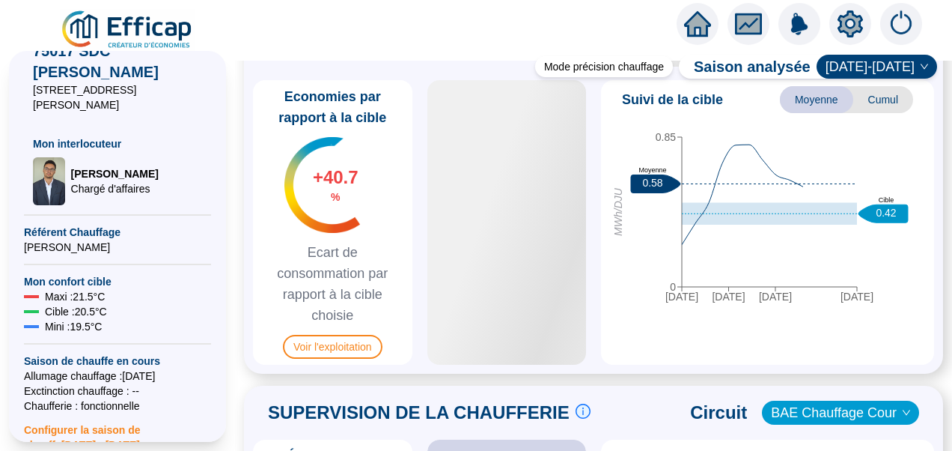
scroll to position [827, 0]
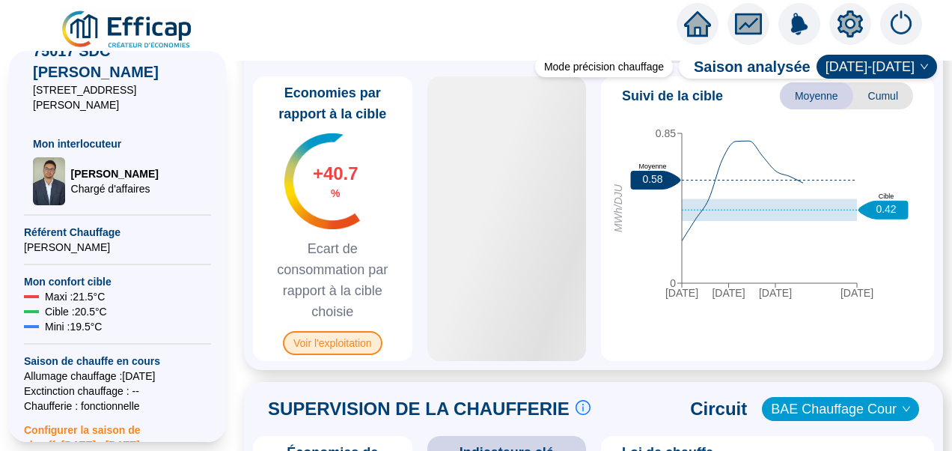
click at [355, 355] on span "Voir l'exploitation" at bounding box center [333, 343] width 100 height 24
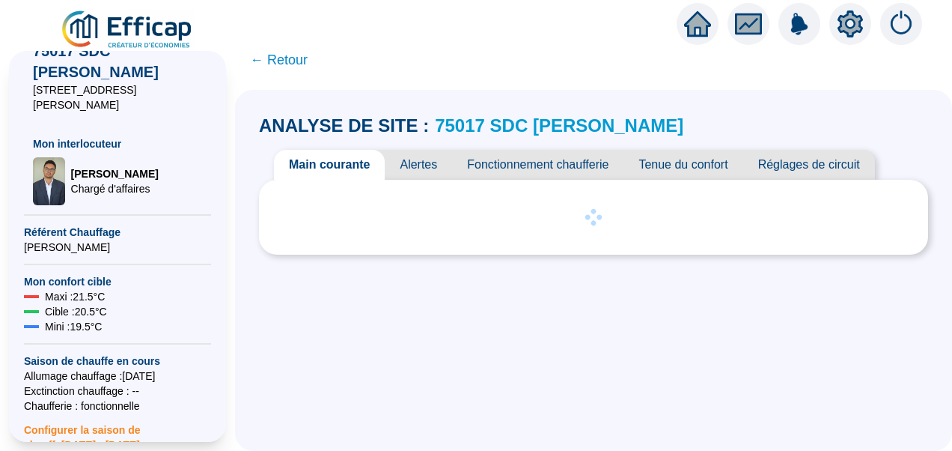
click at [673, 164] on span "Tenue du confort" at bounding box center [682, 165] width 119 height 30
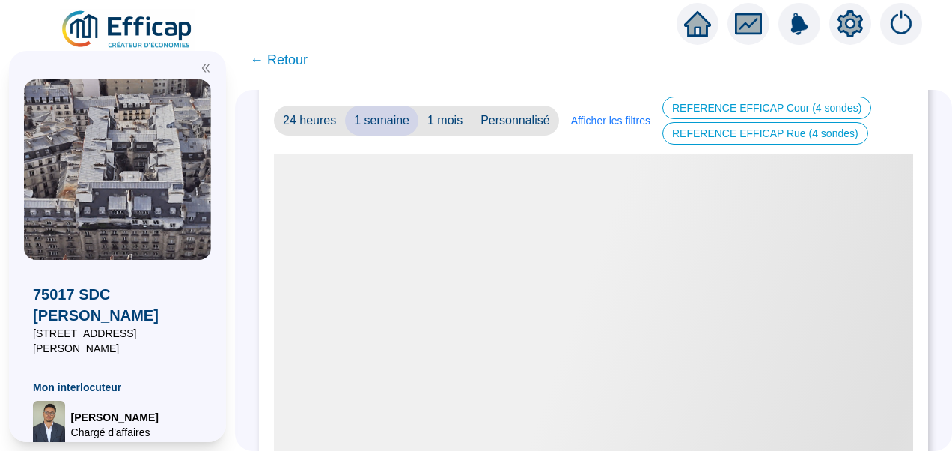
scroll to position [1, 0]
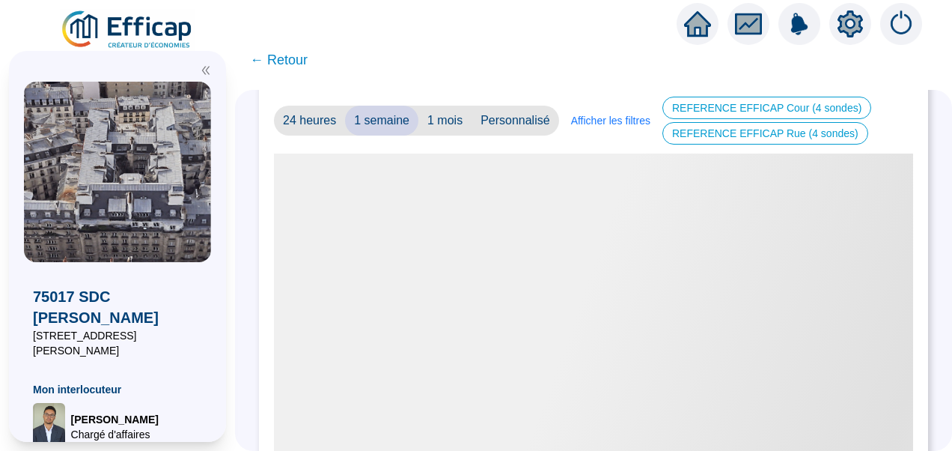
click at [207, 67] on icon "double-left" at bounding box center [206, 70] width 10 height 10
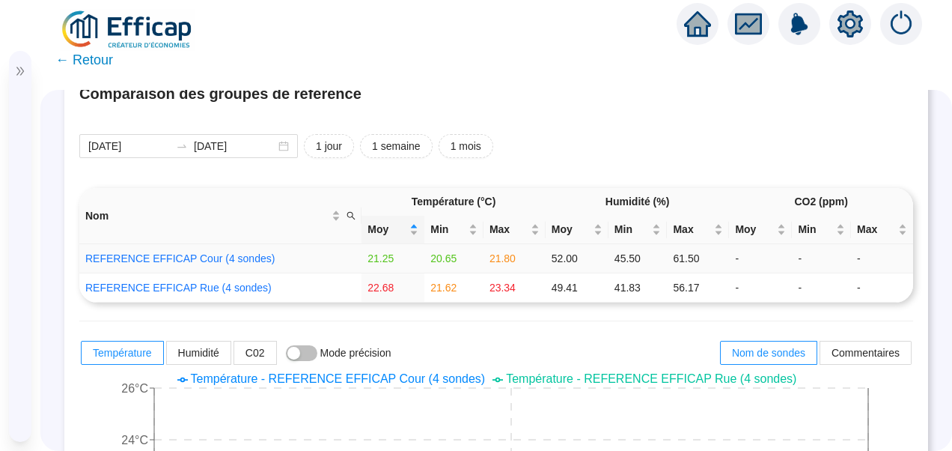
scroll to position [111, 0]
click at [18, 67] on icon "double-right" at bounding box center [20, 71] width 10 height 10
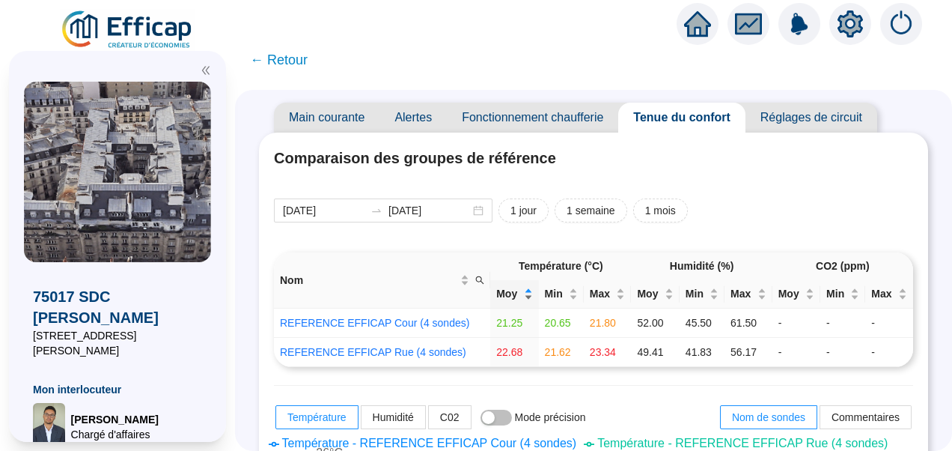
scroll to position [0, 0]
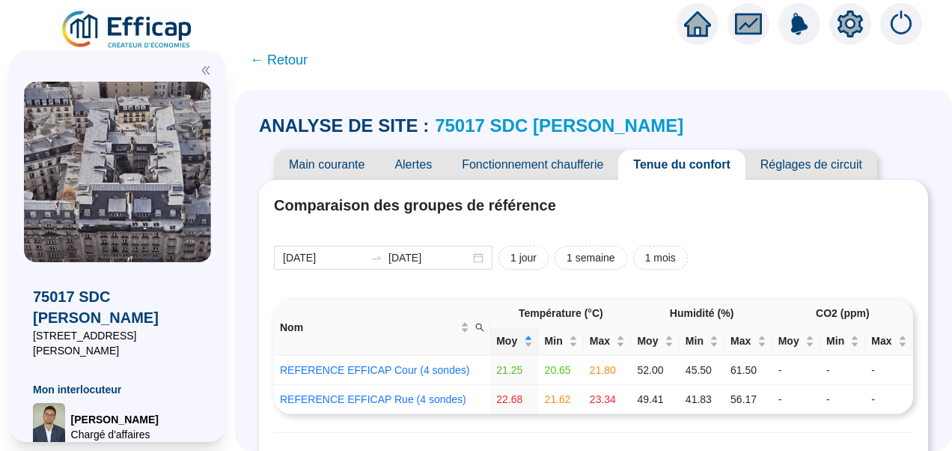
click at [804, 157] on span "Réglages de circuit" at bounding box center [811, 165] width 132 height 30
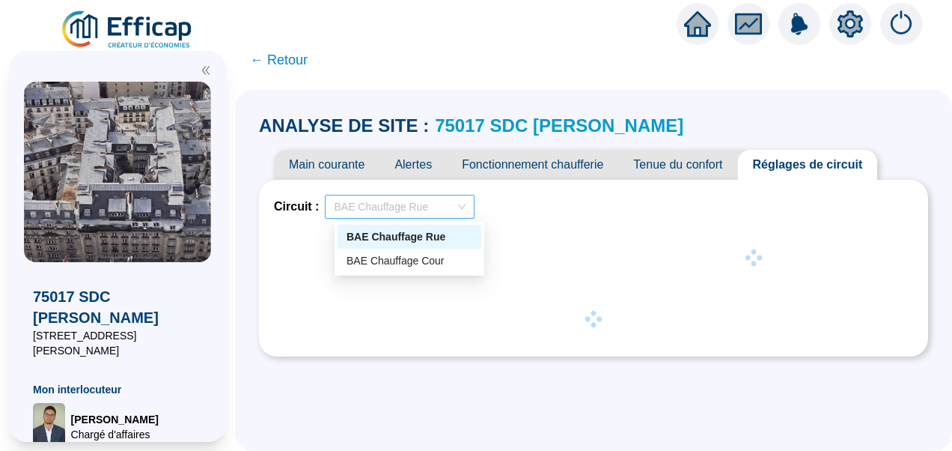
click at [429, 200] on span "BAE Chauffage Rue" at bounding box center [400, 206] width 132 height 22
click at [426, 265] on div "BAE Chauffage Cour" at bounding box center [409, 261] width 126 height 16
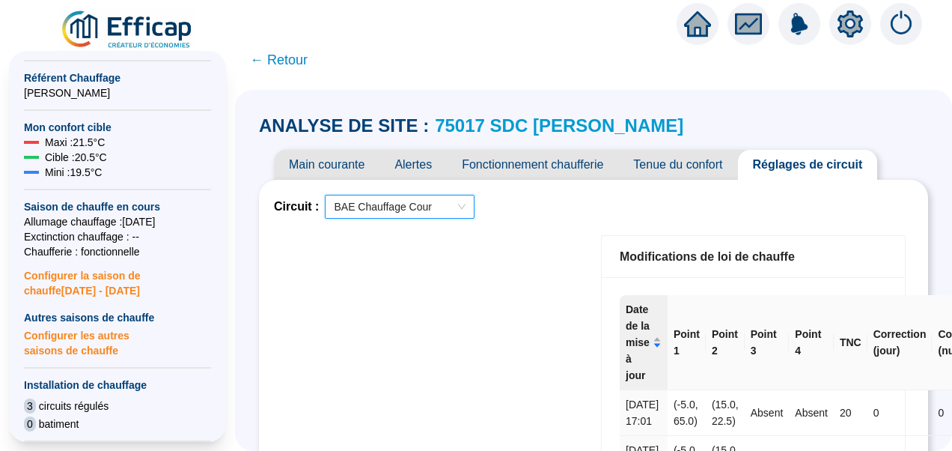
scroll to position [747, 0]
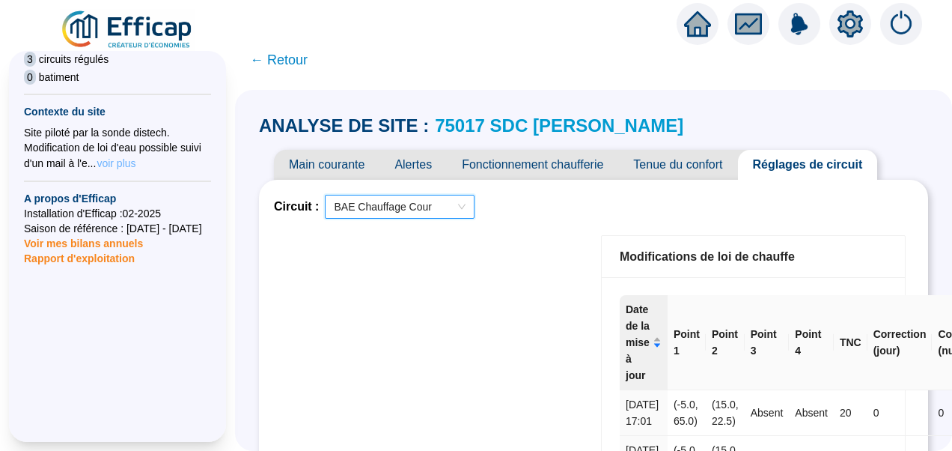
click at [119, 156] on span "voir plus" at bounding box center [116, 163] width 39 height 15
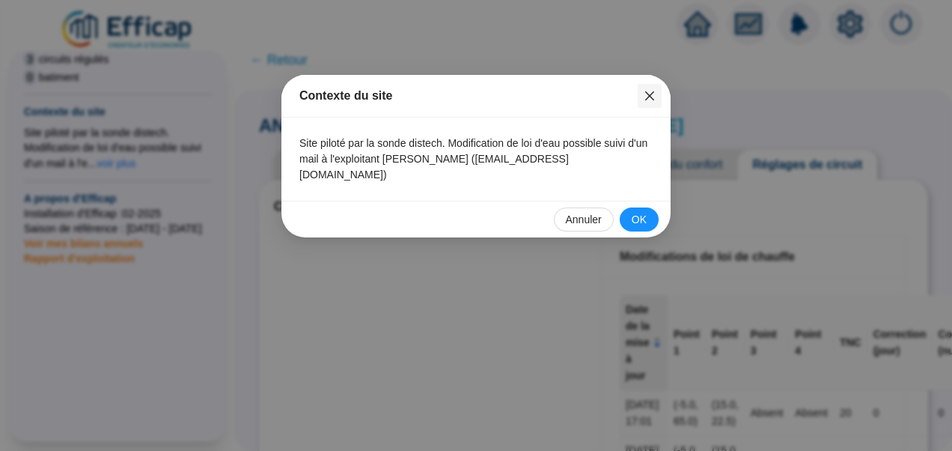
click at [647, 94] on icon "close" at bounding box center [649, 95] width 9 height 9
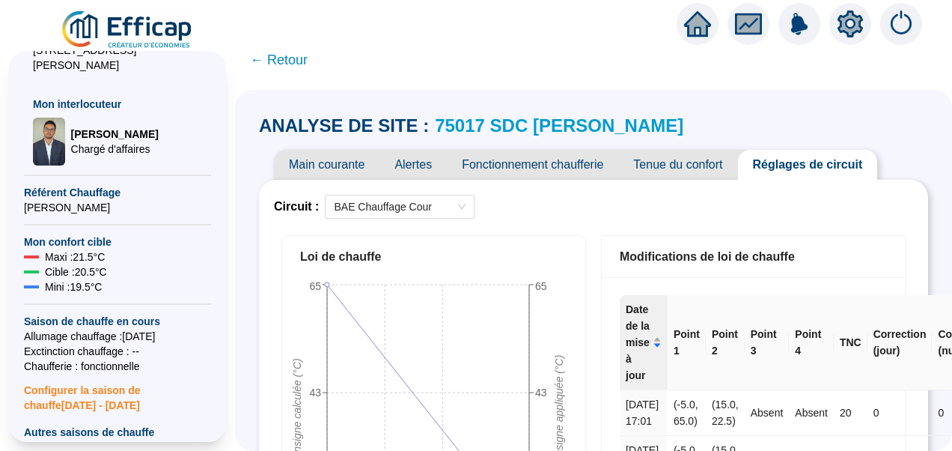
scroll to position [0, 0]
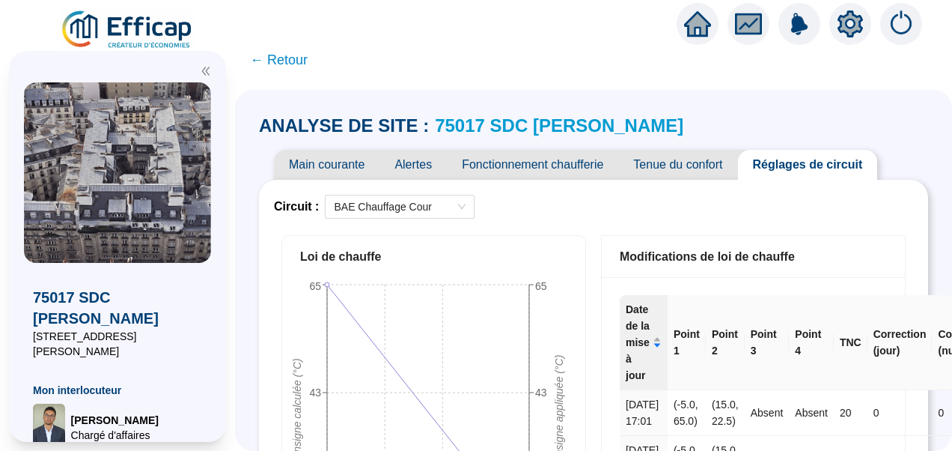
click at [209, 78] on div at bounding box center [117, 66] width 187 height 31
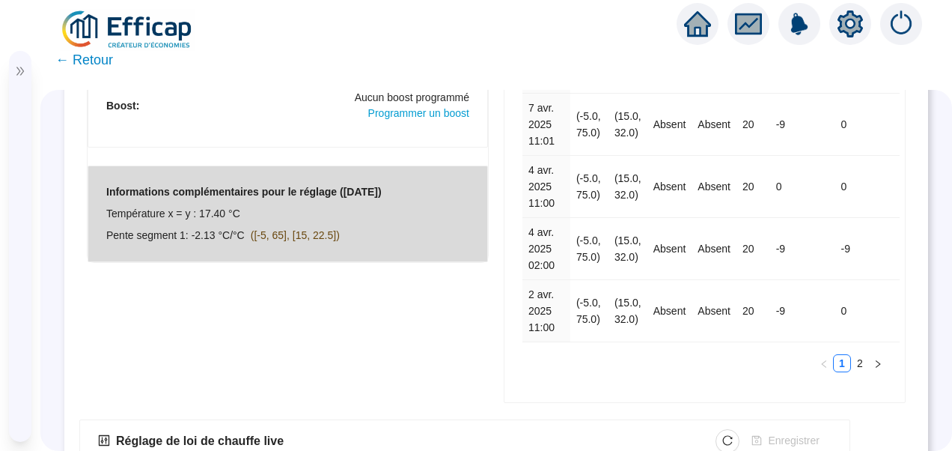
scroll to position [885, 0]
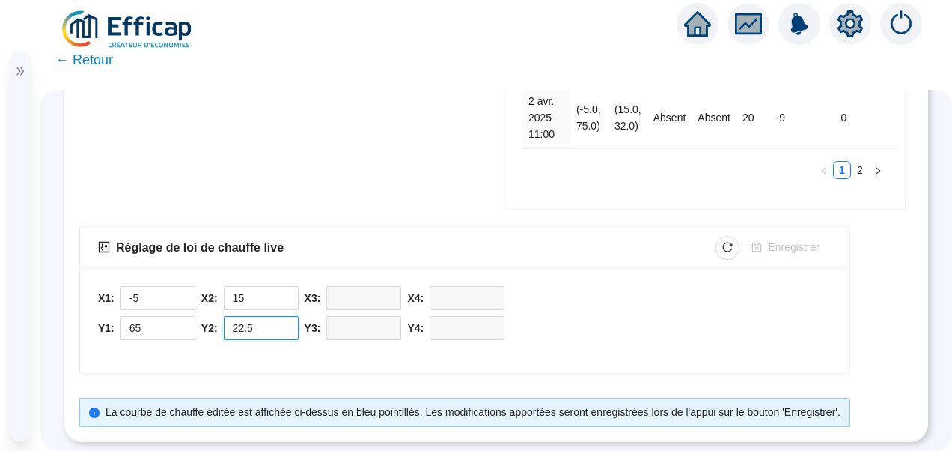
drag, startPoint x: 256, startPoint y: 317, endPoint x: 212, endPoint y: 314, distance: 44.3
click at [212, 316] on div "Y2: 22.5" at bounding box center [249, 328] width 97 height 24
type input "23"
click at [775, 239] on span "Enregistrer" at bounding box center [793, 247] width 51 height 16
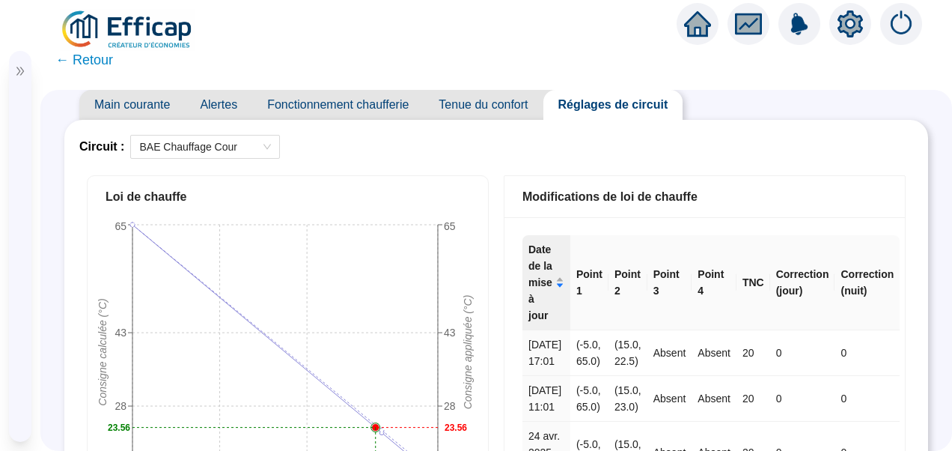
scroll to position [0, 0]
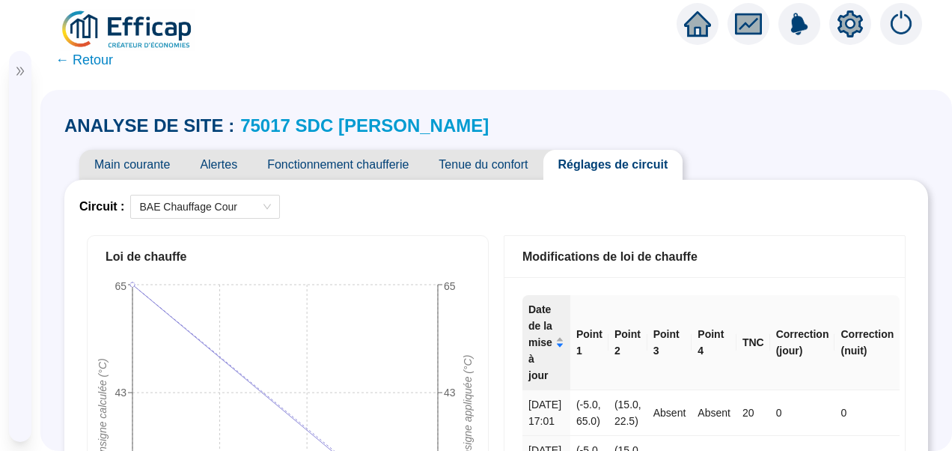
click at [129, 159] on span "Main courante" at bounding box center [132, 165] width 106 height 30
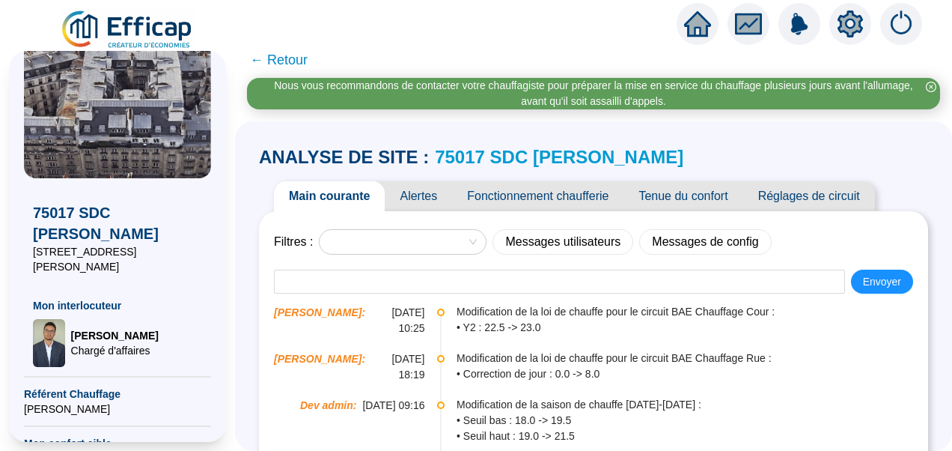
scroll to position [265, 0]
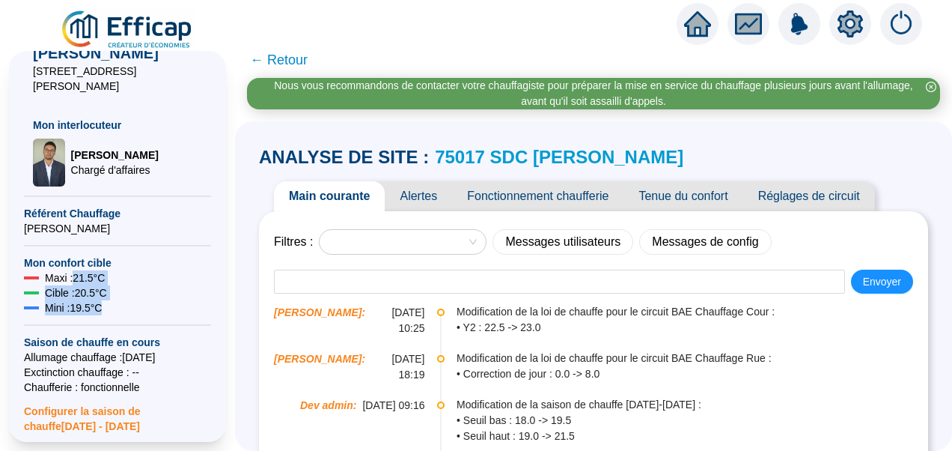
drag, startPoint x: 112, startPoint y: 290, endPoint x: 76, endPoint y: 264, distance: 44.5
click at [76, 264] on div "75017 SDC [PERSON_NAME] [STREET_ADDRESS][PERSON_NAME] Mon interlocuteur [PERSON…" at bounding box center [117, 378] width 187 height 1122
drag, startPoint x: 45, startPoint y: 266, endPoint x: 138, endPoint y: 291, distance: 96.2
click at [138, 291] on div "75017 SDC [PERSON_NAME] [STREET_ADDRESS][PERSON_NAME] Mon interlocuteur [PERSON…" at bounding box center [117, 378] width 187 height 1122
copy div "Maxi : 21.5 °C Cible : 20.5 °C Mini : 19.5 °C"
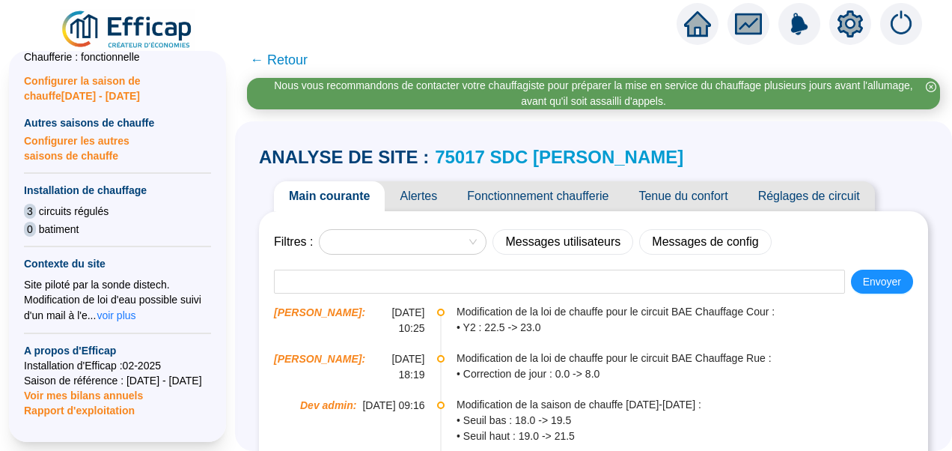
scroll to position [594, 0]
click at [64, 136] on span "Configurer les autres saisons de chauffe" at bounding box center [117, 147] width 187 height 33
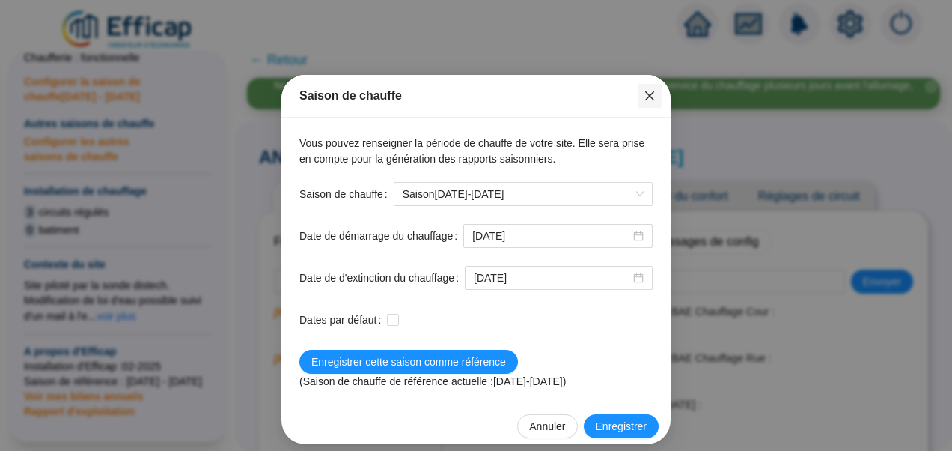
click at [650, 96] on icon "close" at bounding box center [650, 96] width 12 height 12
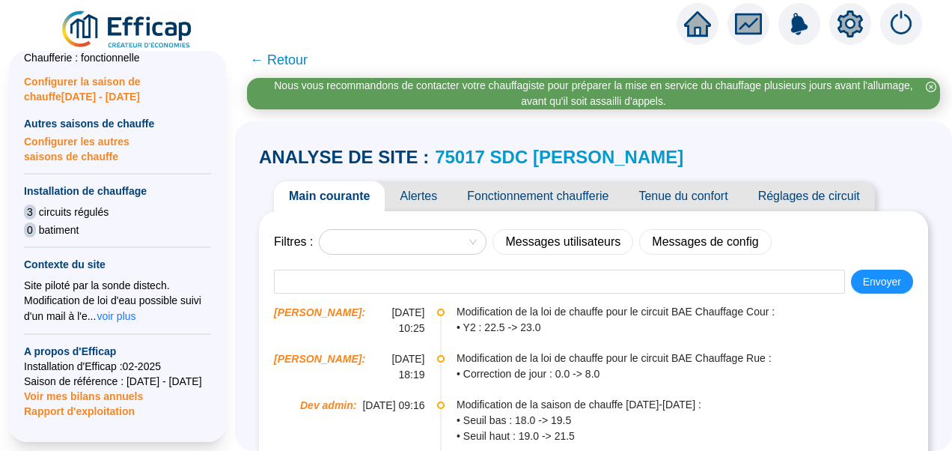
click at [61, 136] on span "Configurer les autres saisons de chauffe" at bounding box center [117, 147] width 187 height 33
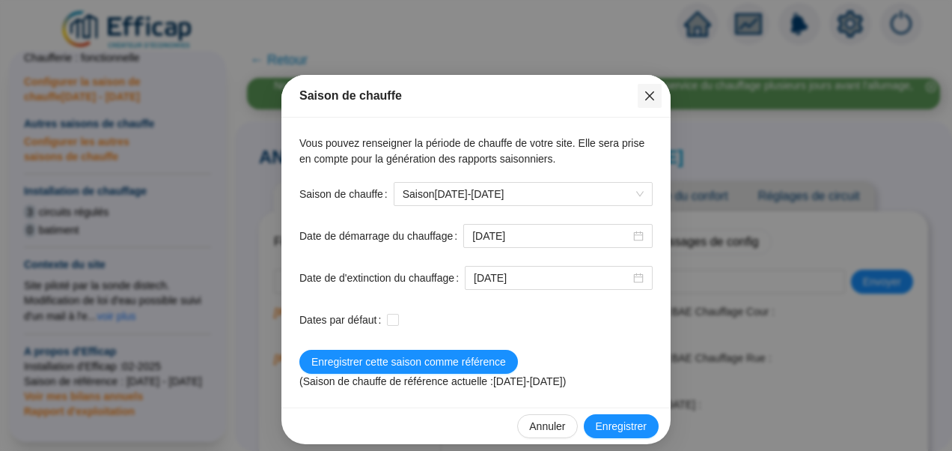
click at [645, 94] on icon "close" at bounding box center [649, 95] width 9 height 9
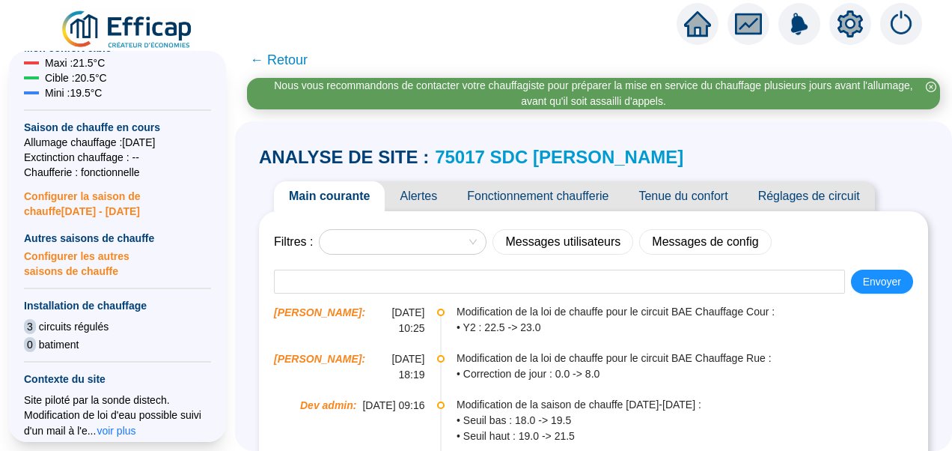
scroll to position [479, 0]
click at [100, 188] on span "Configurer la saison de chauffe 2025 - 2026" at bounding box center [117, 199] width 187 height 39
type input "[DATE]"
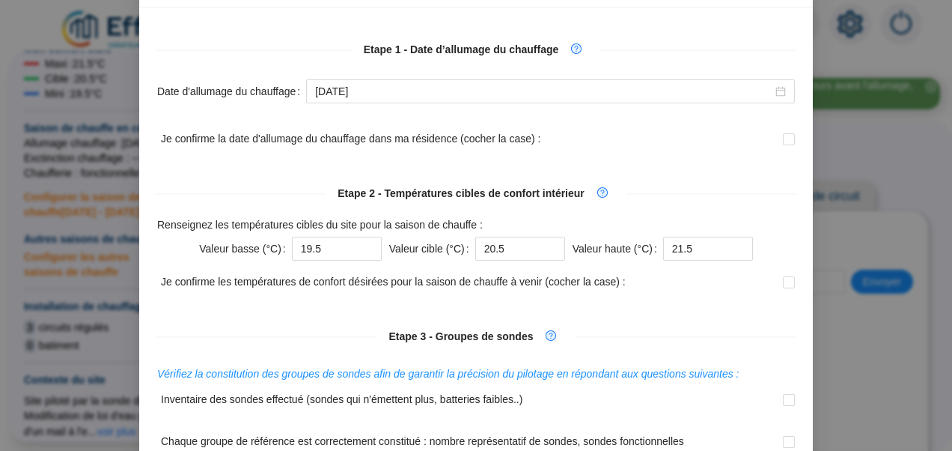
scroll to position [111, 0]
drag, startPoint x: 502, startPoint y: 251, endPoint x: 470, endPoint y: 254, distance: 32.4
click at [475, 254] on input "20.5" at bounding box center [520, 248] width 90 height 24
type input "21.5"
drag, startPoint x: 690, startPoint y: 245, endPoint x: 627, endPoint y: 254, distance: 63.5
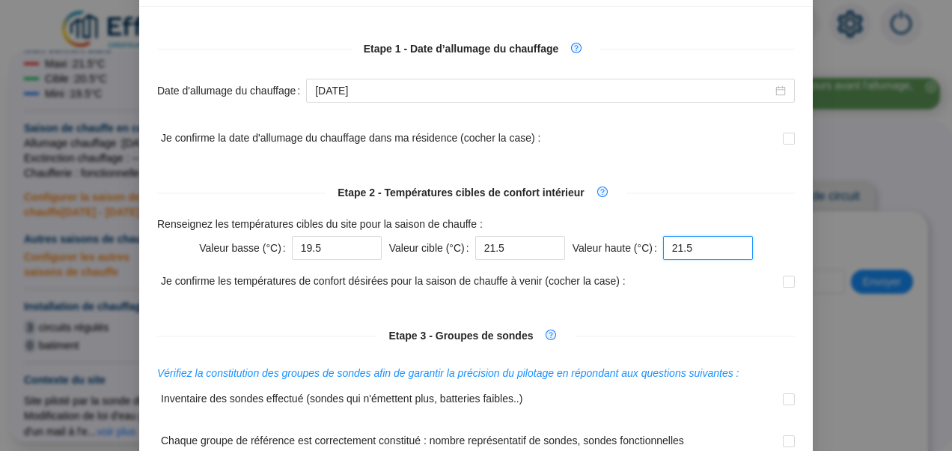
click at [627, 254] on div "Valeur haute (°C) 21.5" at bounding box center [663, 248] width 180 height 24
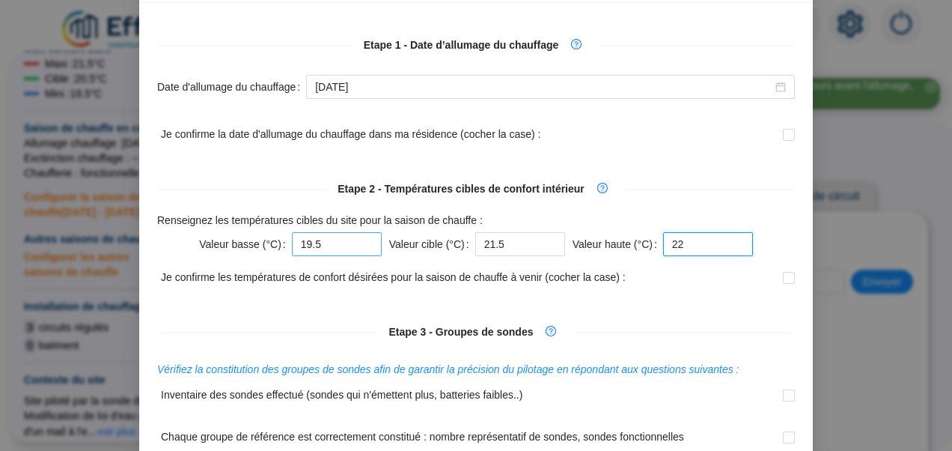
type input "22"
drag, startPoint x: 329, startPoint y: 244, endPoint x: 271, endPoint y: 244, distance: 58.4
click at [271, 244] on div "Valeur basse (°C) 19.5" at bounding box center [290, 244] width 183 height 24
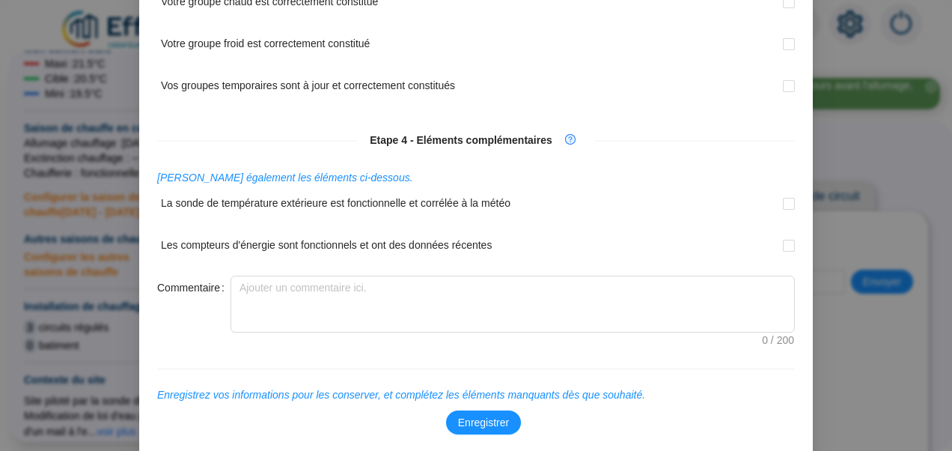
scroll to position [653, 0]
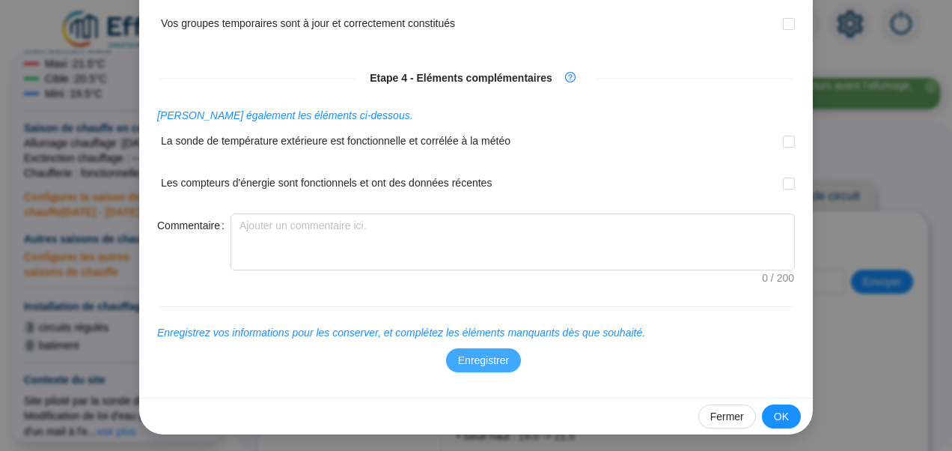
type input "20"
click at [491, 365] on span "Enregistrer" at bounding box center [483, 360] width 51 height 16
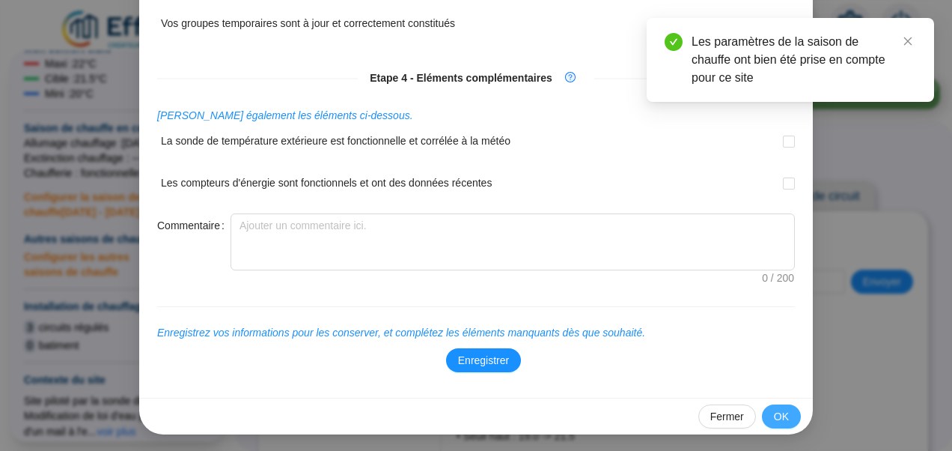
click at [778, 411] on span "OK" at bounding box center [781, 417] width 15 height 16
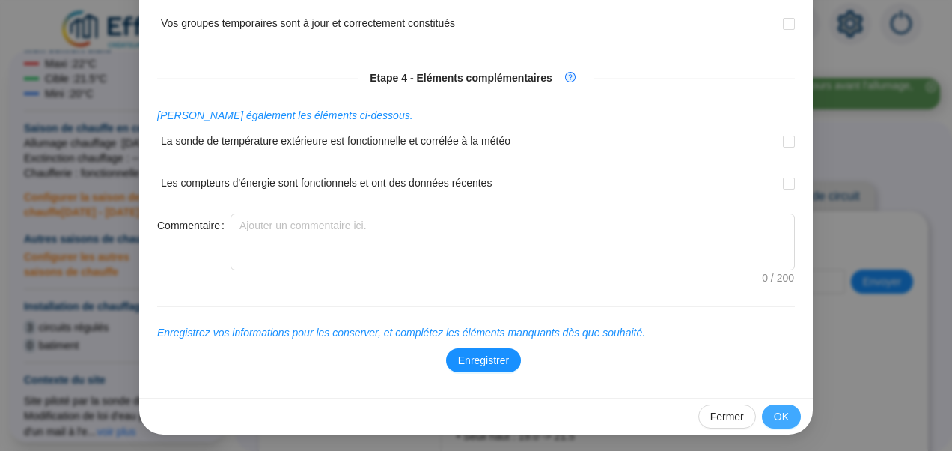
click at [768, 414] on button "OK" at bounding box center [781, 416] width 39 height 24
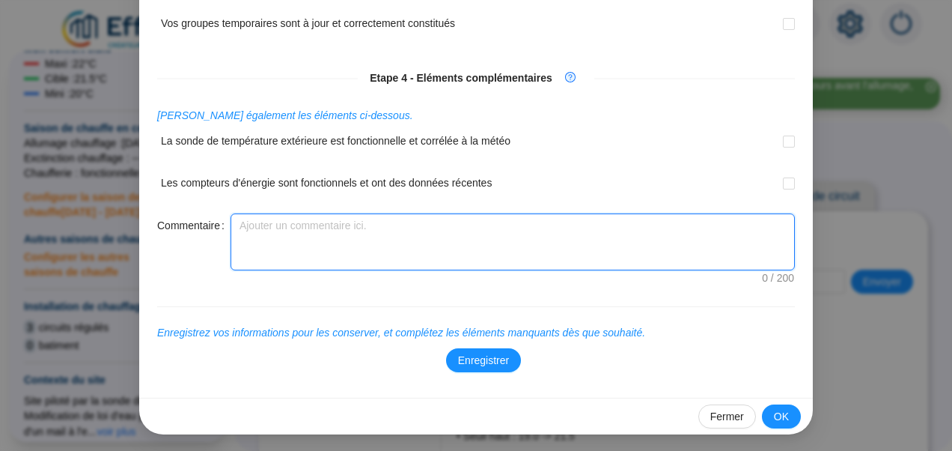
click at [418, 236] on textarea "Commentaire" at bounding box center [512, 241] width 563 height 55
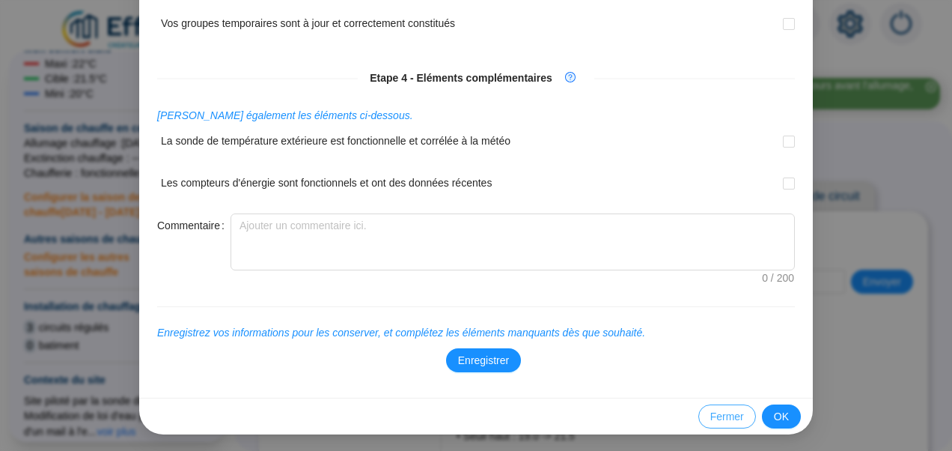
click at [721, 406] on button "Fermer" at bounding box center [727, 416] width 58 height 24
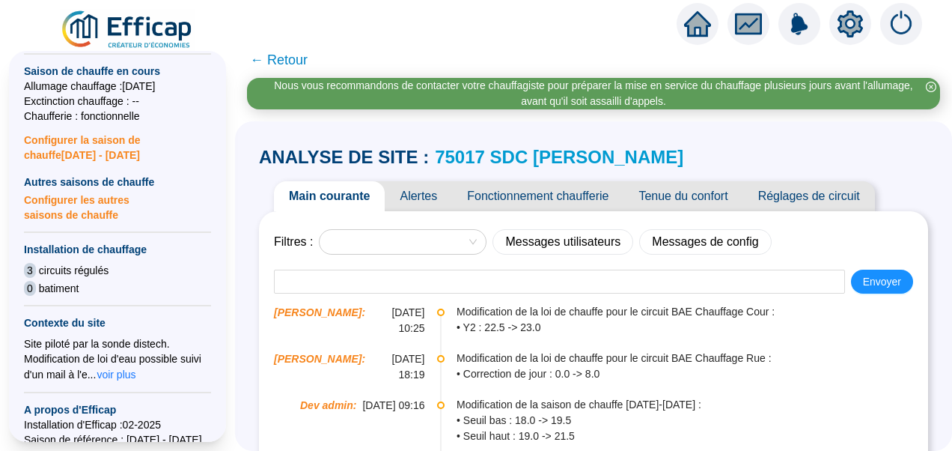
scroll to position [537, 0]
click at [855, 18] on icon "setting" at bounding box center [849, 23] width 25 height 24
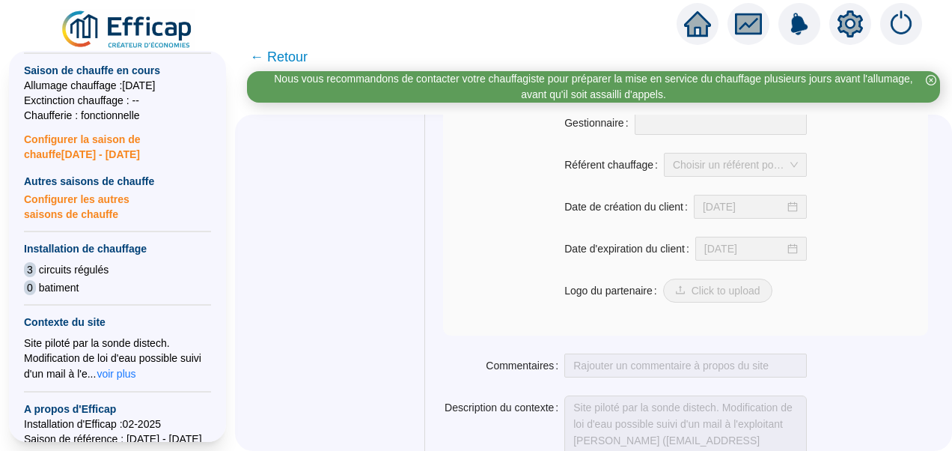
scroll to position [1314, 0]
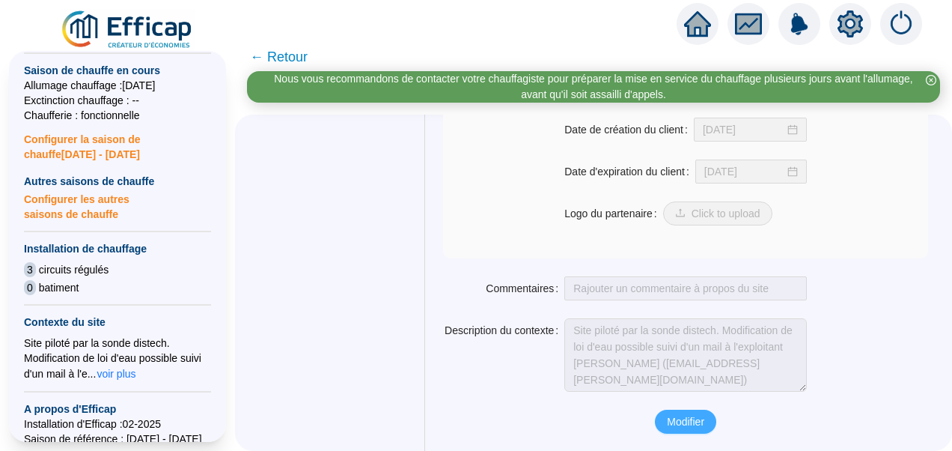
click at [688, 424] on span "Modifier" at bounding box center [685, 422] width 37 height 16
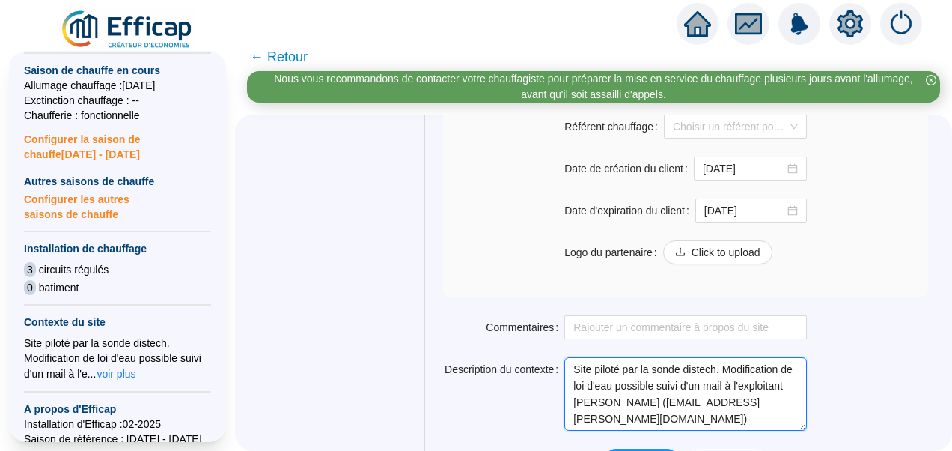
click at [790, 394] on textarea "Site piloté par la sonde distech. Modification de loi d'eau possible suivi d'un…" at bounding box center [685, 393] width 242 height 73
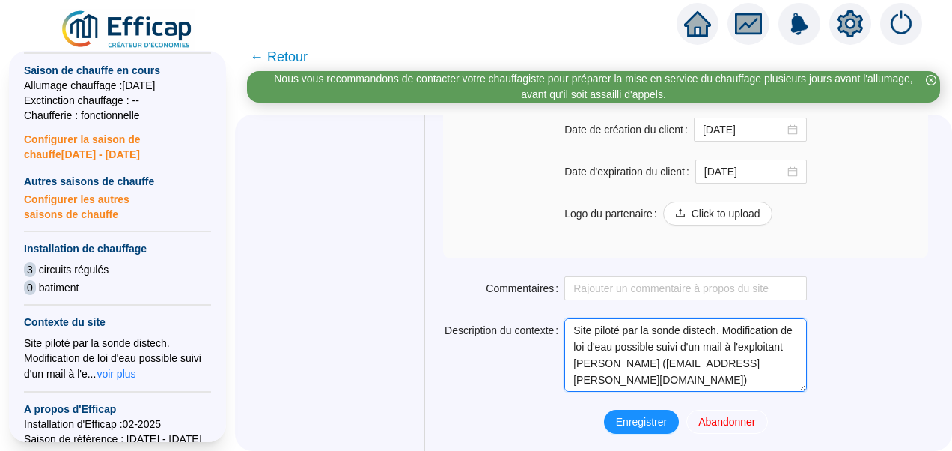
scroll to position [1353, 0]
type textarea "Site piloté par la sonde distech. Modification de loi d'eau possible suivi d'un…"
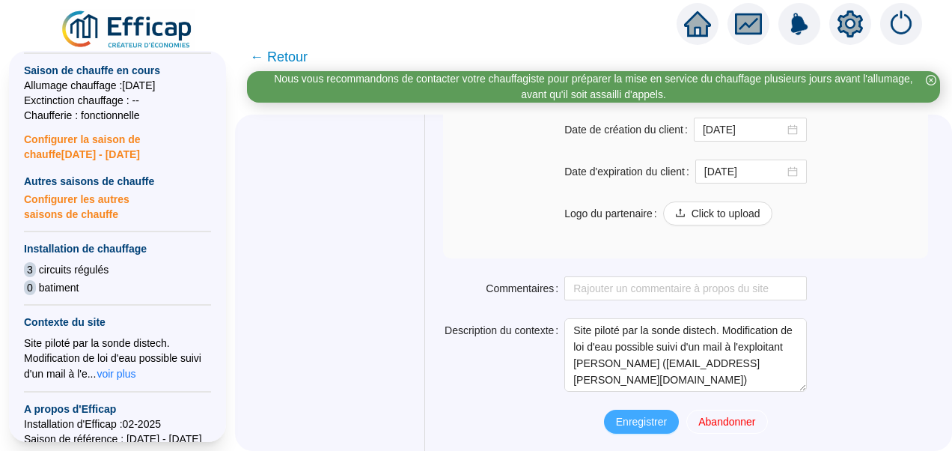
click at [632, 420] on span "Enregistrer" at bounding box center [641, 422] width 51 height 16
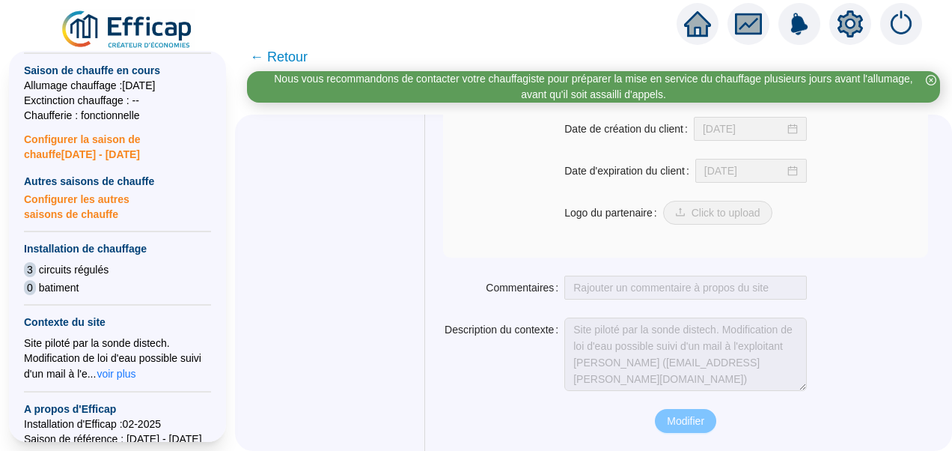
scroll to position [1314, 0]
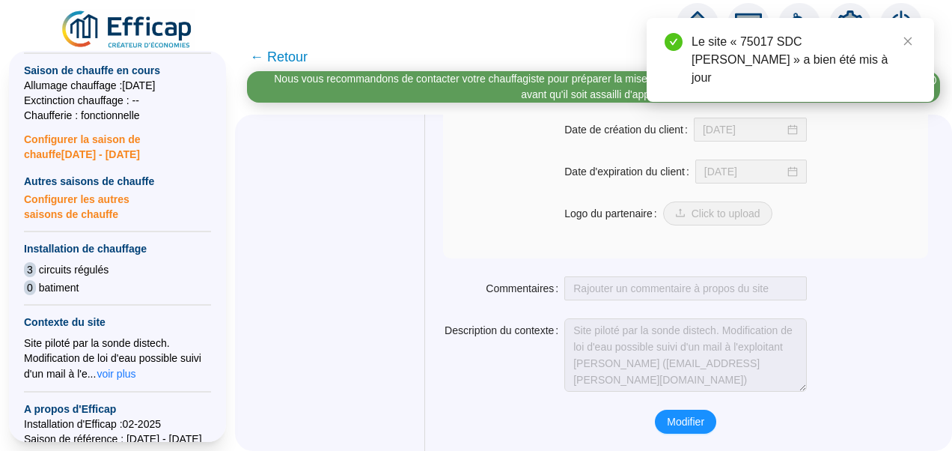
click at [287, 57] on span "← Retour" at bounding box center [279, 56] width 58 height 21
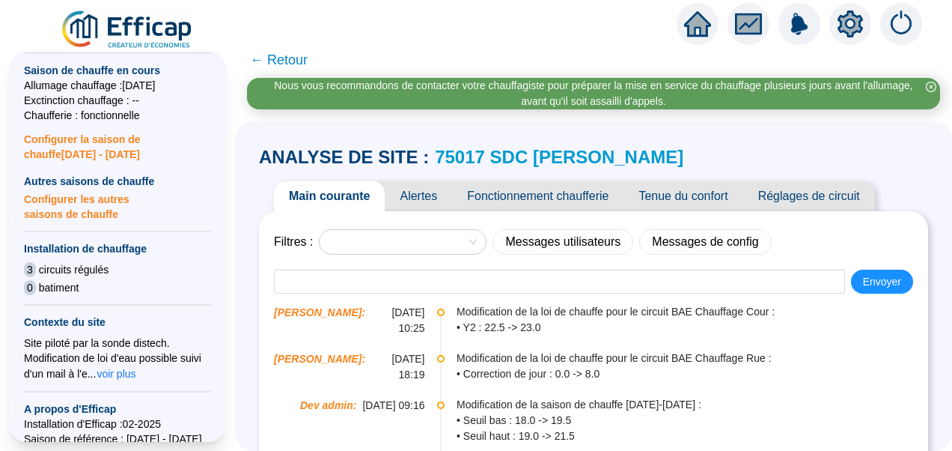
click at [671, 192] on span "Tenue du confort" at bounding box center [682, 196] width 119 height 30
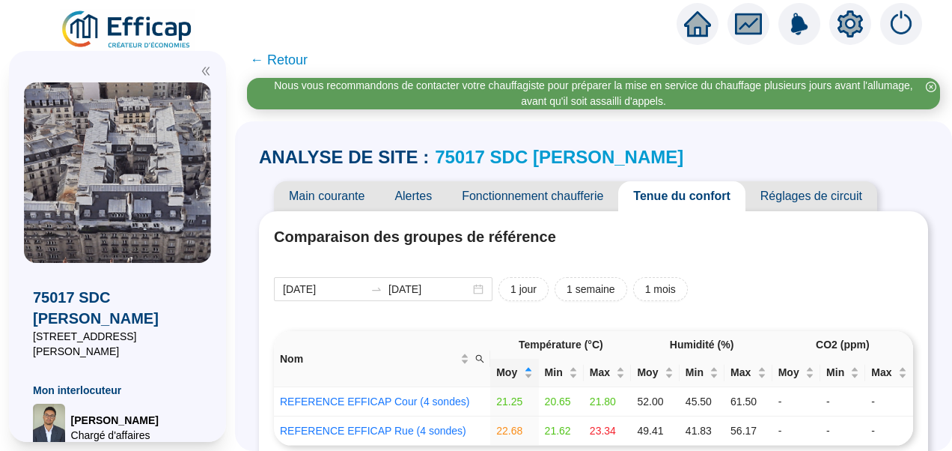
click at [202, 64] on div at bounding box center [117, 66] width 187 height 31
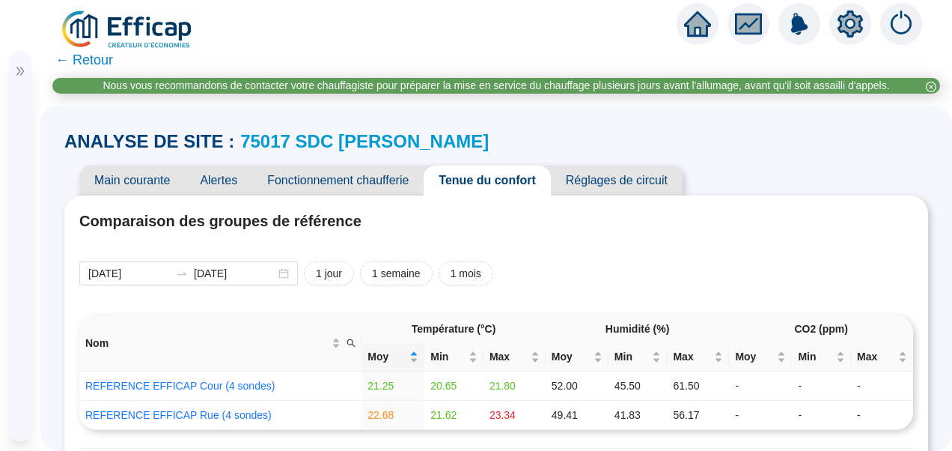
scroll to position [338, 0]
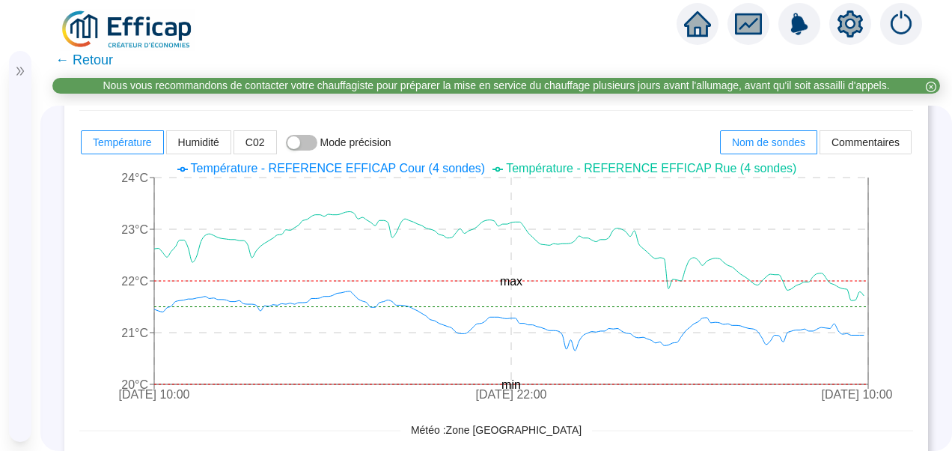
click at [883, 208] on icon "2 oct. 2025 10:00 5 oct. 2025 22:00 9 oct. 2025 10:00 20°C 21°C 22°C 23°C 24°C …" at bounding box center [490, 283] width 822 height 254
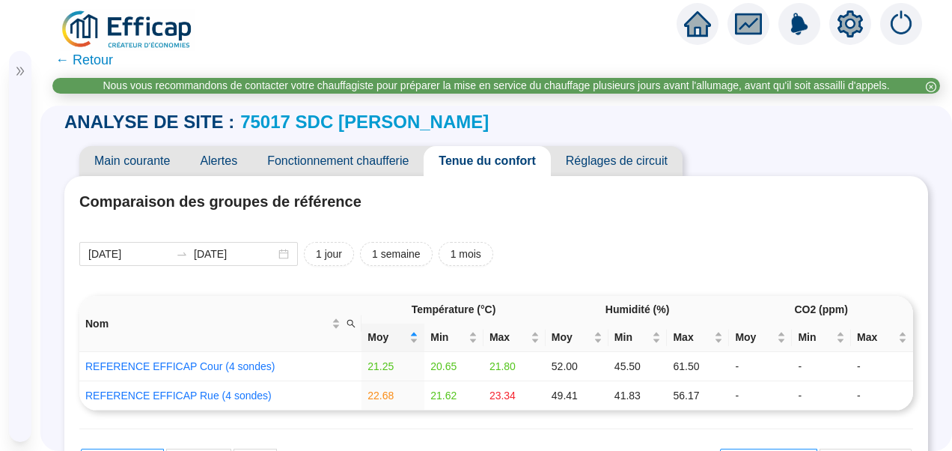
scroll to position [0, 0]
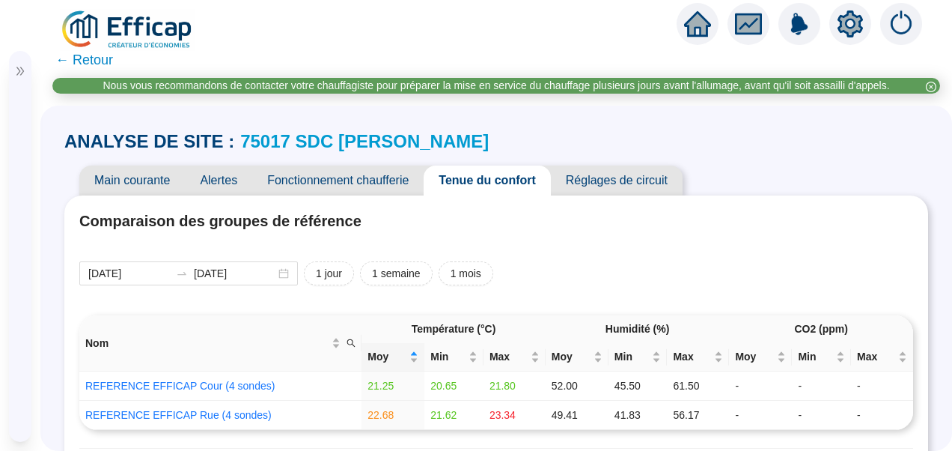
click at [606, 180] on span "Réglages de circuit" at bounding box center [617, 180] width 132 height 30
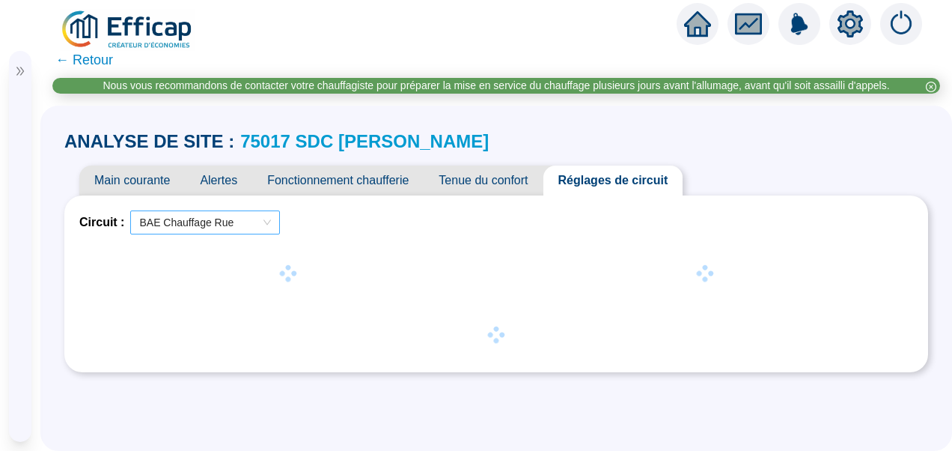
click at [182, 220] on span "BAE Chauffage Rue" at bounding box center [205, 222] width 132 height 22
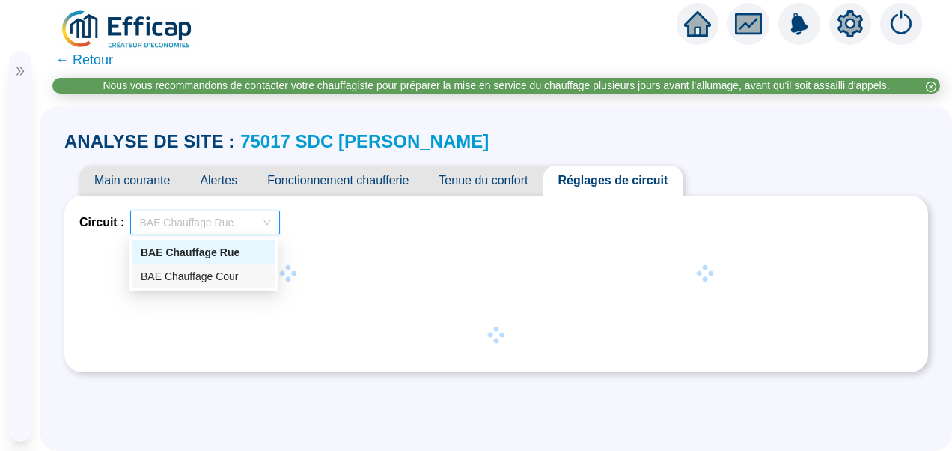
click at [192, 274] on div "BAE Chauffage Cour" at bounding box center [204, 277] width 126 height 16
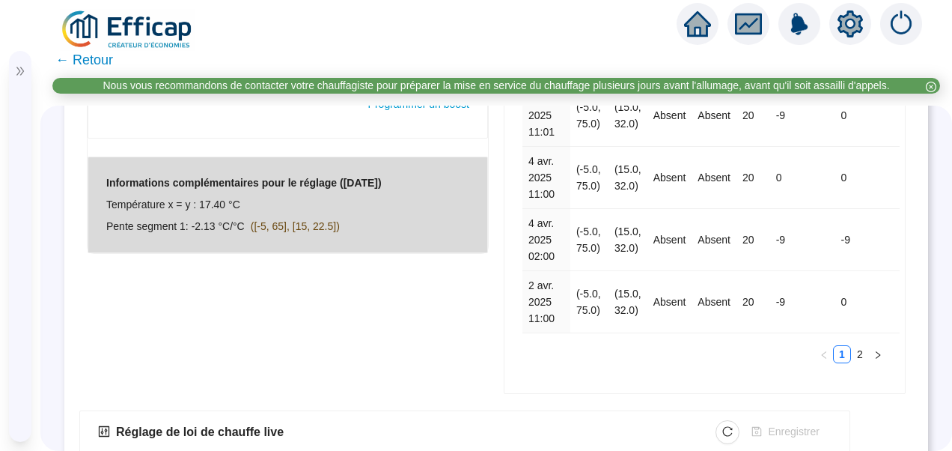
scroll to position [667, 0]
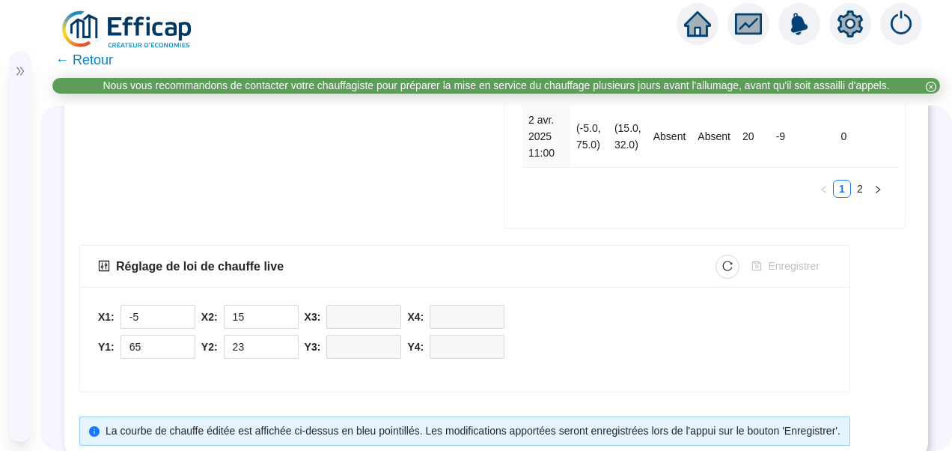
scroll to position [900, 0]
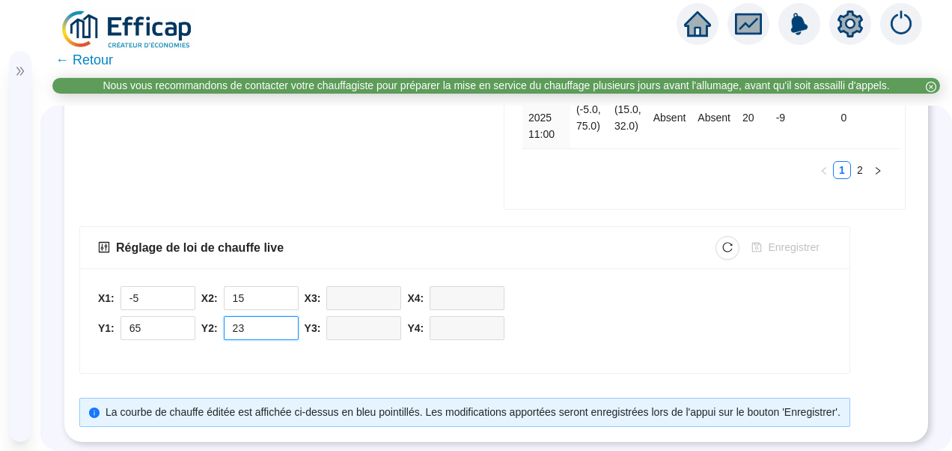
drag, startPoint x: 252, startPoint y: 323, endPoint x: 301, endPoint y: 324, distance: 48.6
click at [301, 324] on div "X1: -5 Y1: 65 X2: 15 Y2: 23 X3: Y3: X4: Y4:" at bounding box center [464, 316] width 733 height 61
type input "24"
click at [290, 321] on icon "up" at bounding box center [289, 323] width 5 height 5
click at [787, 242] on span "Enregistrer" at bounding box center [793, 247] width 51 height 16
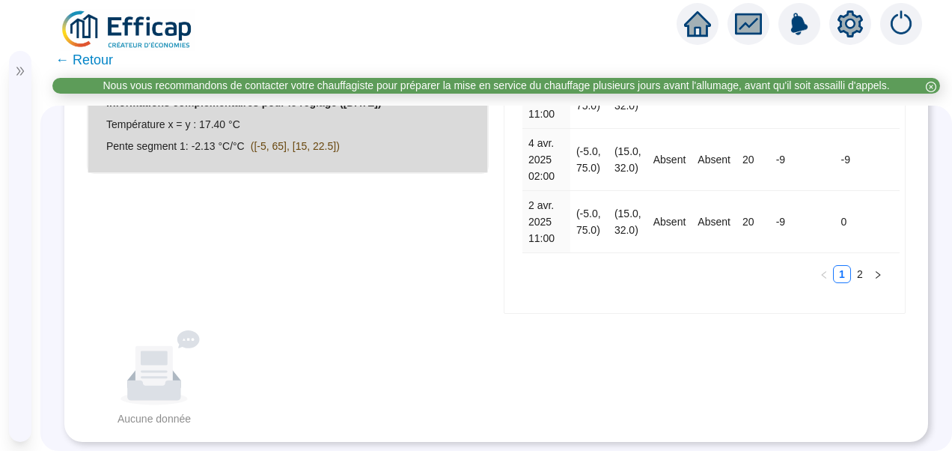
scroll to position [798, 0]
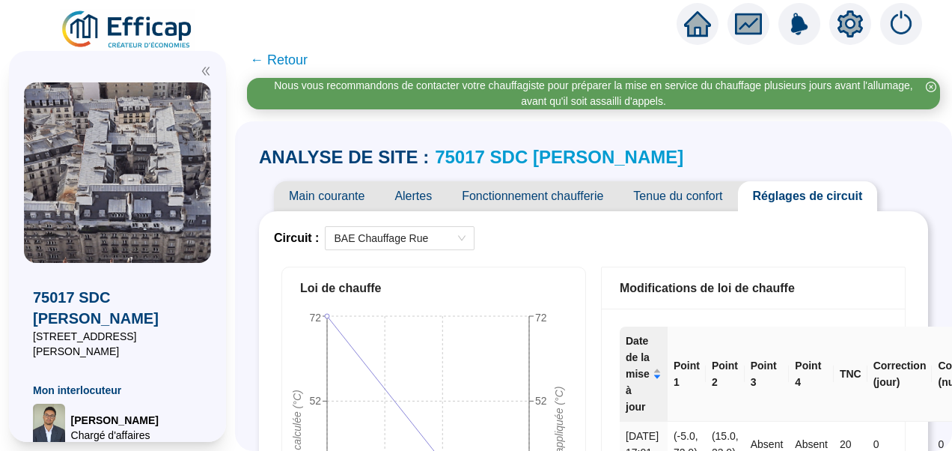
click at [284, 159] on span "ANALYSE DE SITE :" at bounding box center [344, 157] width 170 height 24
click at [205, 72] on icon "double-left" at bounding box center [206, 71] width 10 height 10
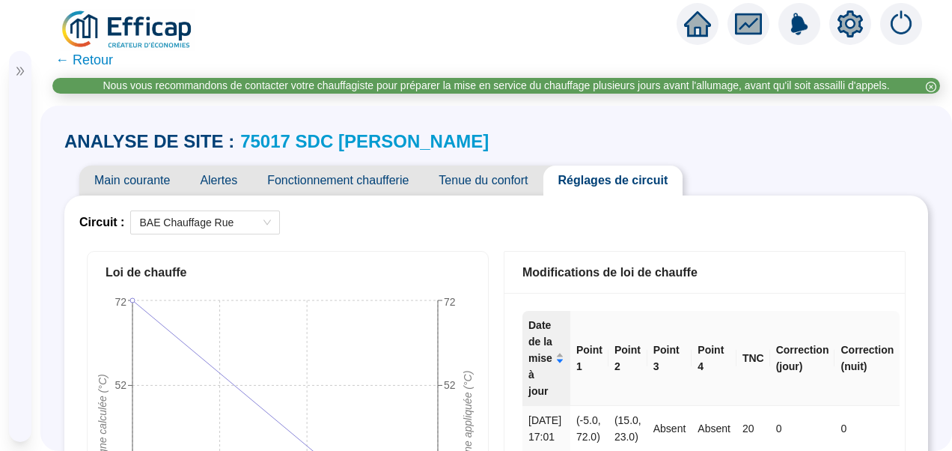
click at [126, 169] on span "Main courante" at bounding box center [132, 180] width 106 height 30
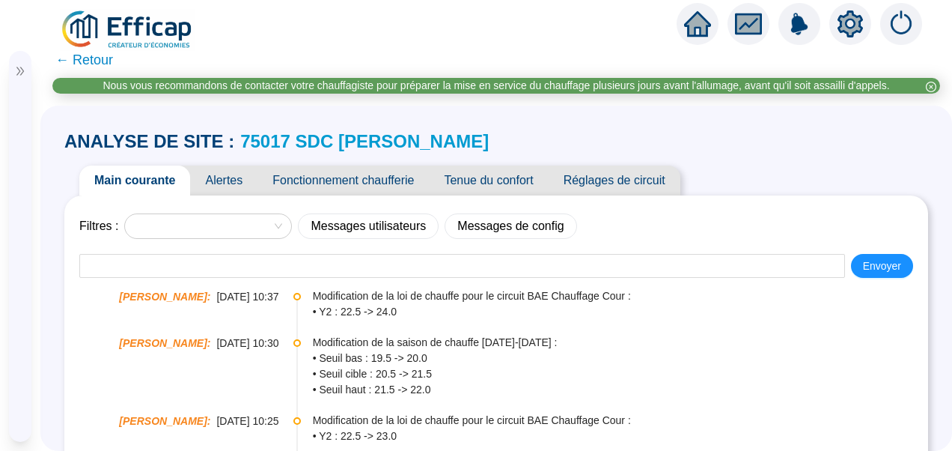
click at [624, 184] on span "Réglages de circuit" at bounding box center [615, 180] width 132 height 30
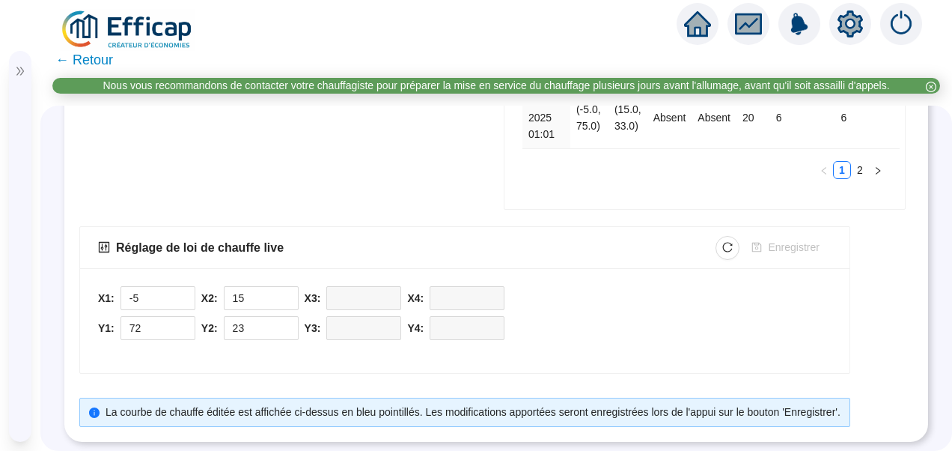
scroll to position [885, 0]
click at [729, 247] on span "button" at bounding box center [727, 247] width 10 height 16
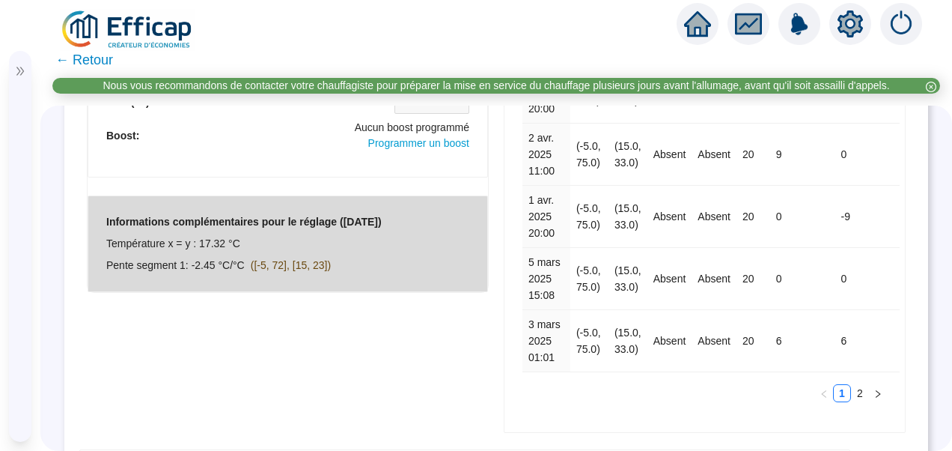
scroll to position [900, 0]
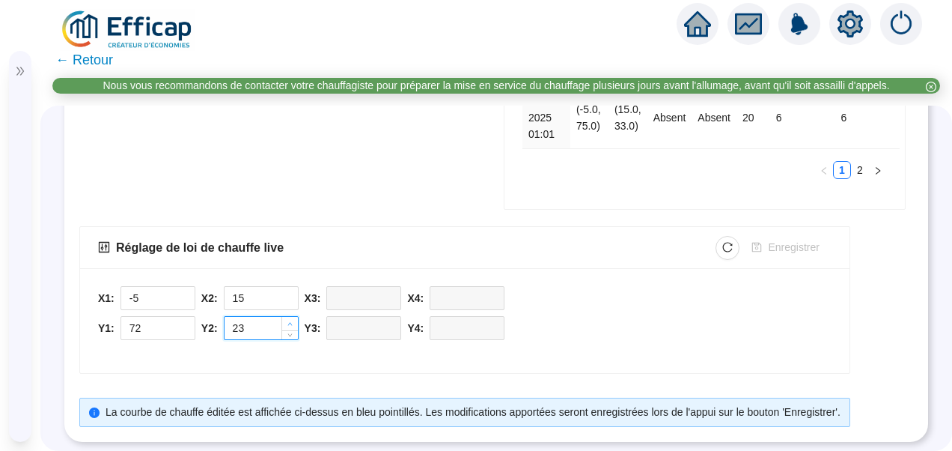
click at [289, 321] on icon "up" at bounding box center [289, 323] width 5 height 5
type input "24"
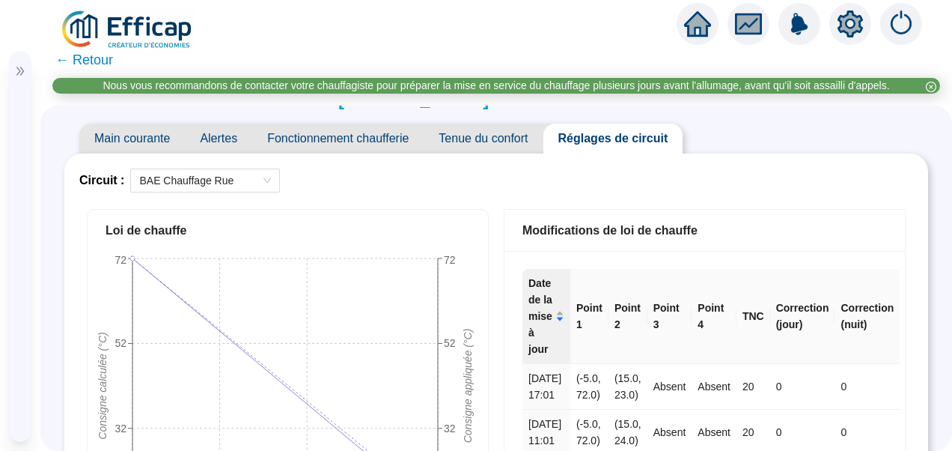
scroll to position [0, 0]
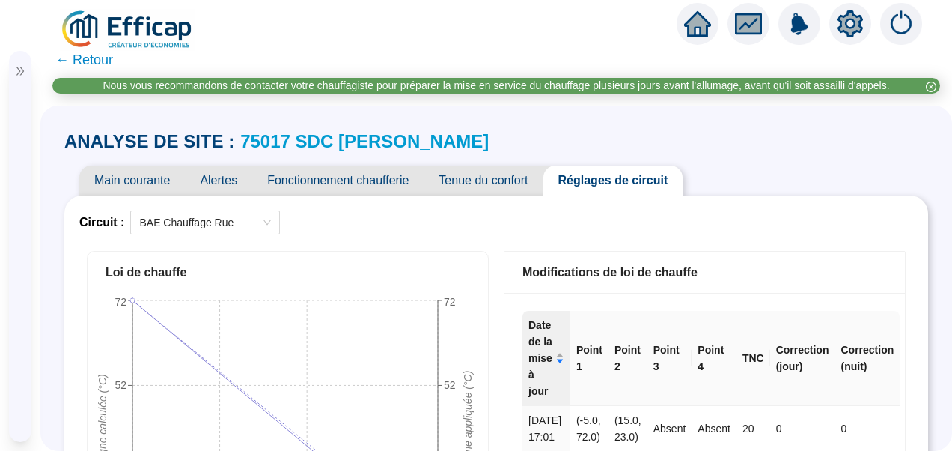
click at [477, 189] on span "Tenue du confort" at bounding box center [483, 180] width 119 height 30
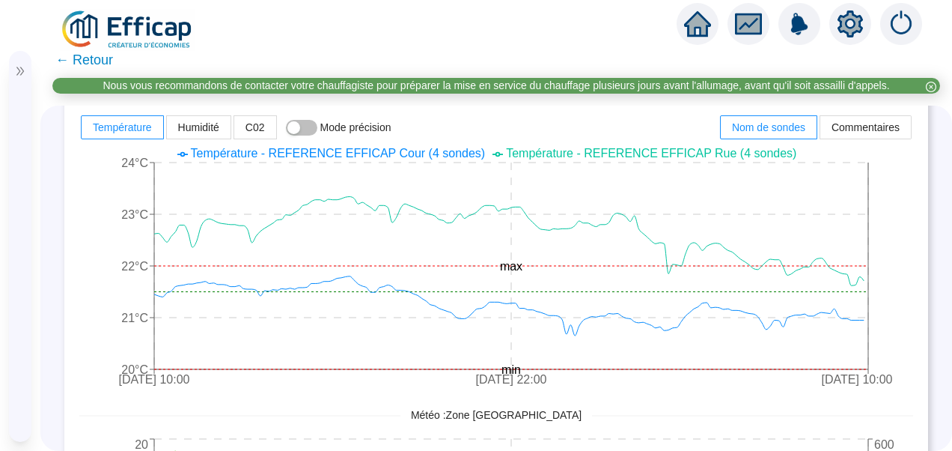
scroll to position [353, 0]
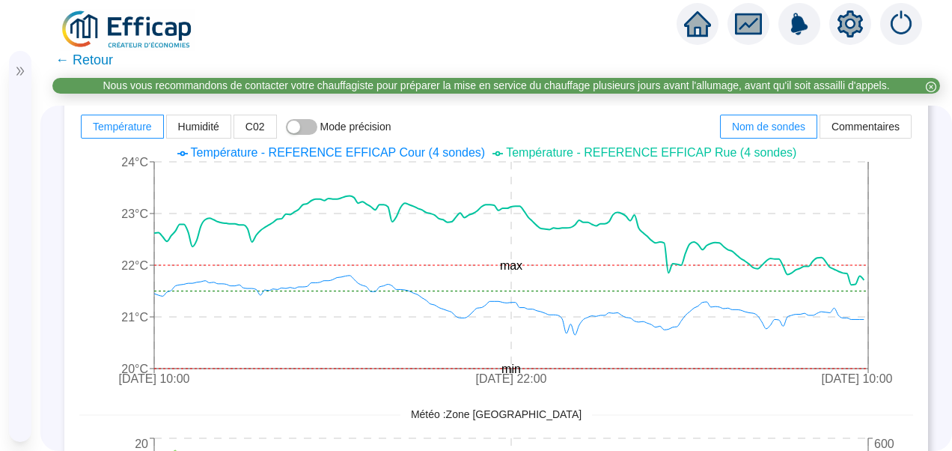
click at [671, 154] on span "Température - REFERENCE EFFICAP Rue (4 sondes)" at bounding box center [651, 152] width 290 height 13
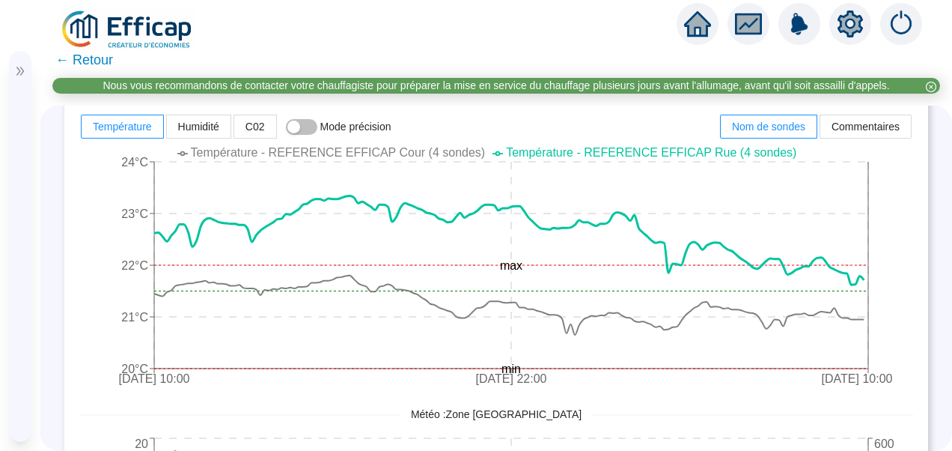
click at [479, 152] on span "Température - REFERENCE EFFICAP Cour (4 sondes)" at bounding box center [338, 152] width 295 height 13
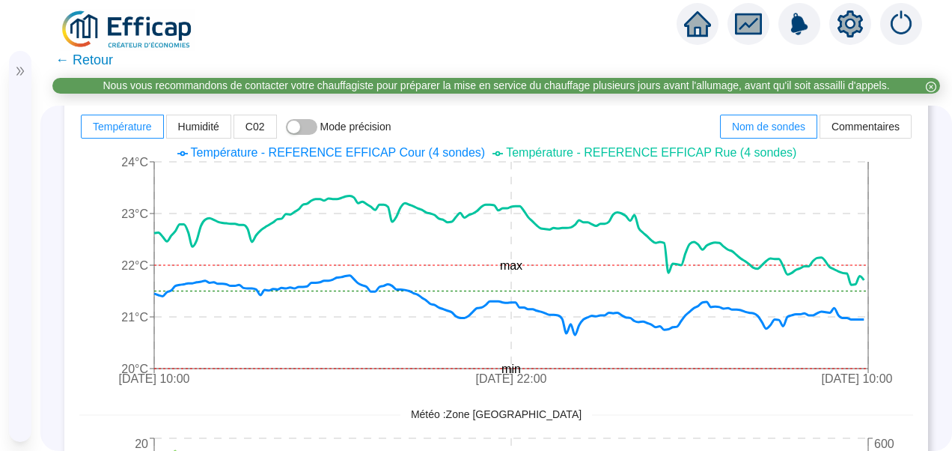
click at [586, 155] on span "Température - REFERENCE EFFICAP Rue (4 sondes)" at bounding box center [651, 152] width 290 height 13
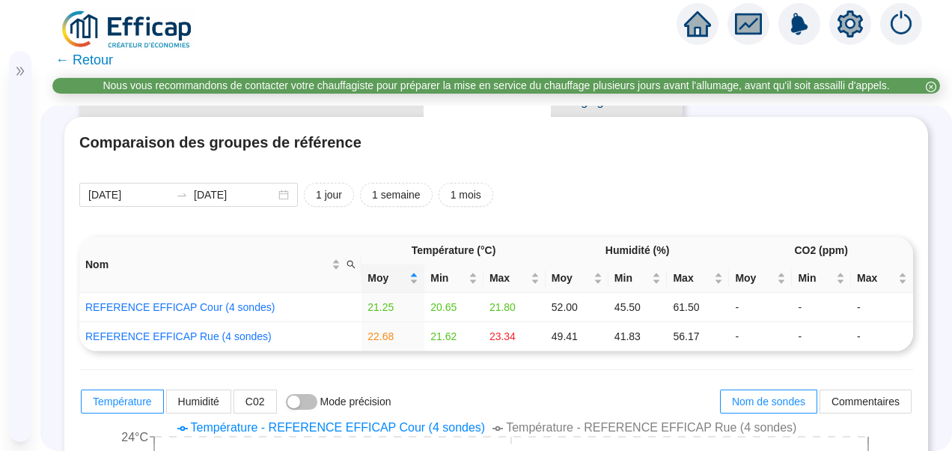
scroll to position [0, 0]
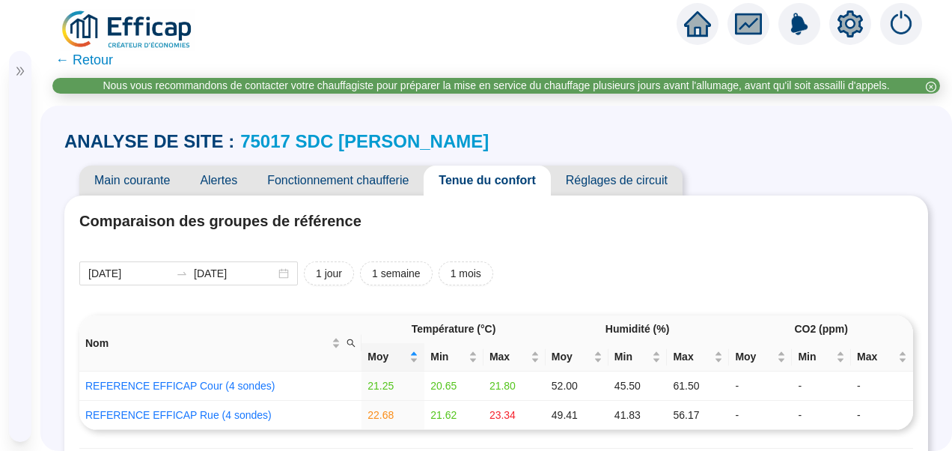
click at [106, 193] on span "Main courante" at bounding box center [132, 180] width 106 height 30
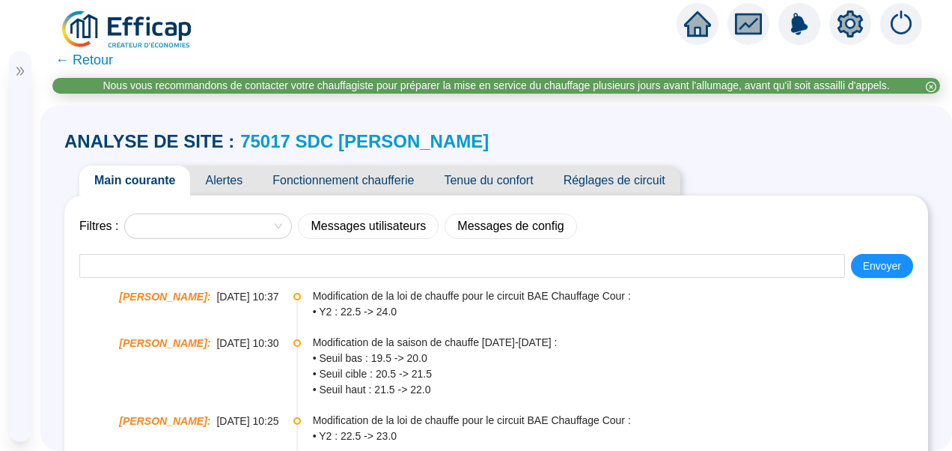
click at [602, 186] on span "Réglages de circuit" at bounding box center [615, 180] width 132 height 30
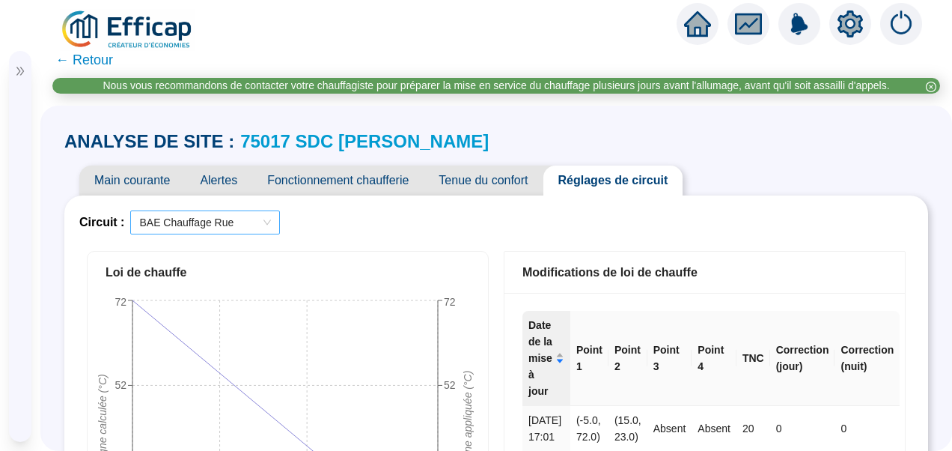
click at [239, 210] on div "BAE Chauffage Rue" at bounding box center [205, 222] width 150 height 24
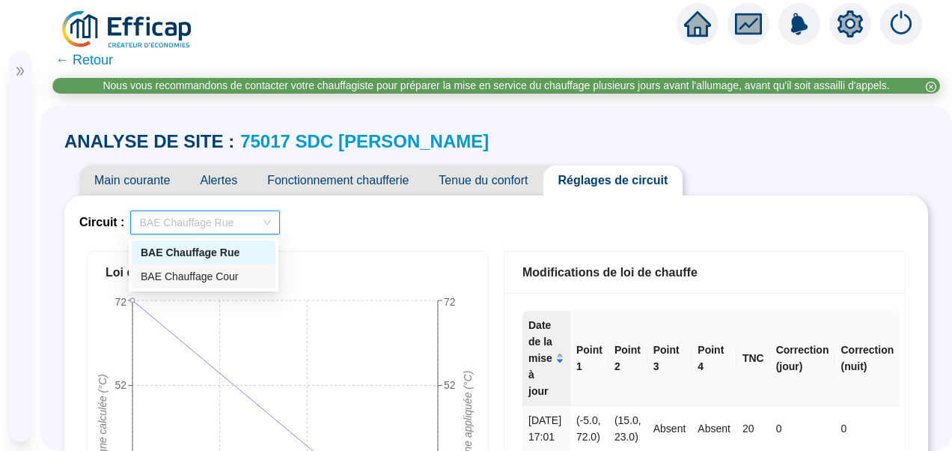
click at [200, 266] on div "BAE Chauffage Cour" at bounding box center [204, 276] width 144 height 24
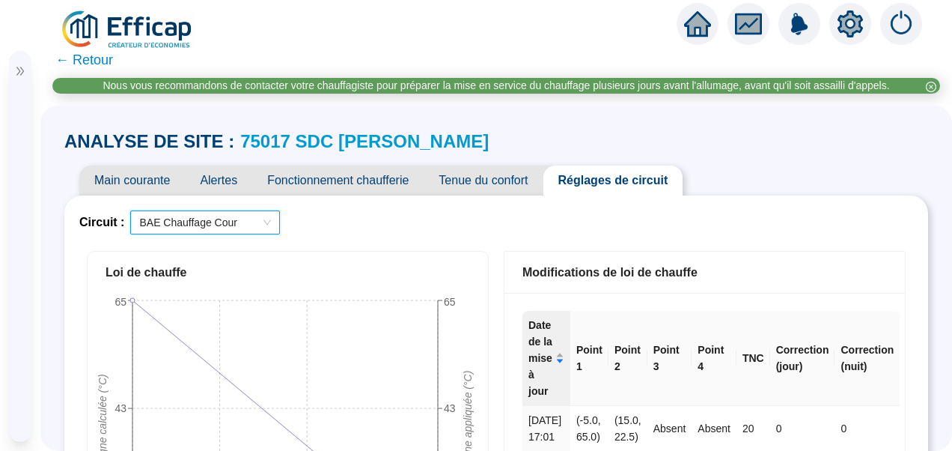
click at [481, 178] on span "Tenue du confort" at bounding box center [483, 180] width 119 height 30
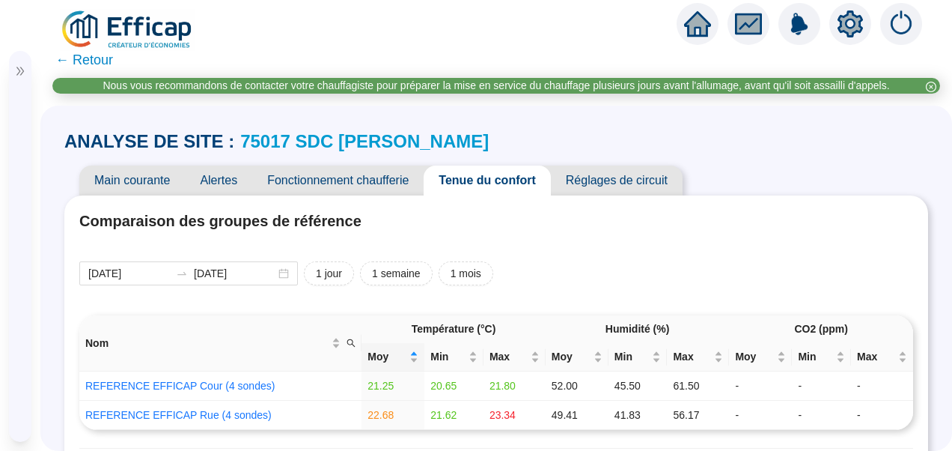
click at [593, 171] on span "Réglages de circuit" at bounding box center [617, 180] width 132 height 30
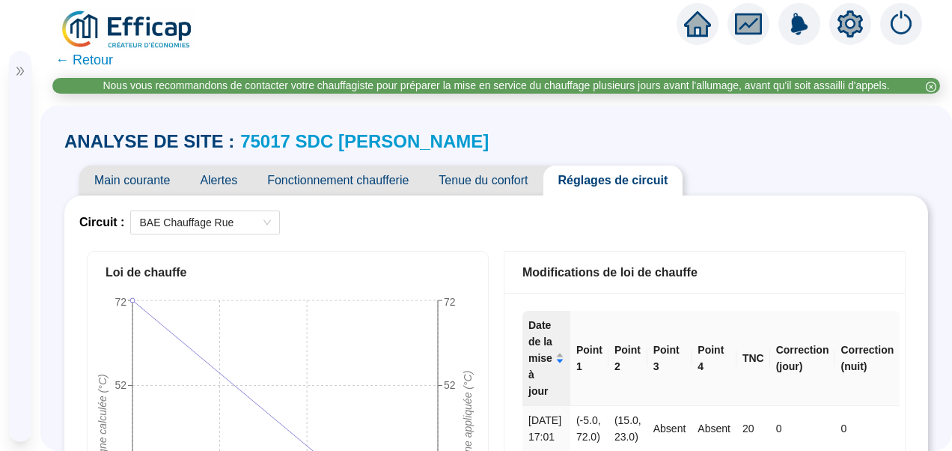
click at [130, 177] on span "Main courante" at bounding box center [132, 180] width 106 height 30
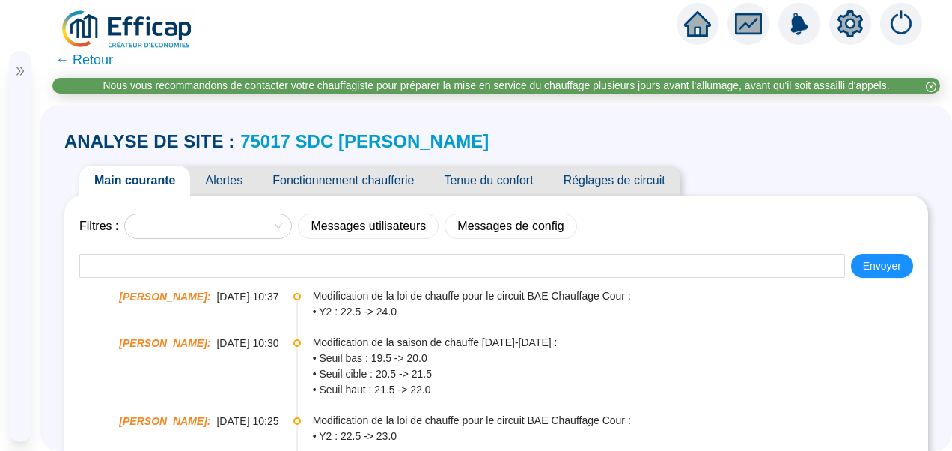
click at [364, 181] on span "Fonctionnement chaufferie" at bounding box center [342, 180] width 171 height 30
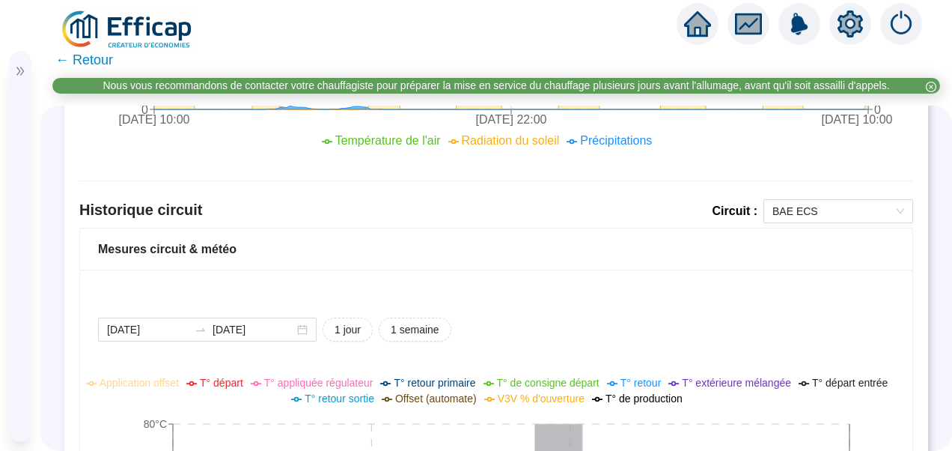
scroll to position [926, 0]
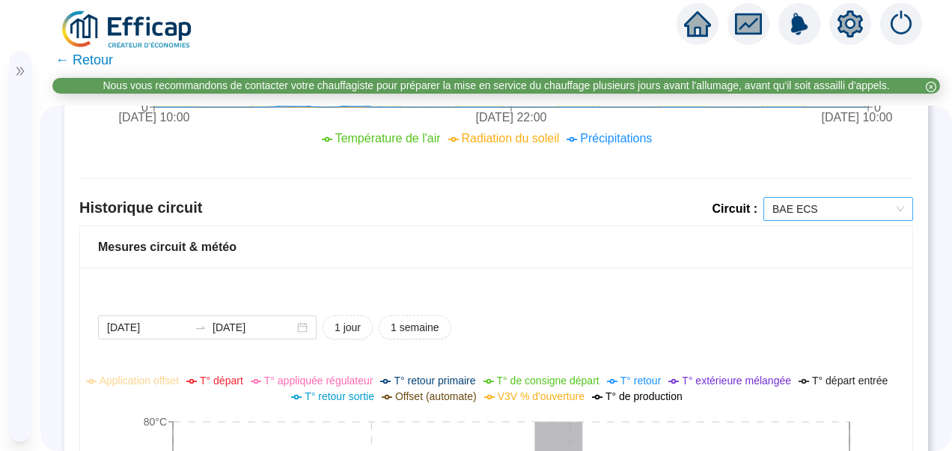
click at [810, 208] on span "BAE ECS" at bounding box center [838, 209] width 132 height 22
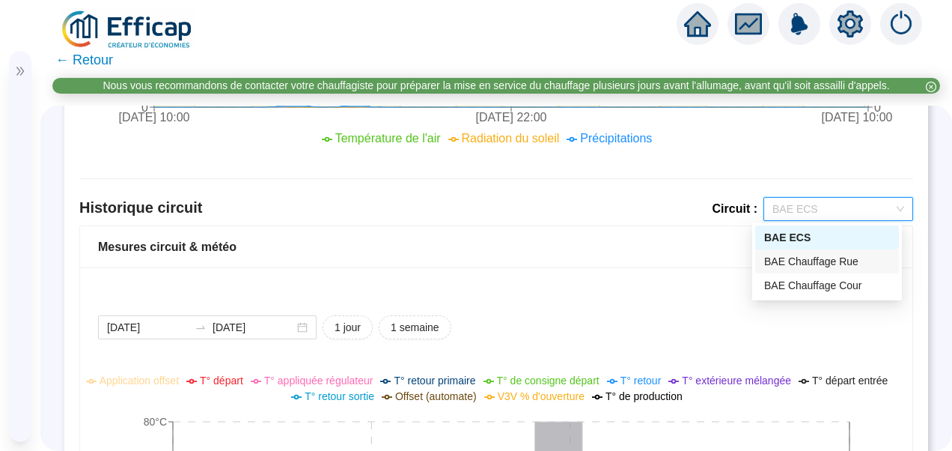
click at [813, 260] on div "BAE Chauffage Rue" at bounding box center [827, 262] width 126 height 16
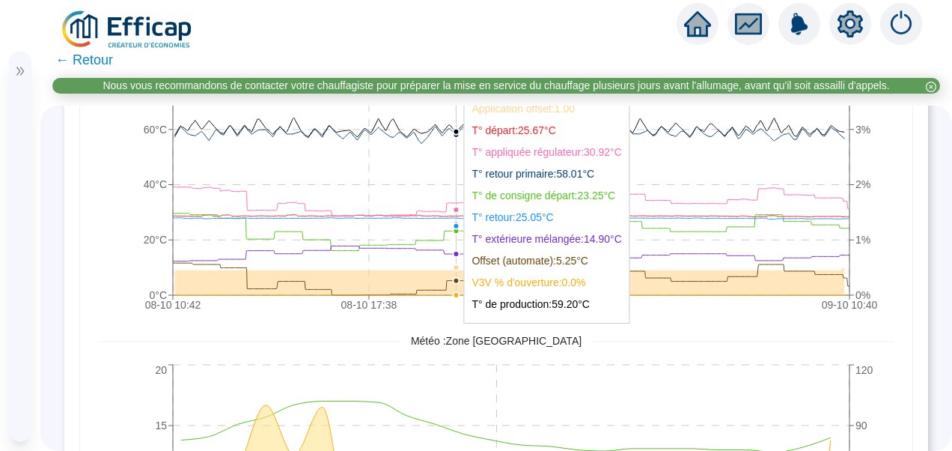
scroll to position [1280, 0]
